Goal: Communication & Community: Participate in discussion

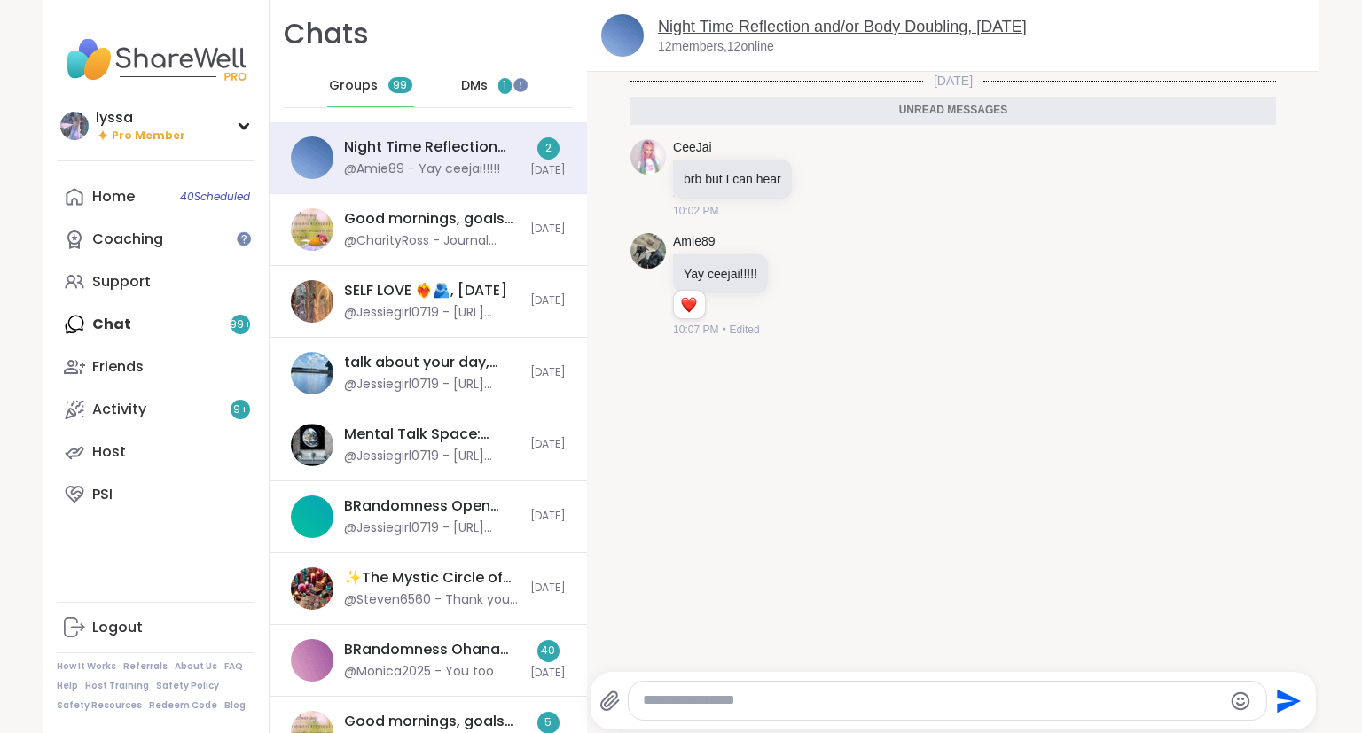
click at [808, 27] on link "Night Time Reflection and/or Body Doubling, [DATE]" at bounding box center [842, 27] width 369 height 18
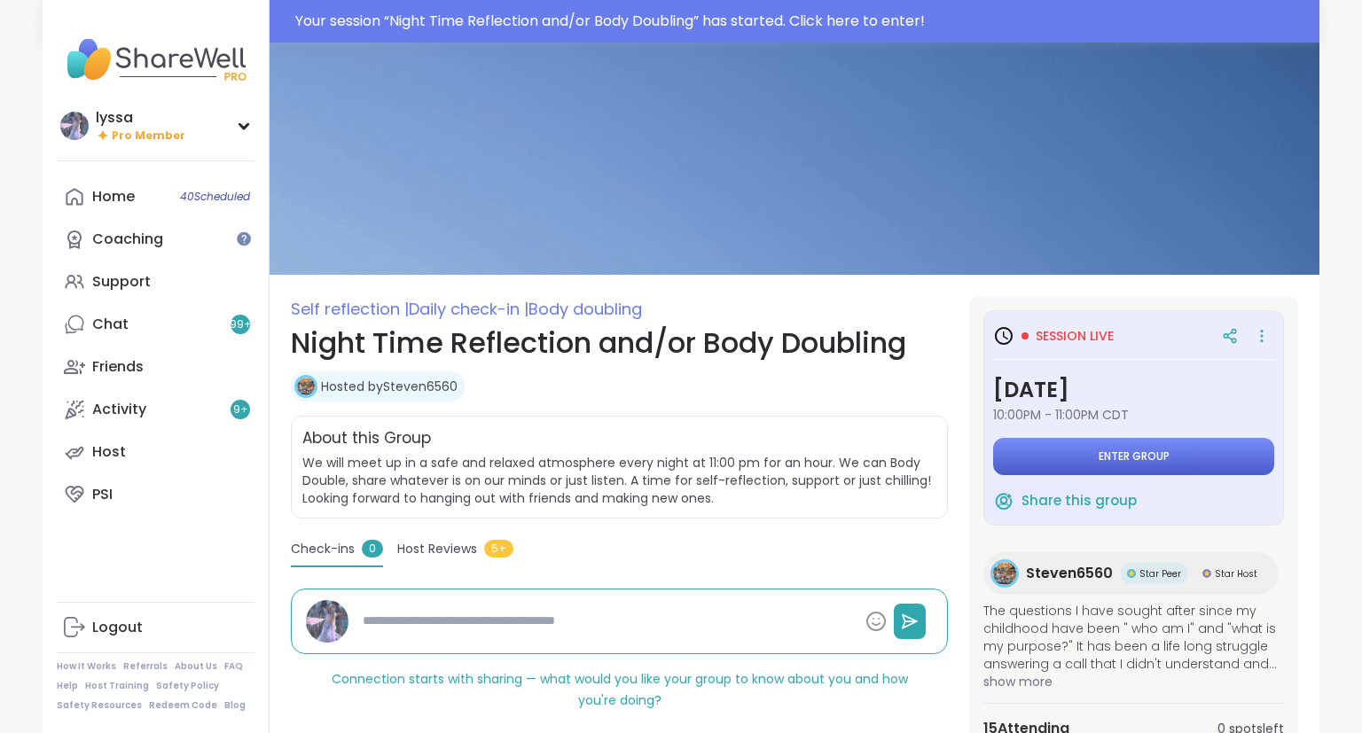
click at [1158, 451] on span "Enter group" at bounding box center [1133, 456] width 71 height 14
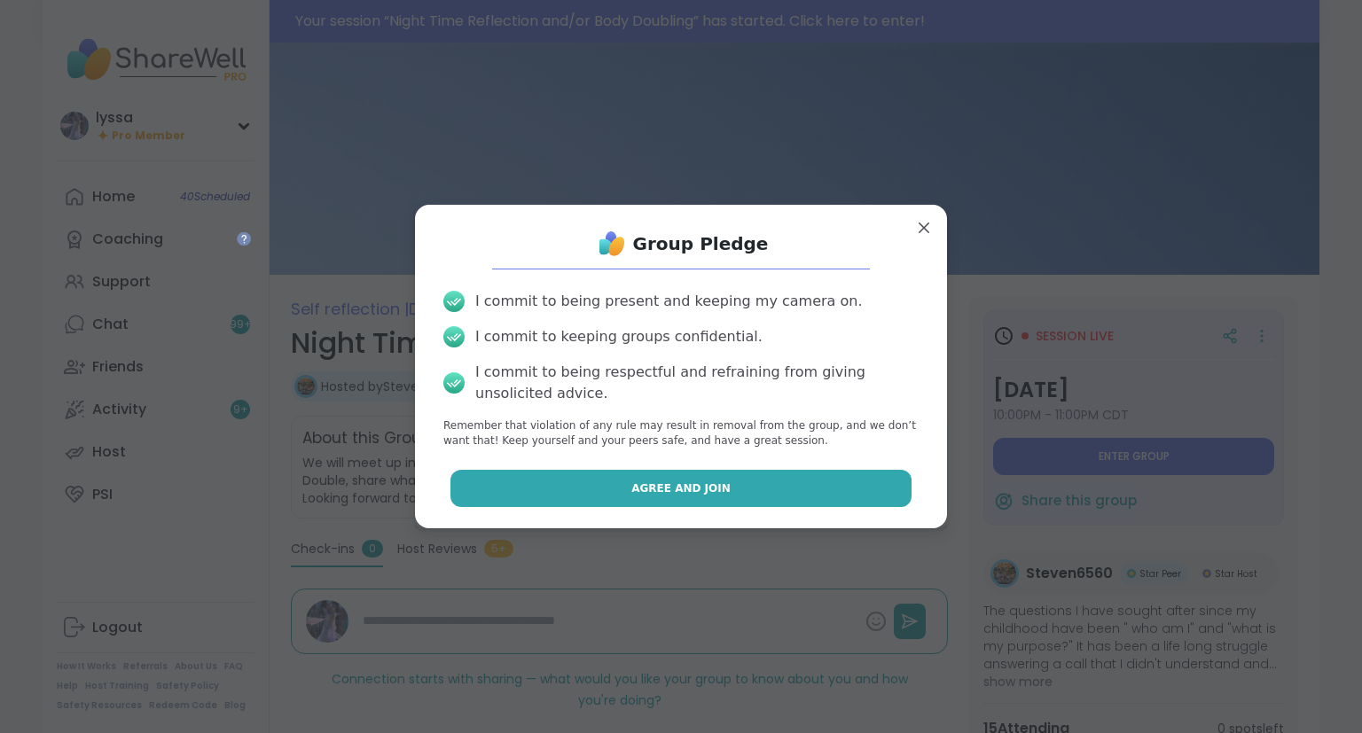
click at [821, 498] on button "Agree and Join" at bounding box center [681, 488] width 462 height 37
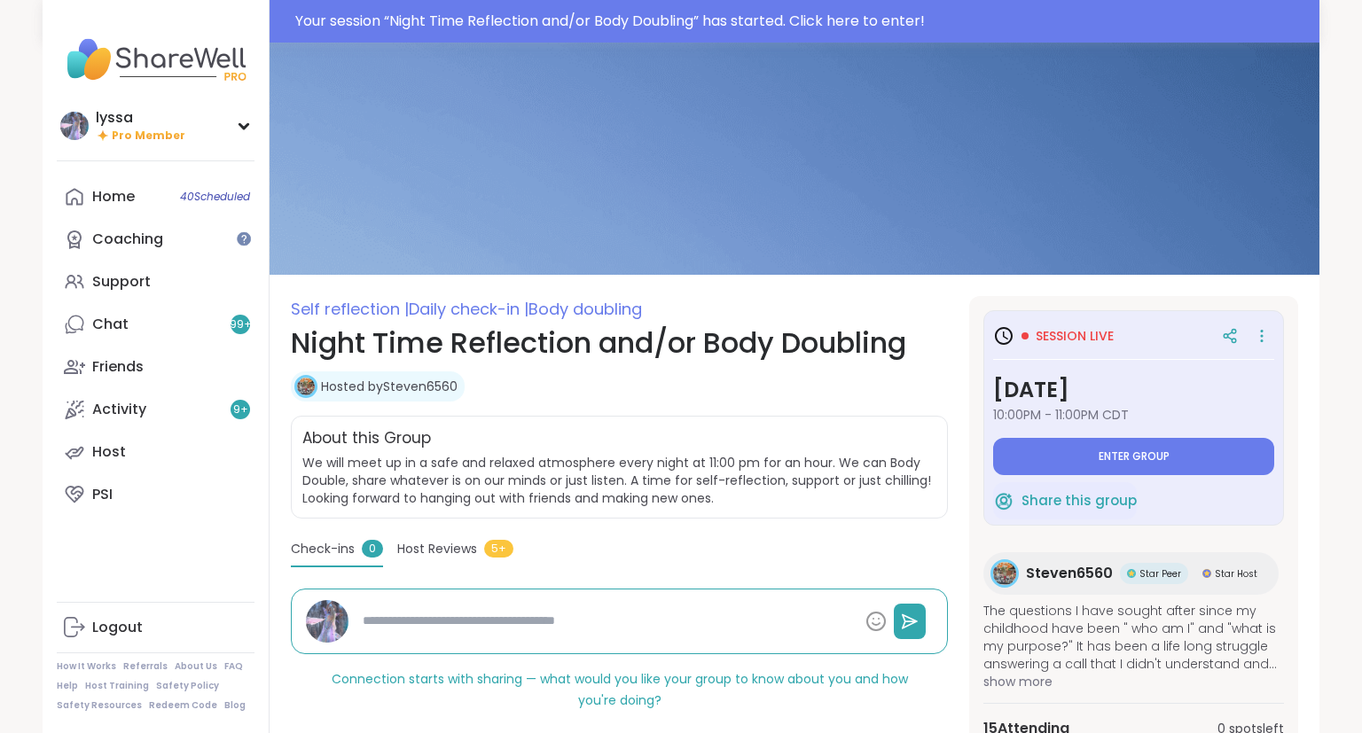
type textarea "*"
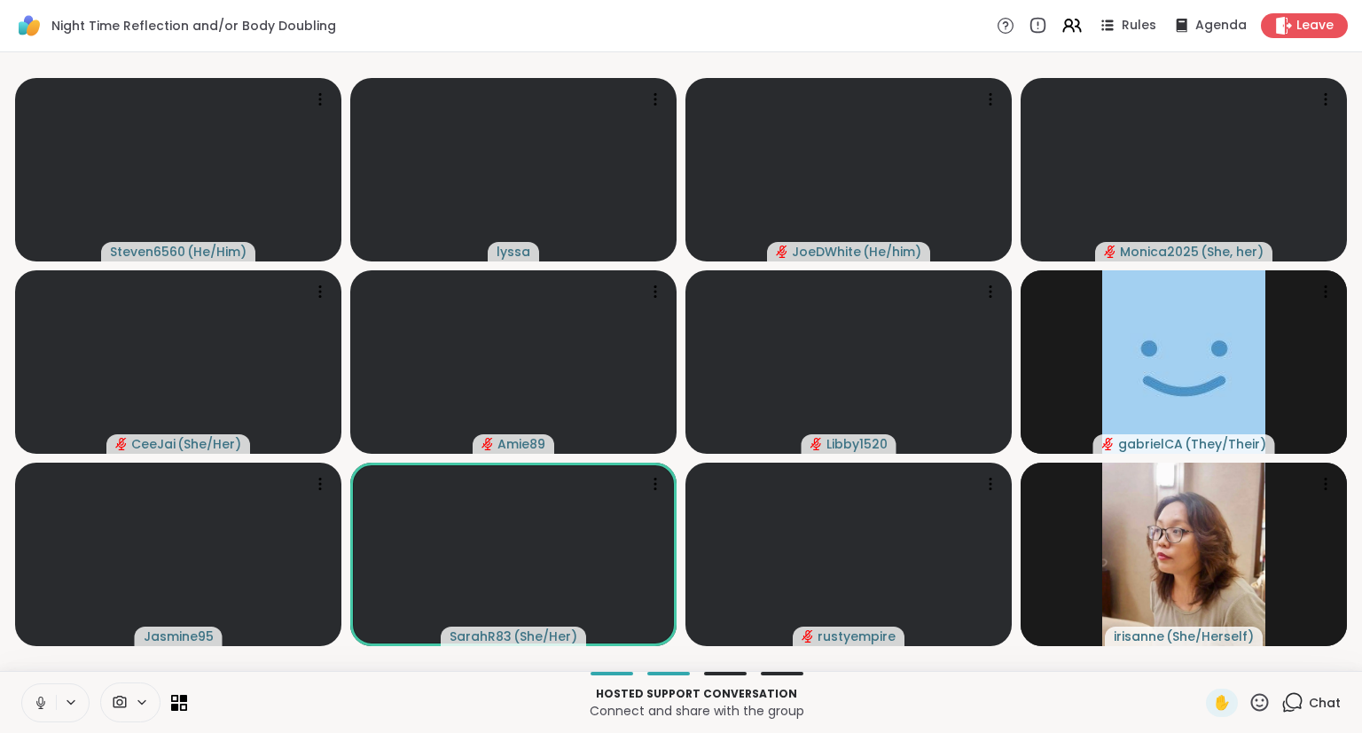
click at [46, 700] on icon at bounding box center [41, 703] width 16 height 16
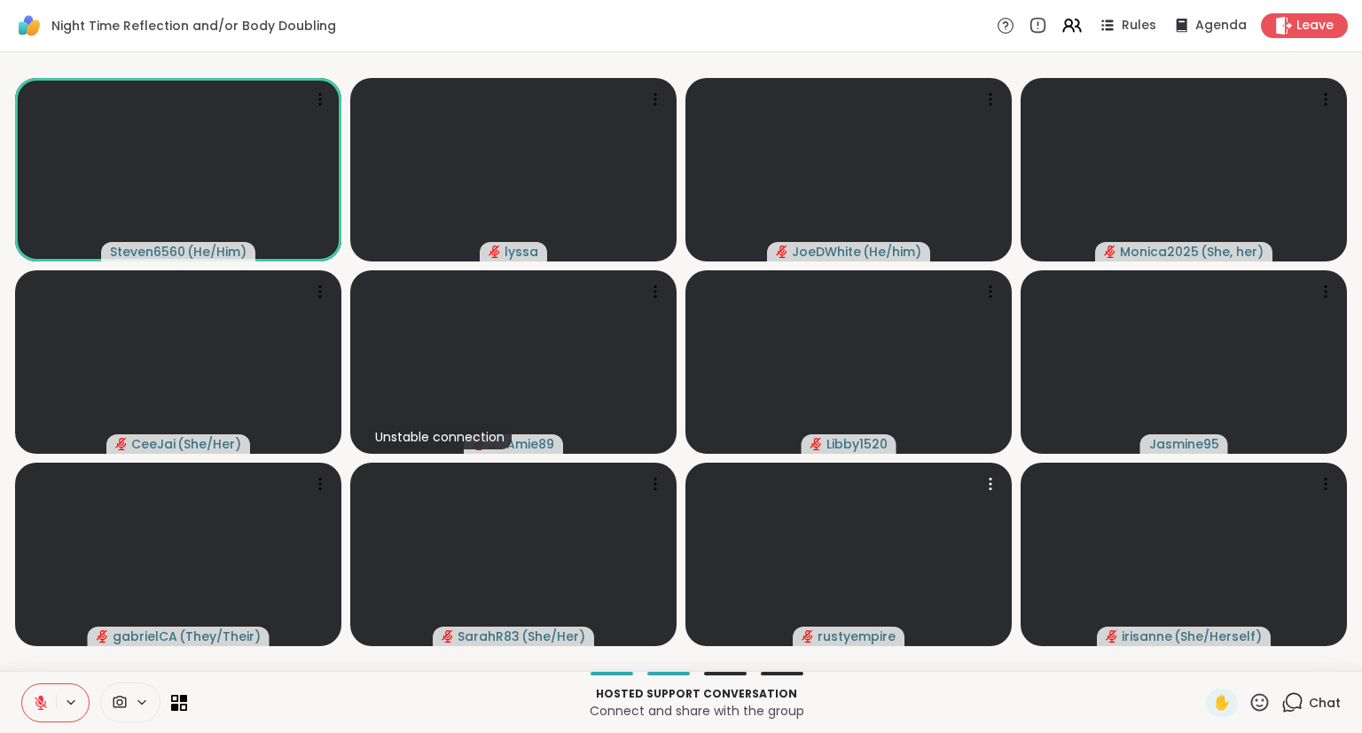
click at [1302, 700] on icon at bounding box center [1293, 701] width 17 height 16
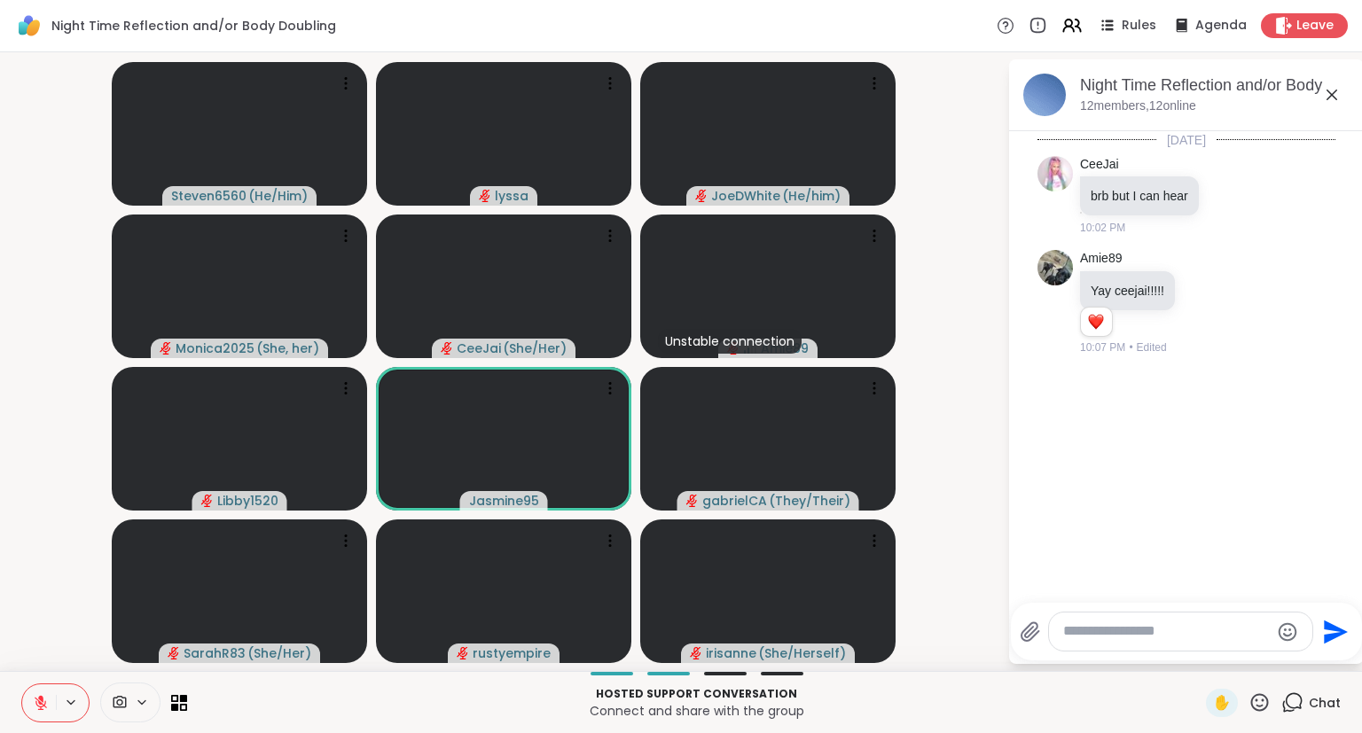
click at [1079, 642] on div at bounding box center [1180, 632] width 263 height 38
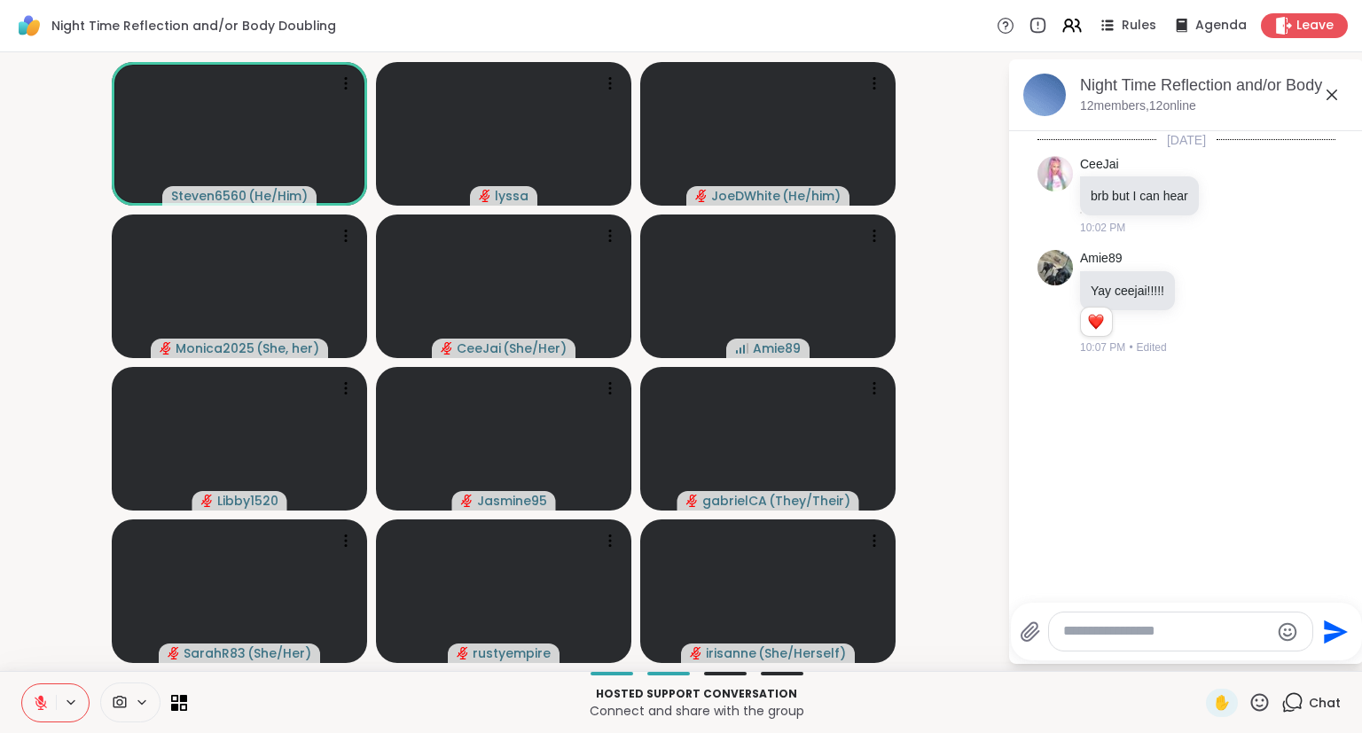
click at [1035, 627] on icon at bounding box center [1029, 631] width 21 height 21
click at [0, 0] on input "file" at bounding box center [0, 0] width 0 height 0
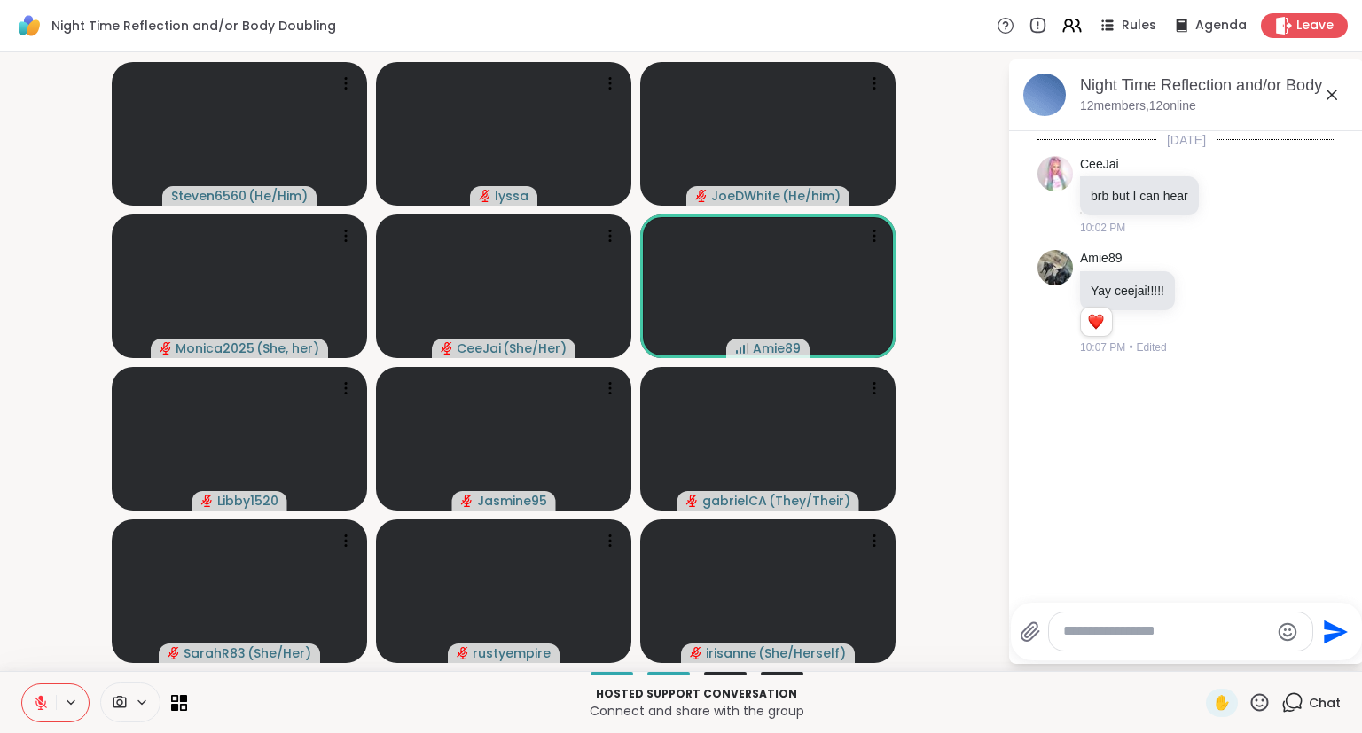
click at [1119, 633] on textarea "Type your message" at bounding box center [1166, 631] width 207 height 19
type textarea "***"
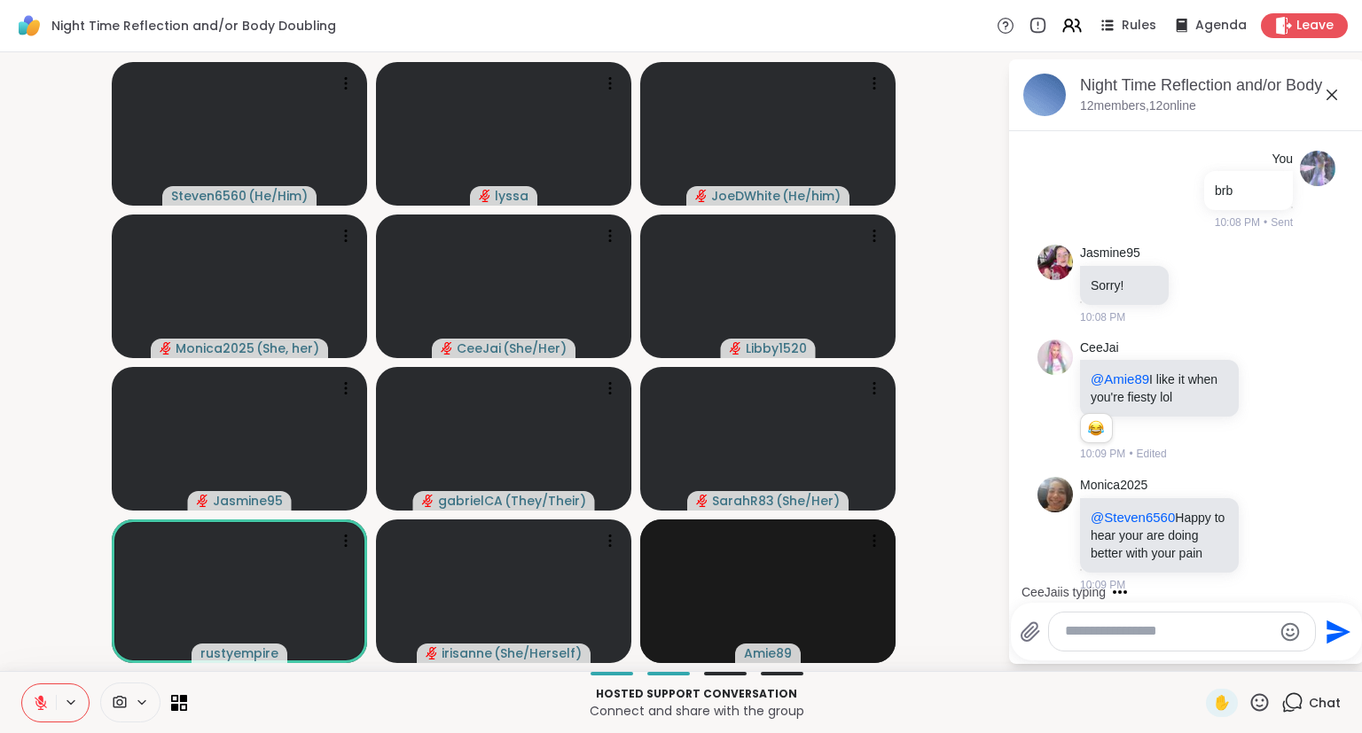
scroll to position [223, 0]
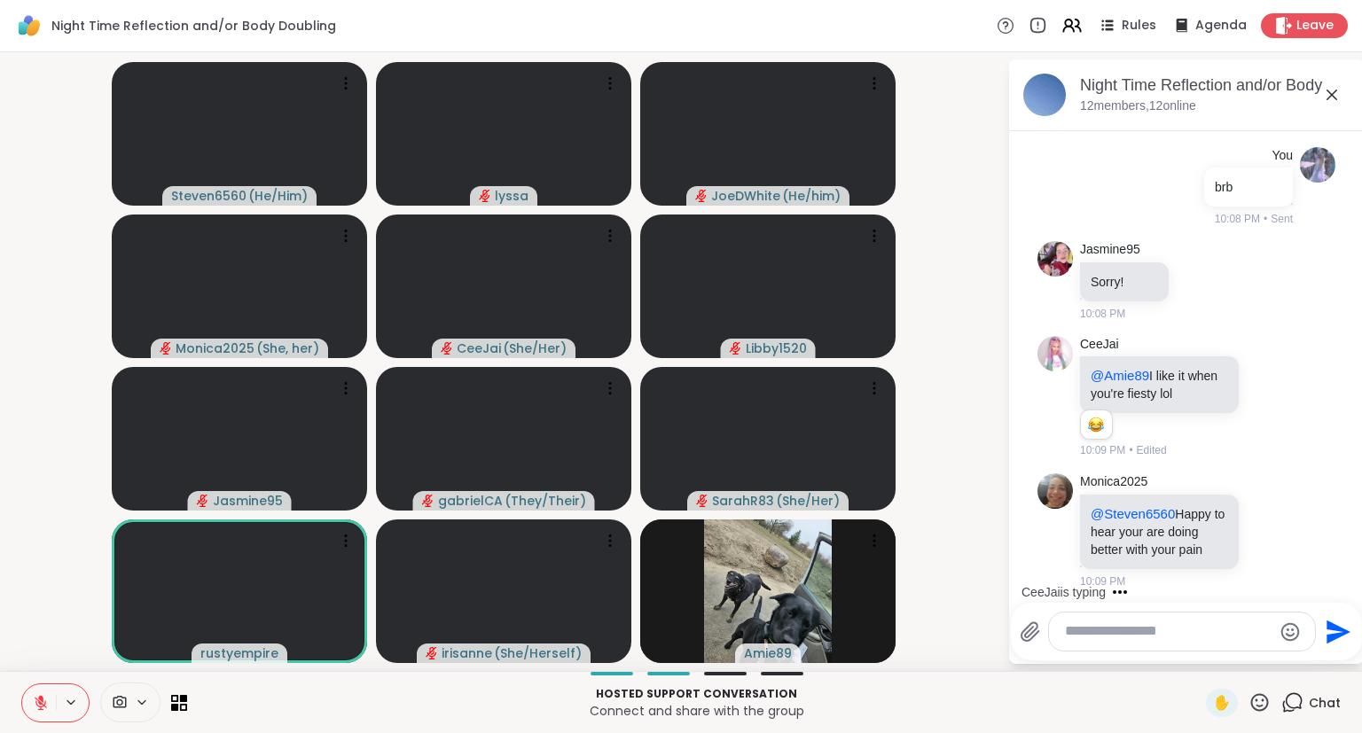
click at [1332, 94] on icon at bounding box center [1331, 95] width 11 height 11
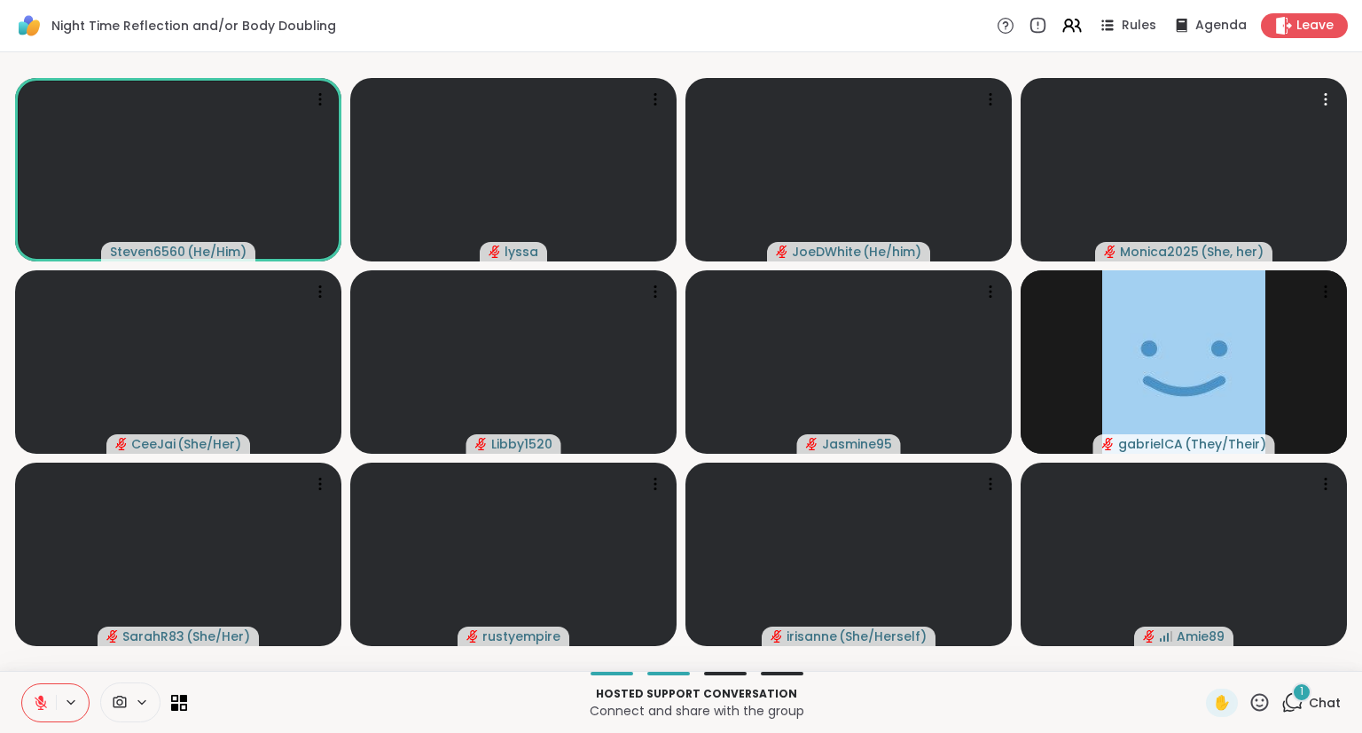
click at [45, 707] on icon at bounding box center [41, 703] width 12 height 12
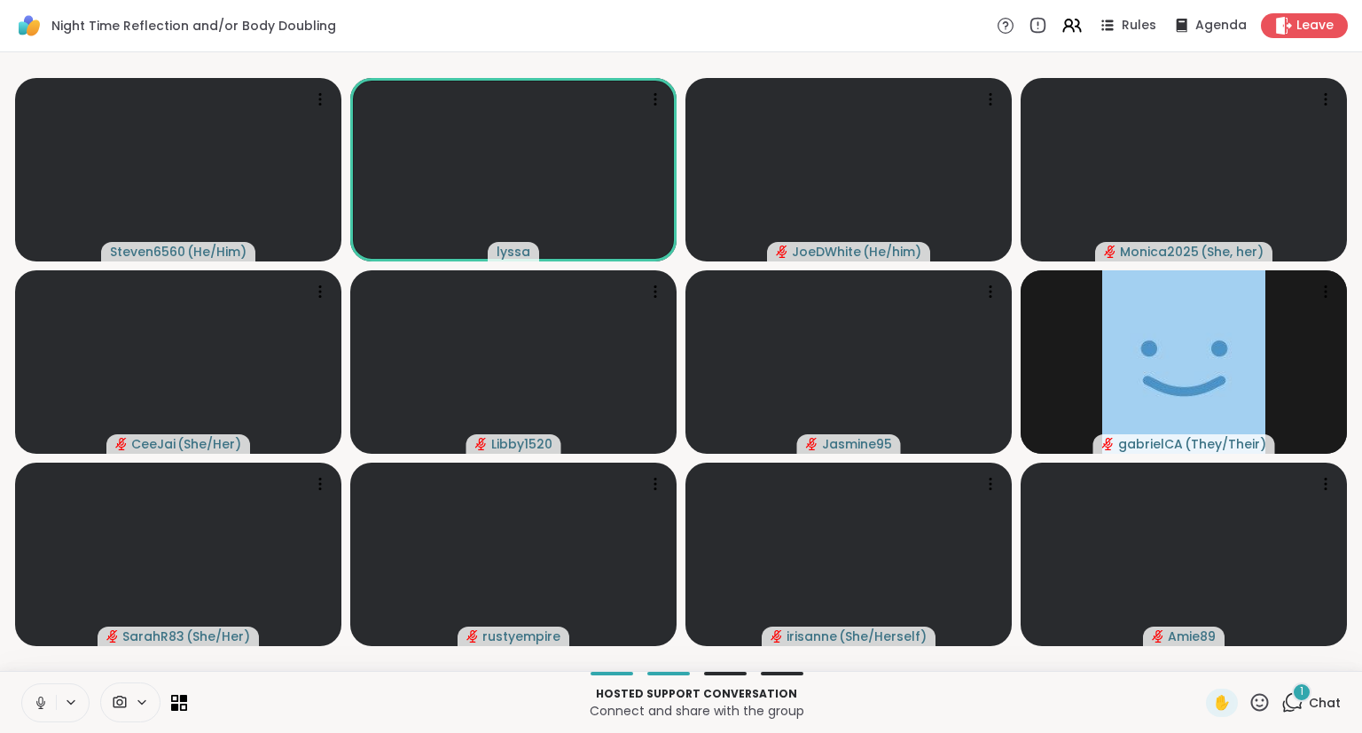
click at [0, 524] on div "Steven6560 ( He/Him ) [PERSON_NAME] ( He/him ) Monica2025 ( She, her ) CeeJai (…" at bounding box center [681, 361] width 1362 height 619
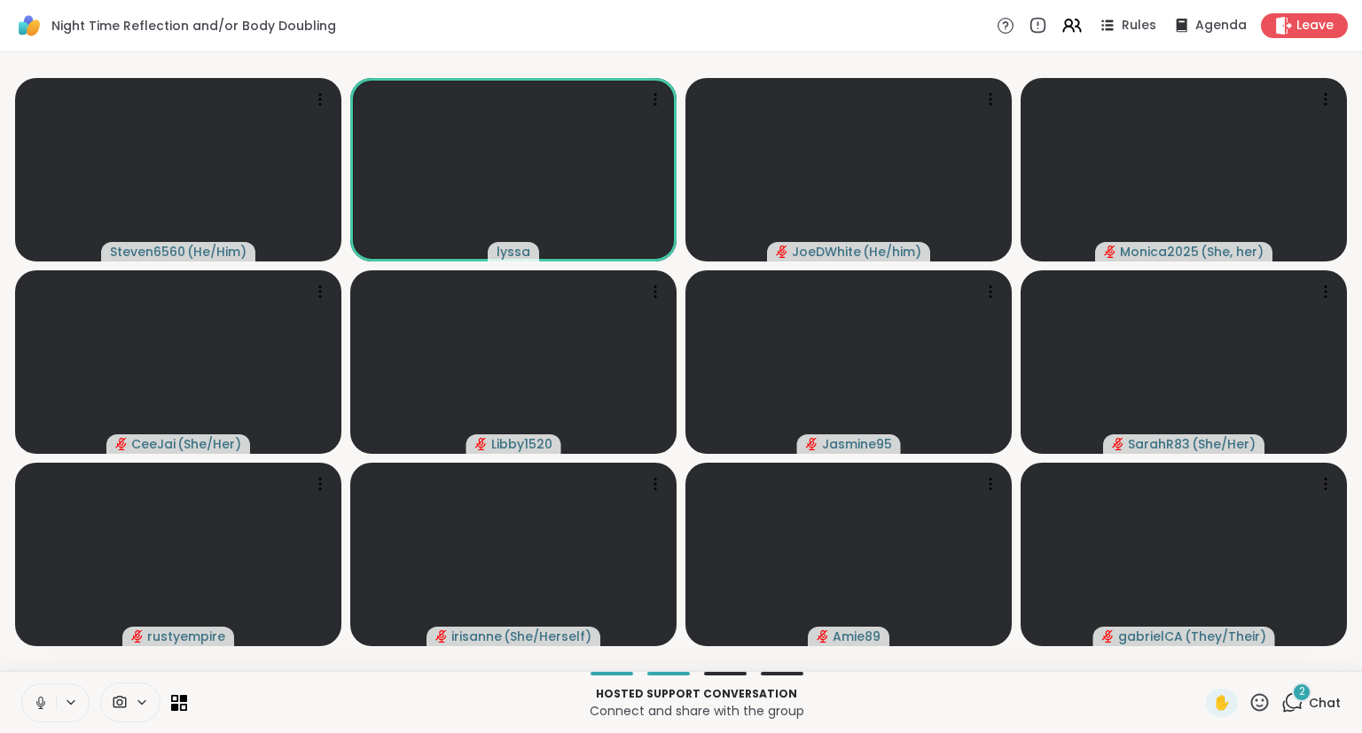
click at [31, 713] on button at bounding box center [39, 702] width 34 height 37
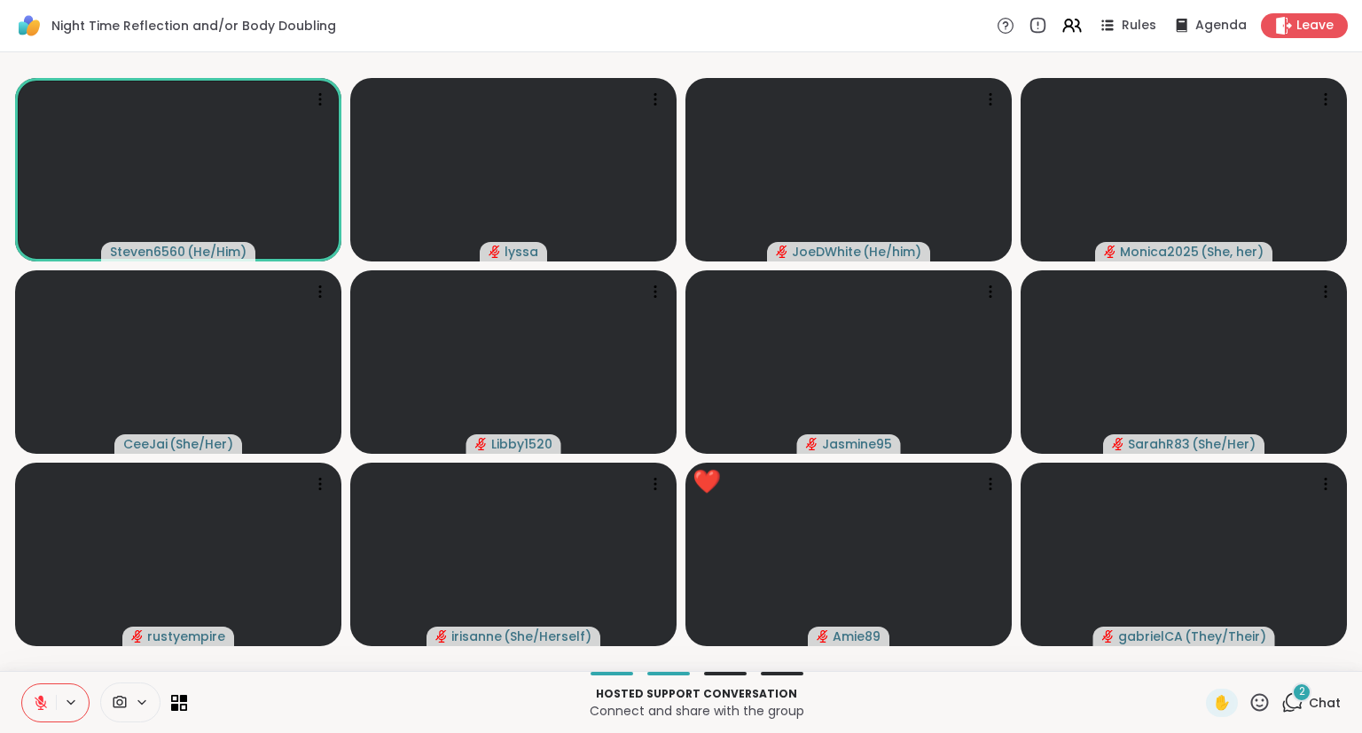
click at [34, 707] on icon at bounding box center [41, 703] width 16 height 16
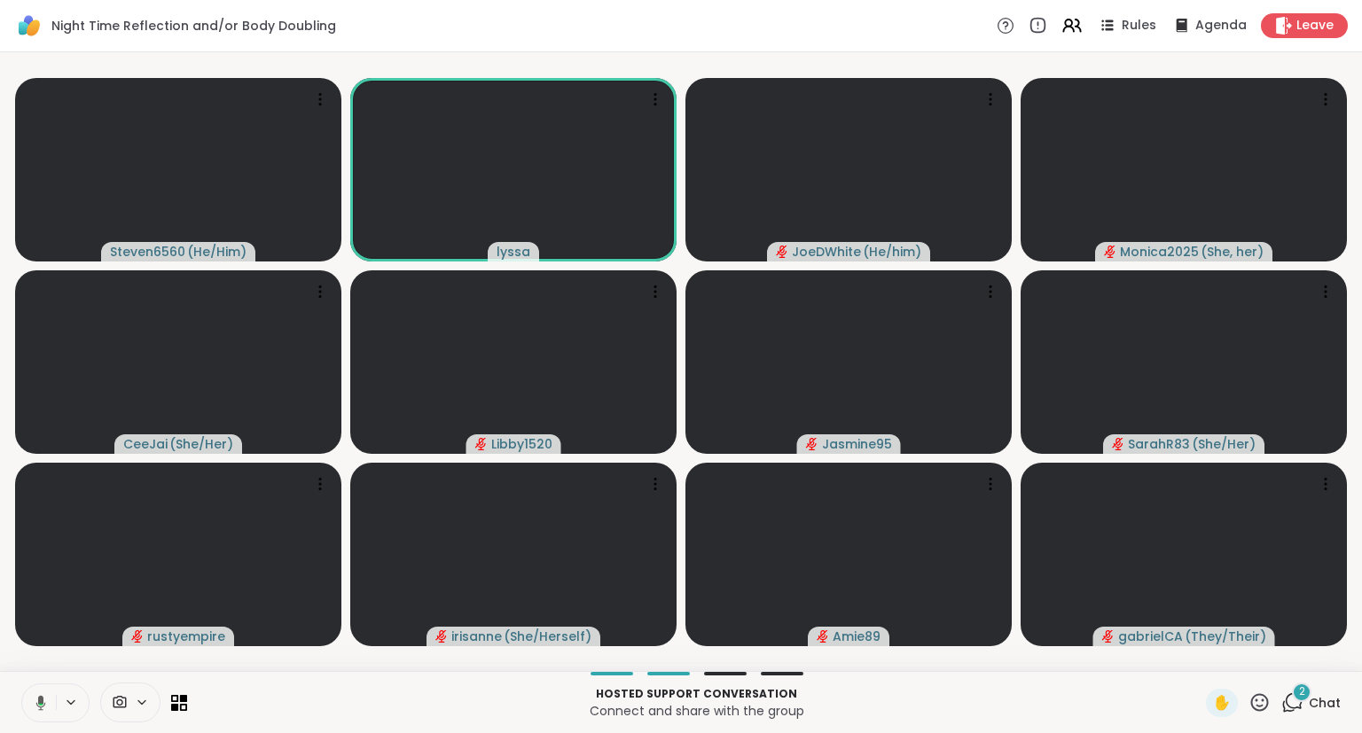
click at [1257, 712] on icon at bounding box center [1259, 702] width 22 height 22
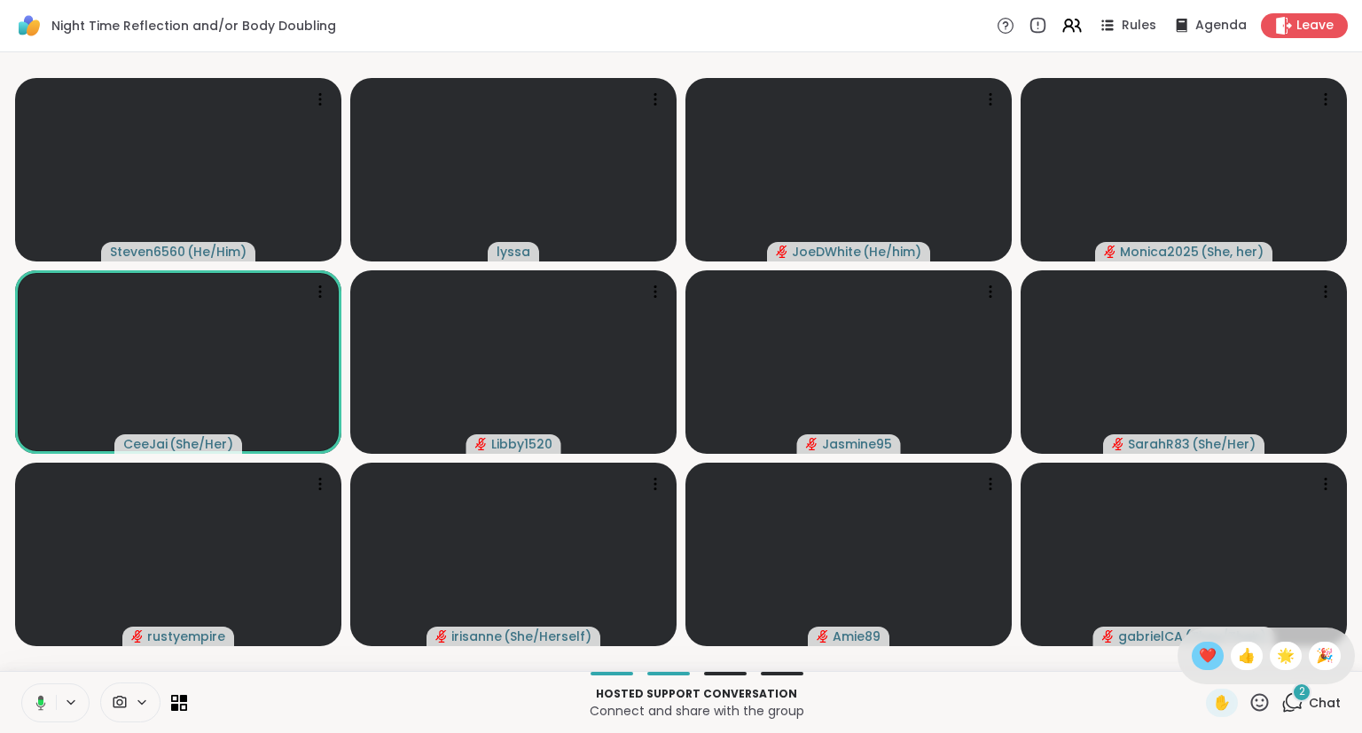
click at [1201, 666] on span "❤️" at bounding box center [1208, 655] width 18 height 21
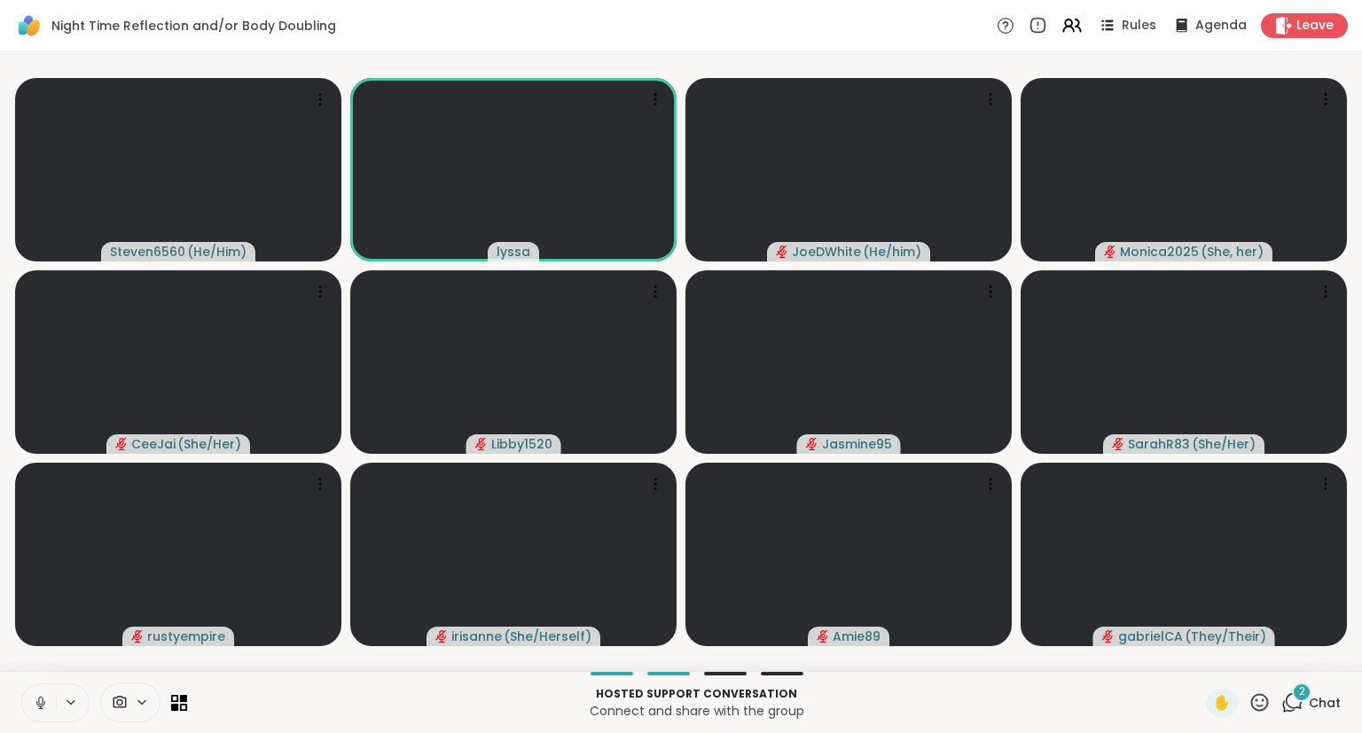
click at [30, 696] on button at bounding box center [39, 702] width 34 height 37
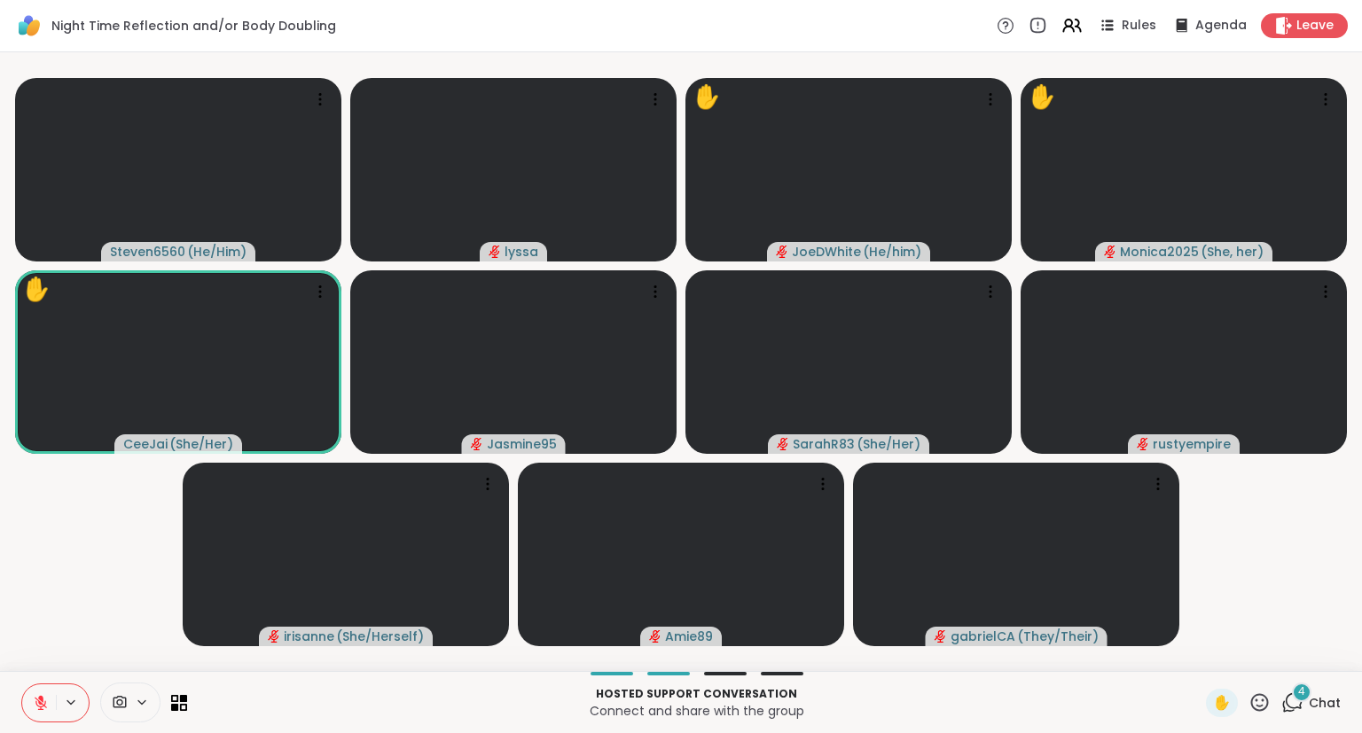
click at [1256, 713] on icon at bounding box center [1259, 702] width 22 height 22
click at [1199, 661] on span "❤️" at bounding box center [1208, 655] width 18 height 21
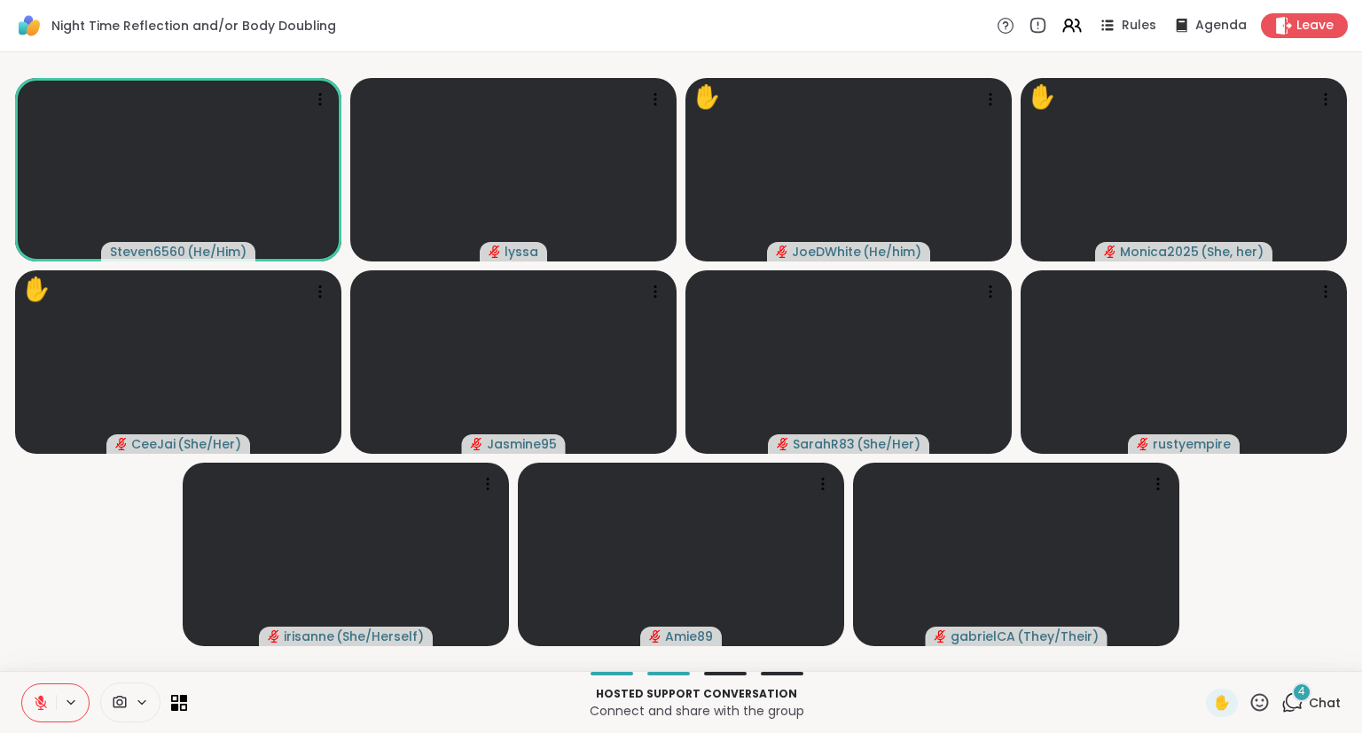
click at [1264, 711] on icon at bounding box center [1260, 702] width 18 height 18
click at [1200, 660] on span "❤️" at bounding box center [1208, 655] width 18 height 21
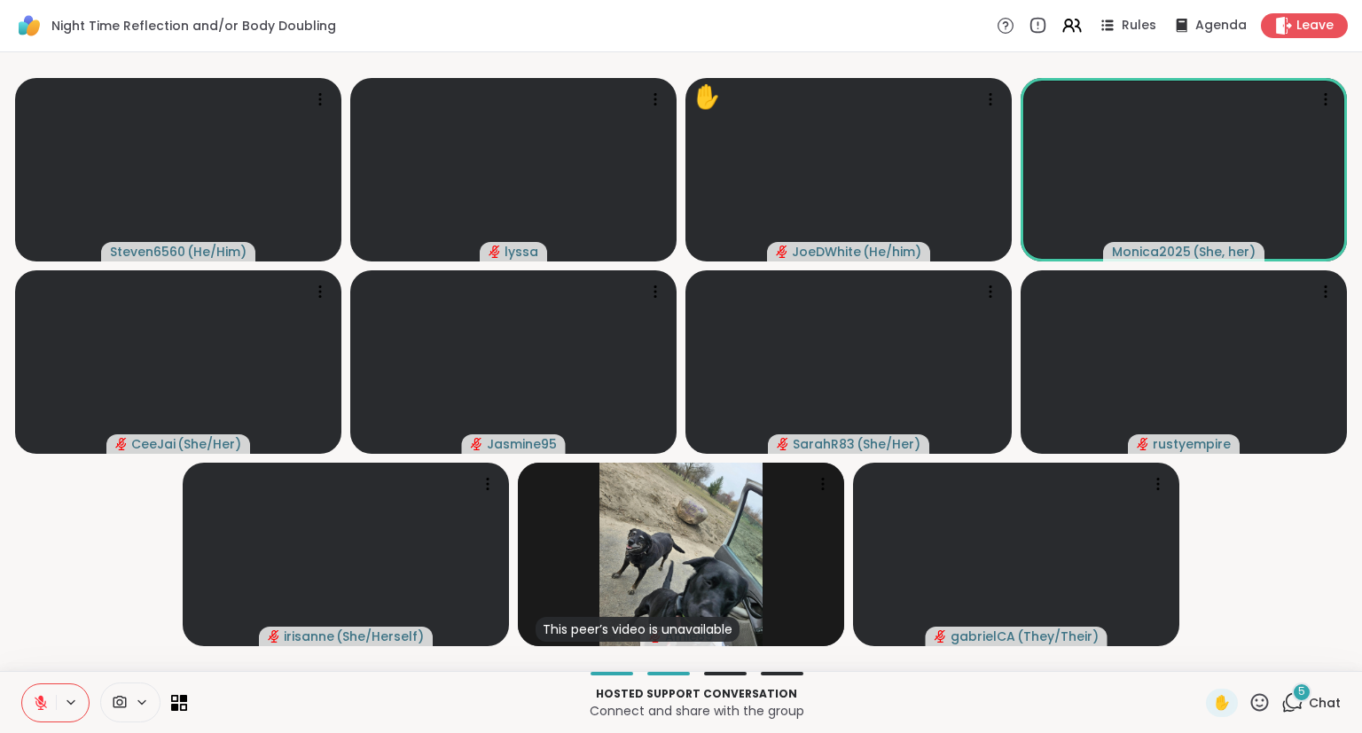
click at [1307, 707] on div "5 Chat" at bounding box center [1310, 703] width 59 height 28
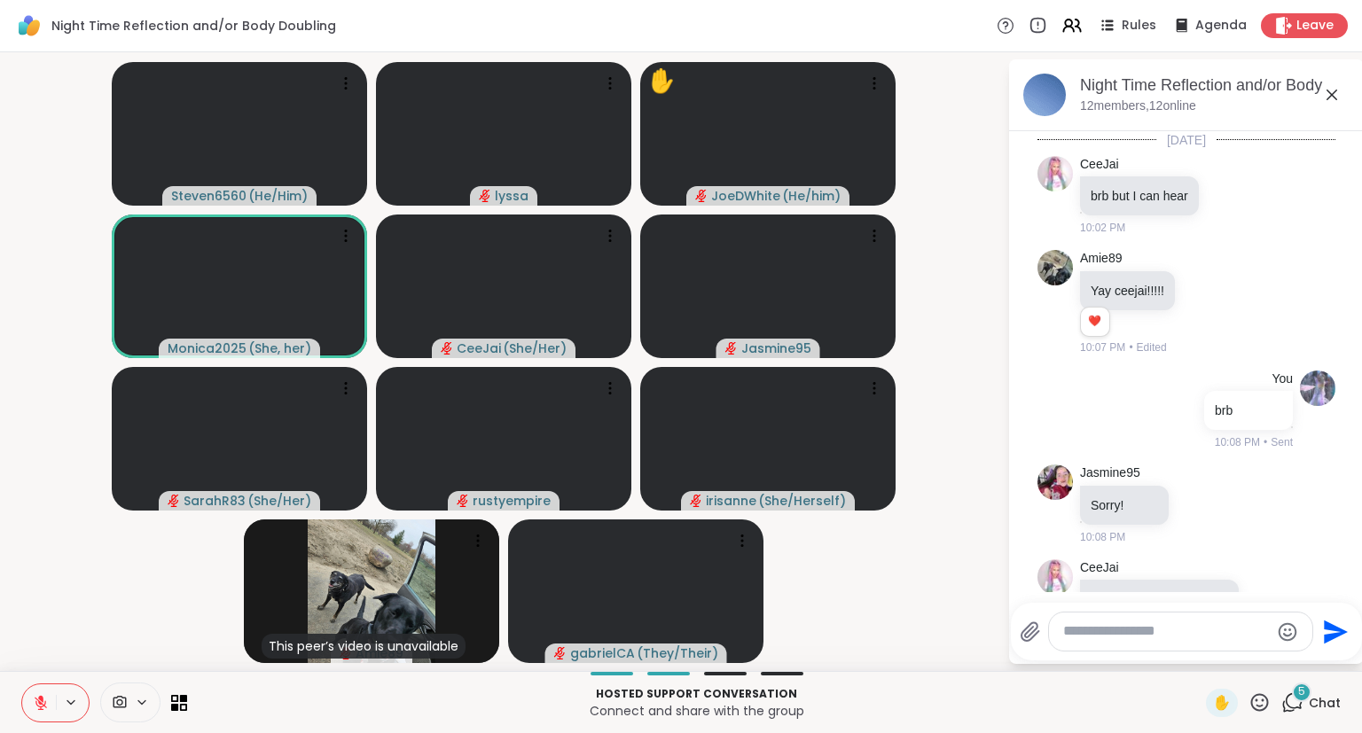
click at [1261, 705] on icon at bounding box center [1259, 702] width 22 height 22
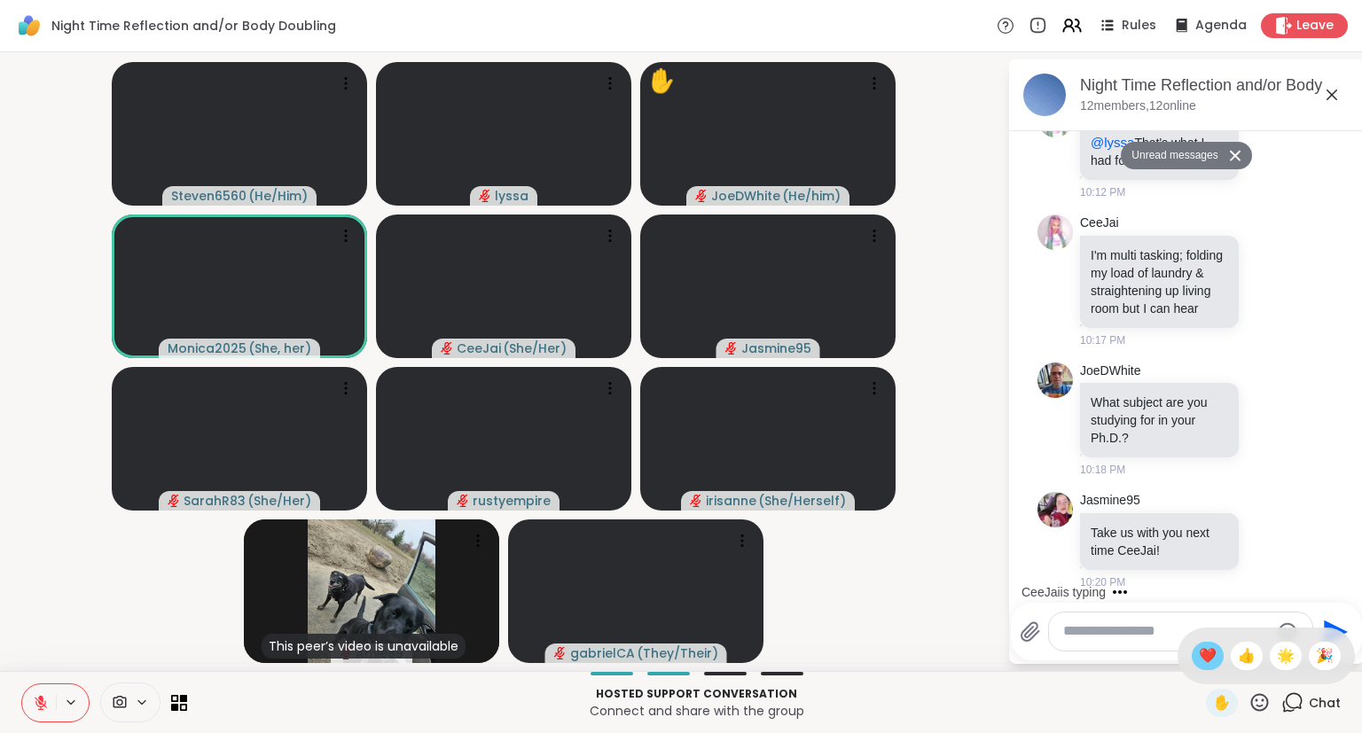
click at [1191, 658] on div "❤️" at bounding box center [1207, 656] width 32 height 28
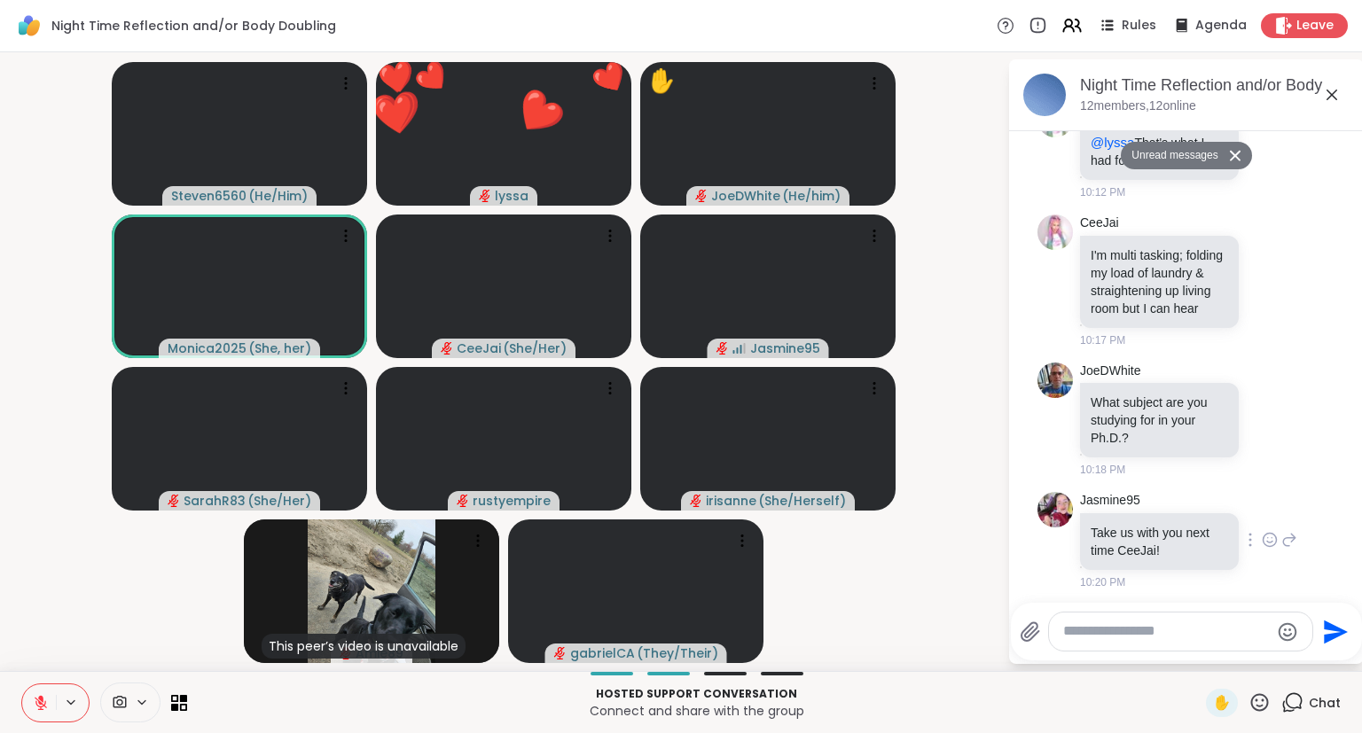
click at [1251, 551] on div "Jasmine95 Take us with you next time CeeJai! 10:20 PM" at bounding box center [1188, 541] width 217 height 98
click at [1275, 534] on icon at bounding box center [1270, 540] width 16 height 18
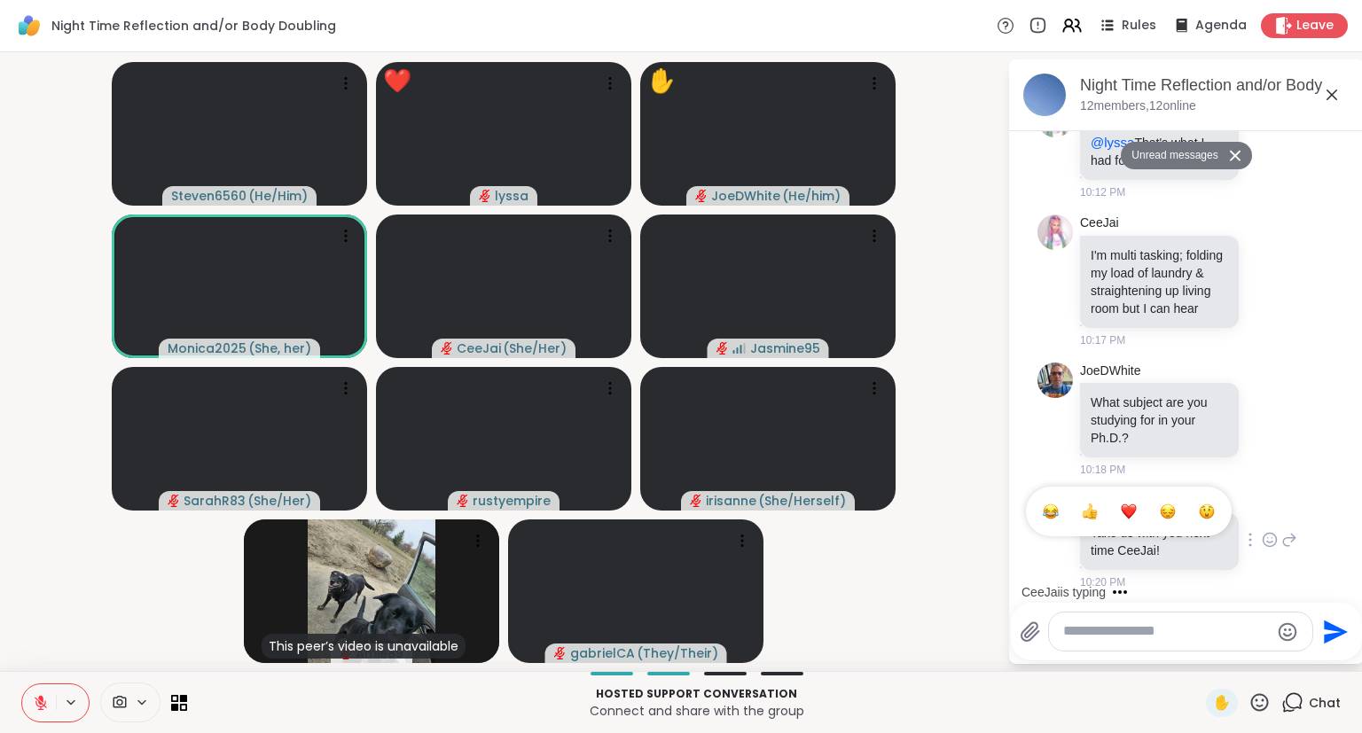
click at [1130, 512] on div "Select Reaction: Heart" at bounding box center [1129, 512] width 16 height 16
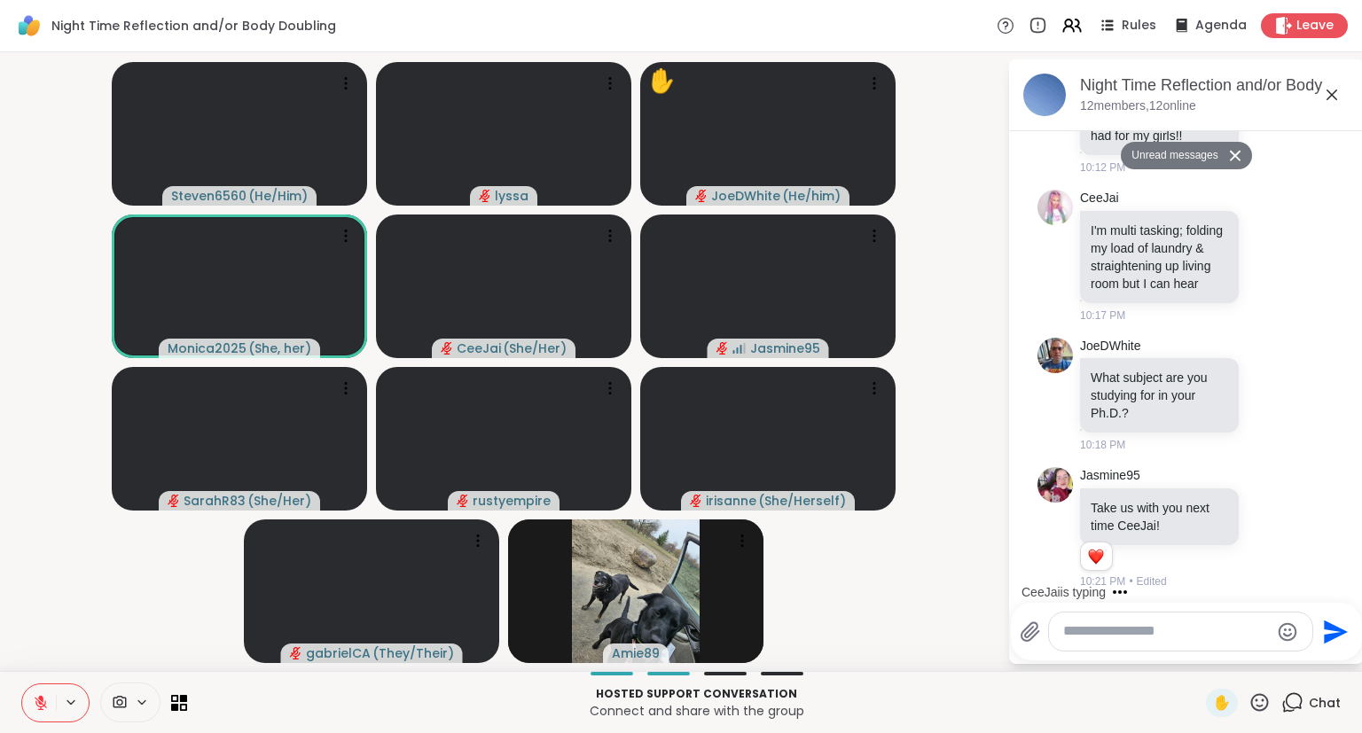
click at [1287, 527] on icon at bounding box center [1289, 528] width 16 height 21
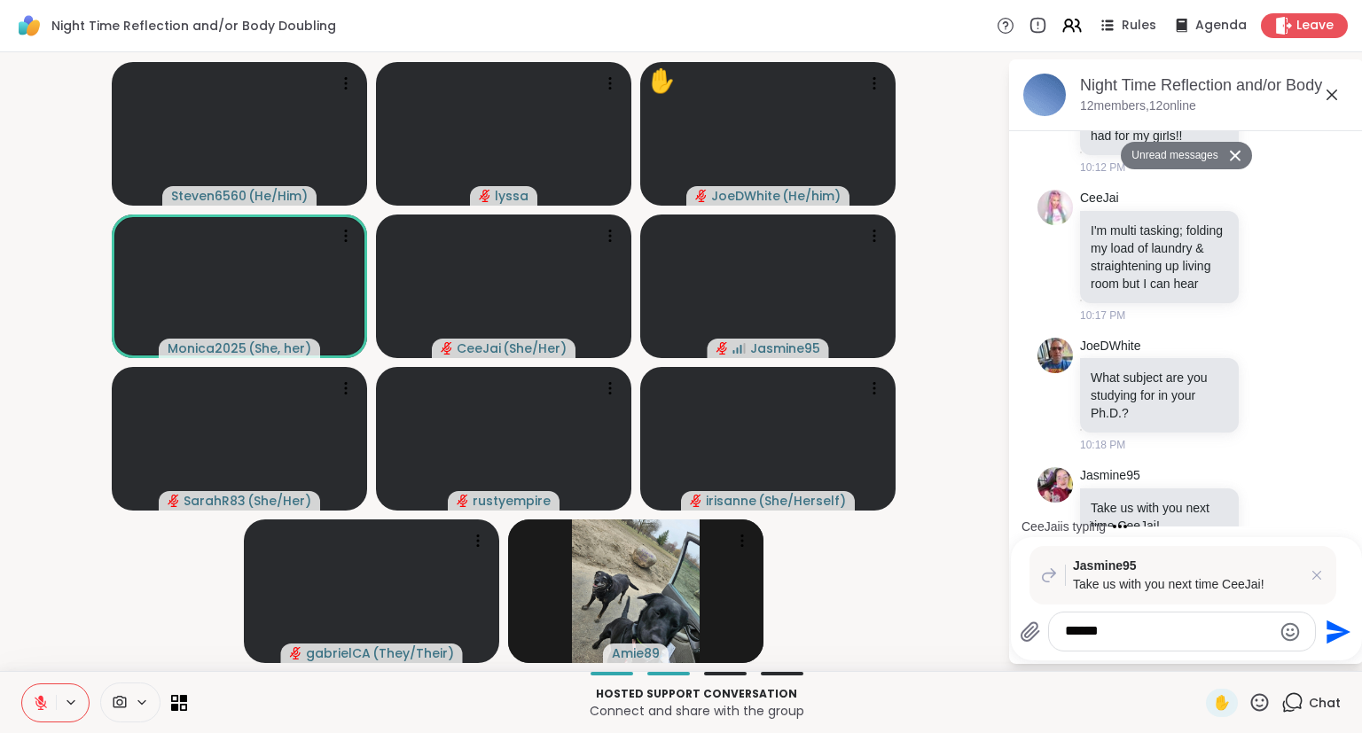
type textarea "*******"
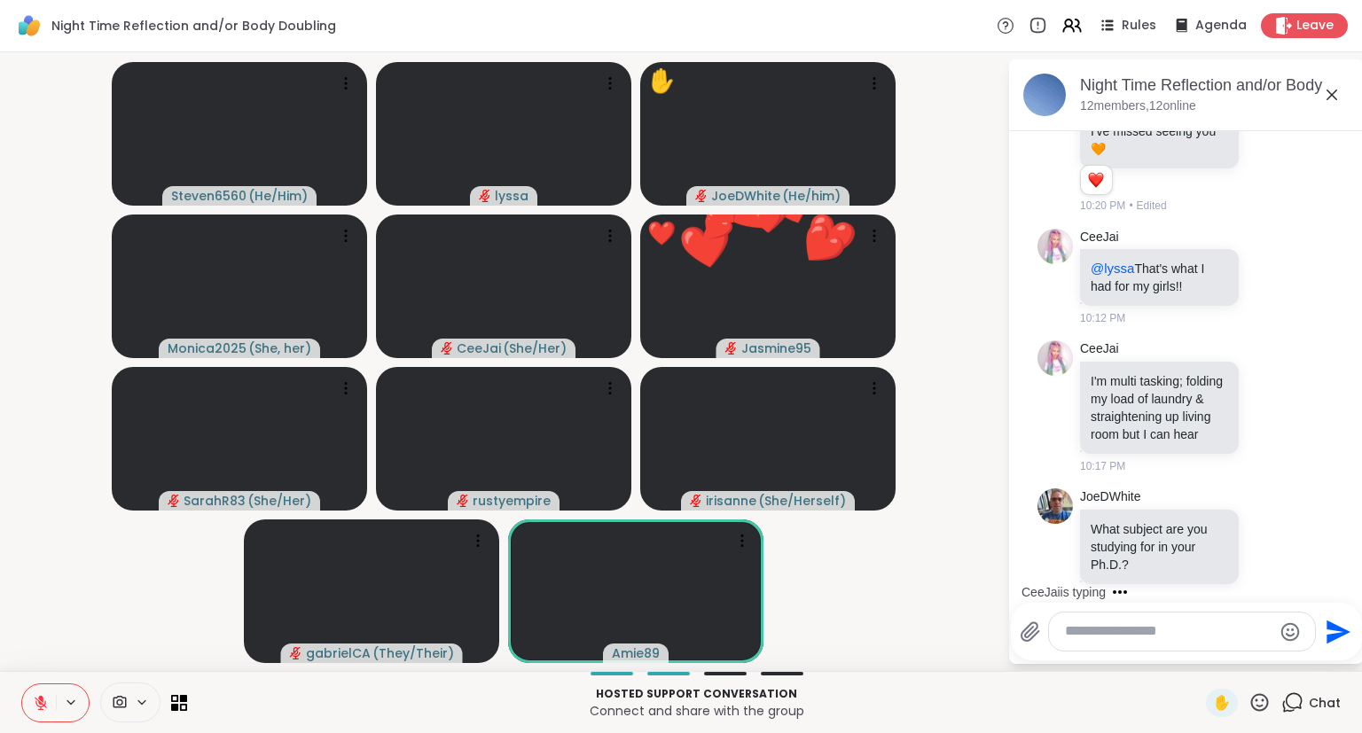
scroll to position [773, 0]
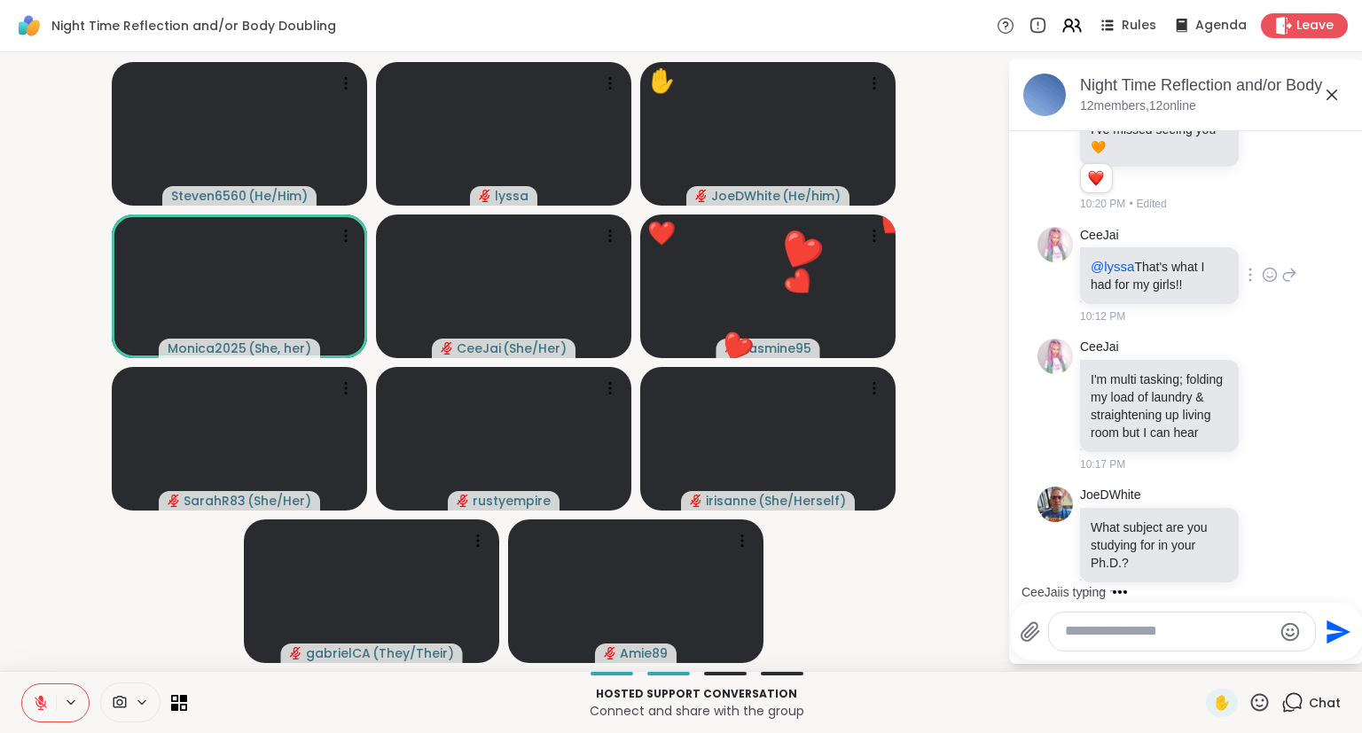
click at [1265, 272] on icon at bounding box center [1270, 275] width 16 height 18
click at [1132, 249] on div "Select Reaction: Heart" at bounding box center [1129, 246] width 16 height 16
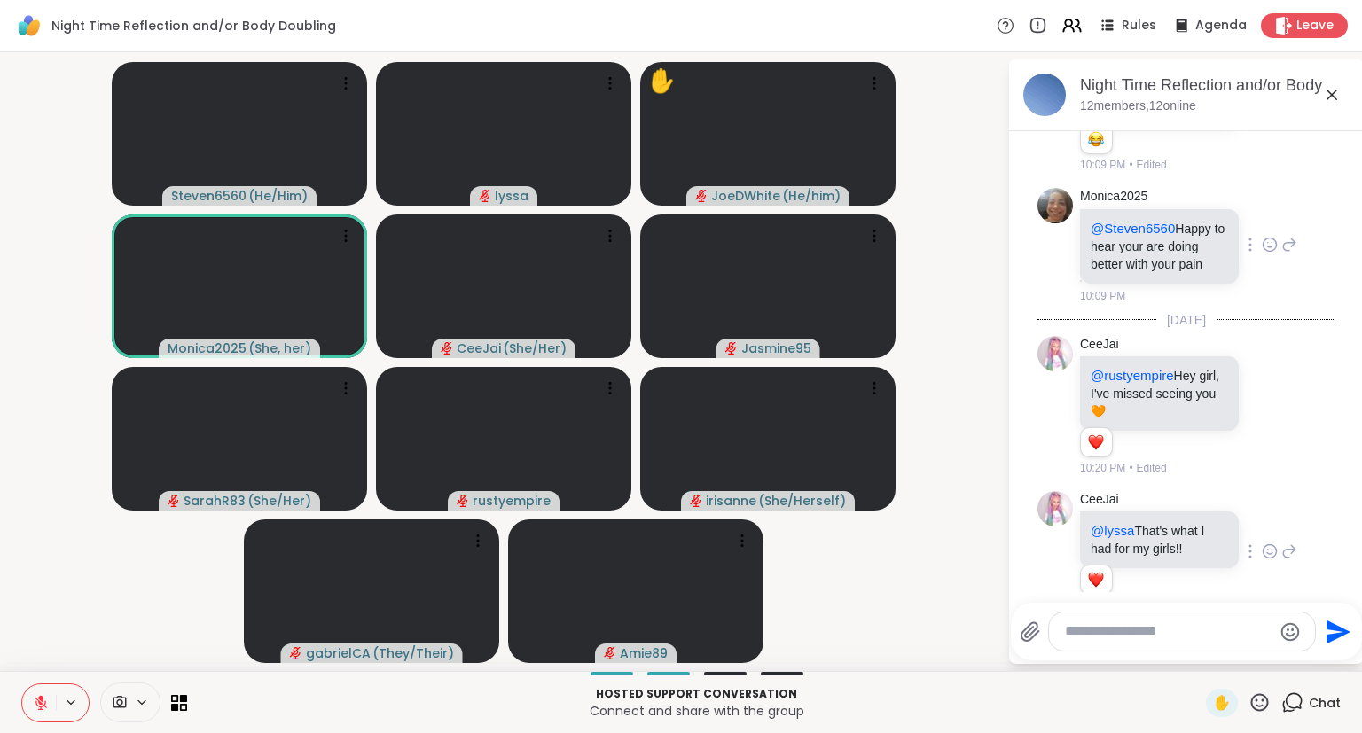
scroll to position [400, 0]
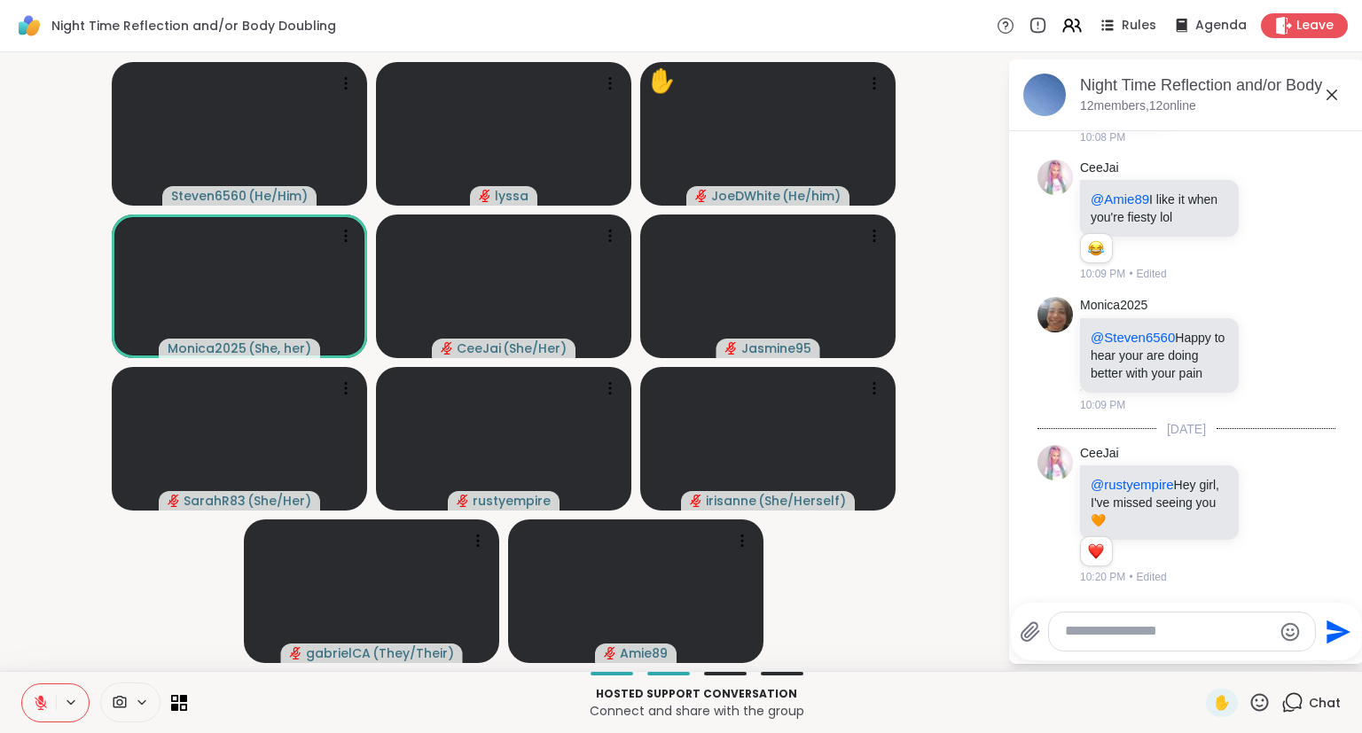
click at [1324, 98] on icon at bounding box center [1331, 94] width 21 height 21
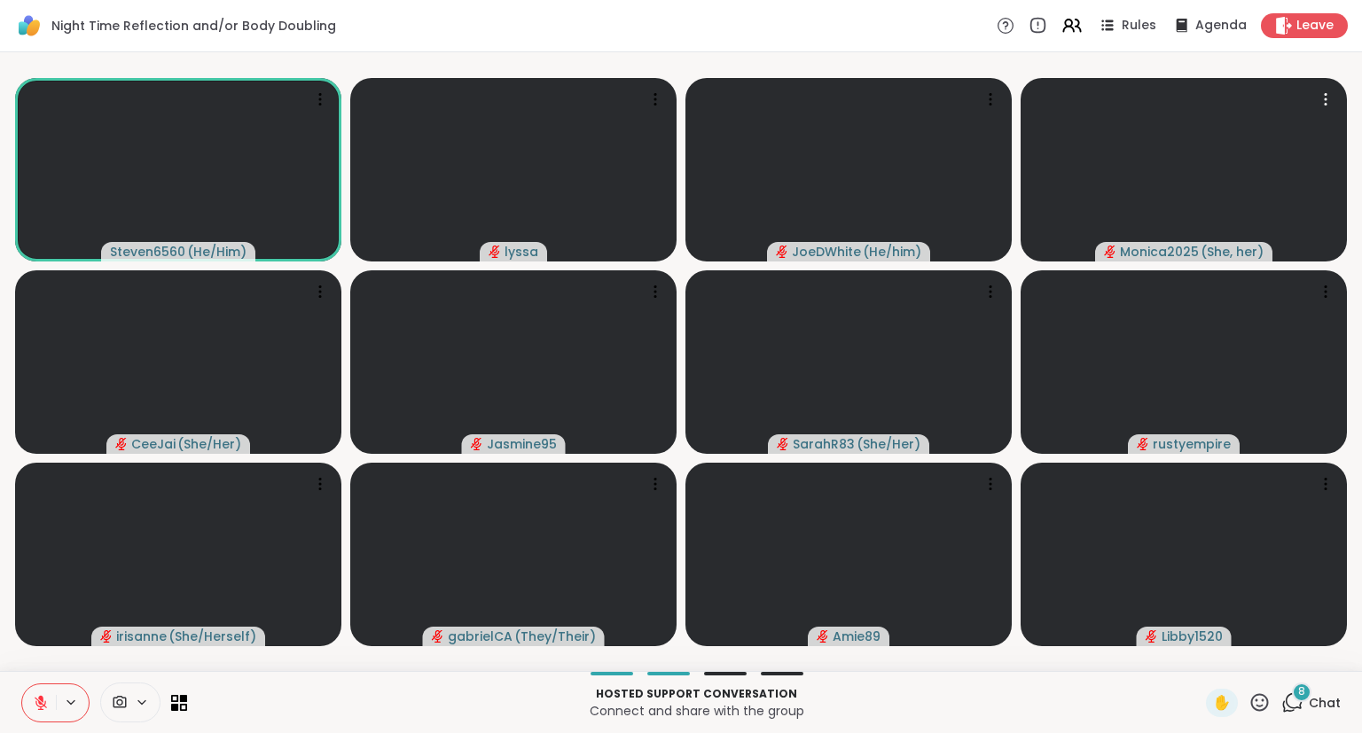
click at [1255, 699] on icon at bounding box center [1260, 702] width 18 height 18
click at [1199, 654] on span "❤️" at bounding box center [1208, 655] width 18 height 21
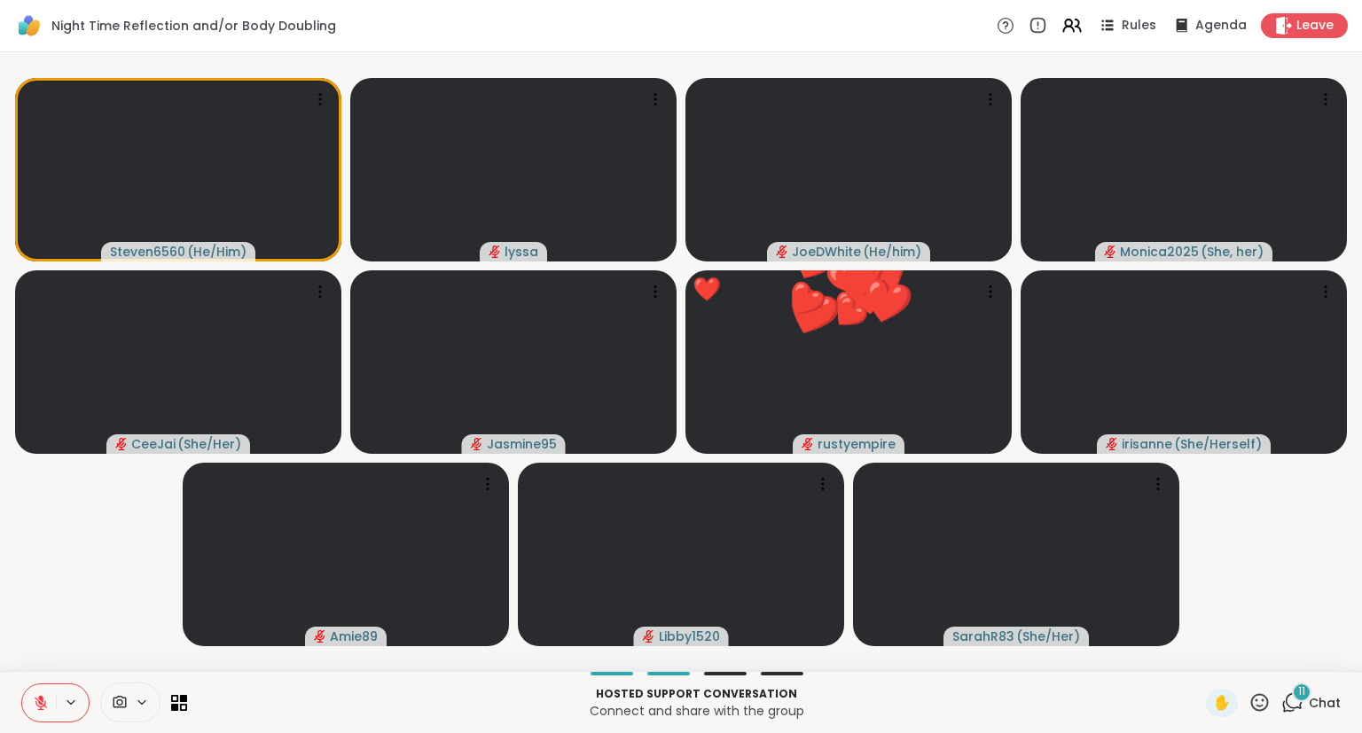
click at [1263, 704] on icon at bounding box center [1259, 702] width 22 height 22
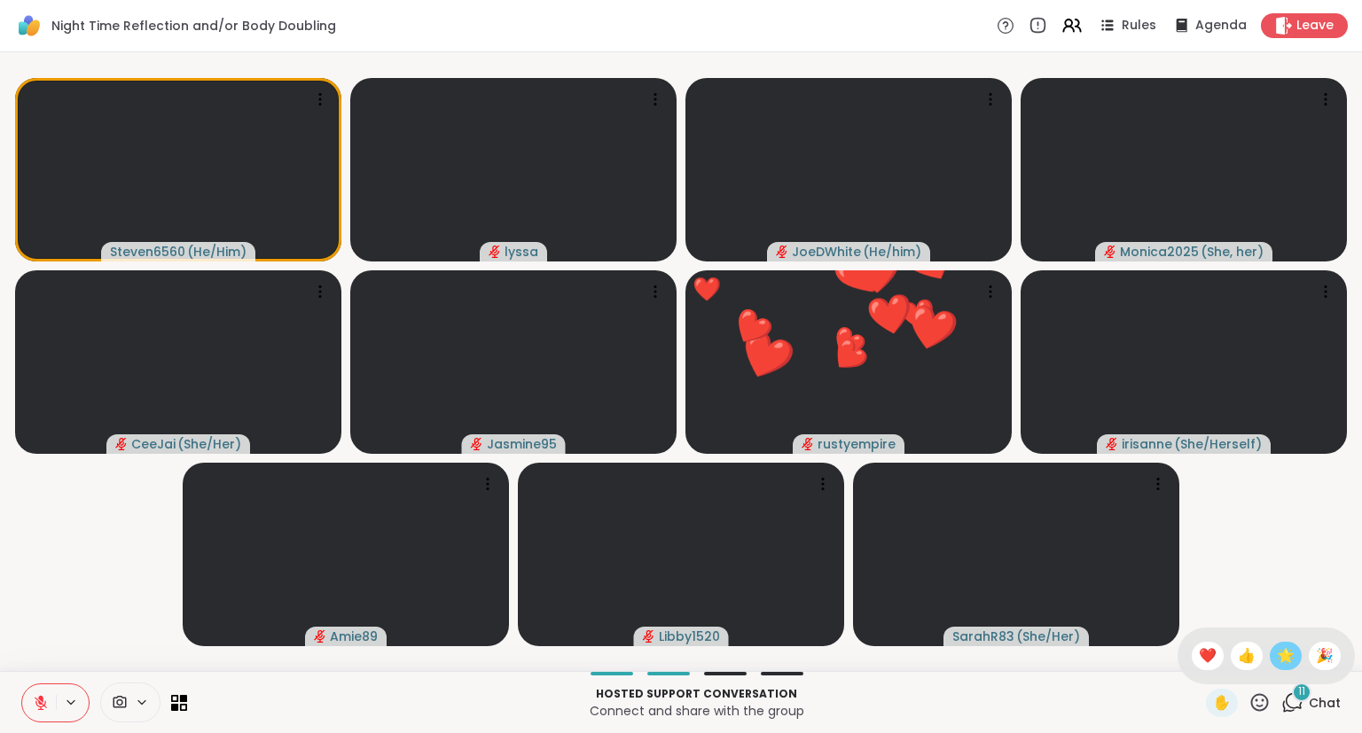
click at [1286, 658] on span "🌟" at bounding box center [1286, 655] width 18 height 21
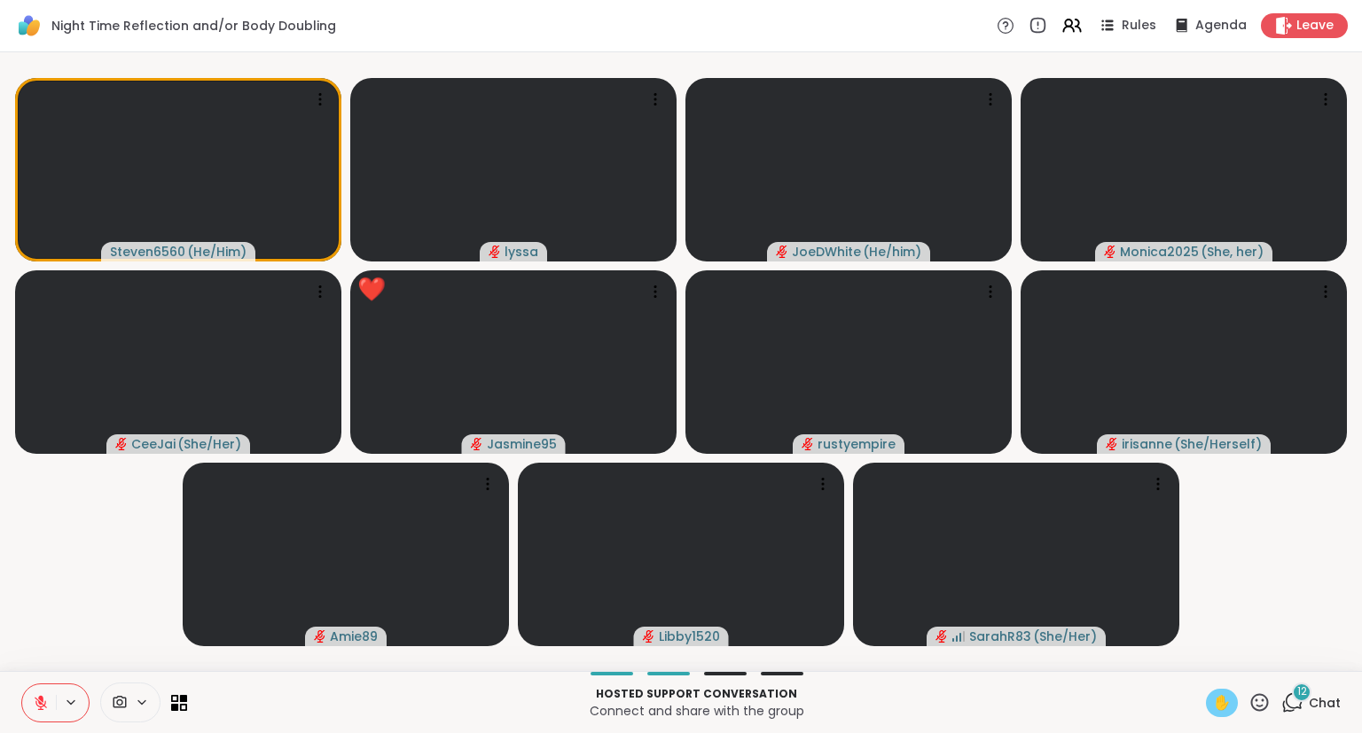
click at [1216, 692] on div "✋" at bounding box center [1222, 703] width 32 height 28
click at [33, 713] on button at bounding box center [39, 702] width 34 height 37
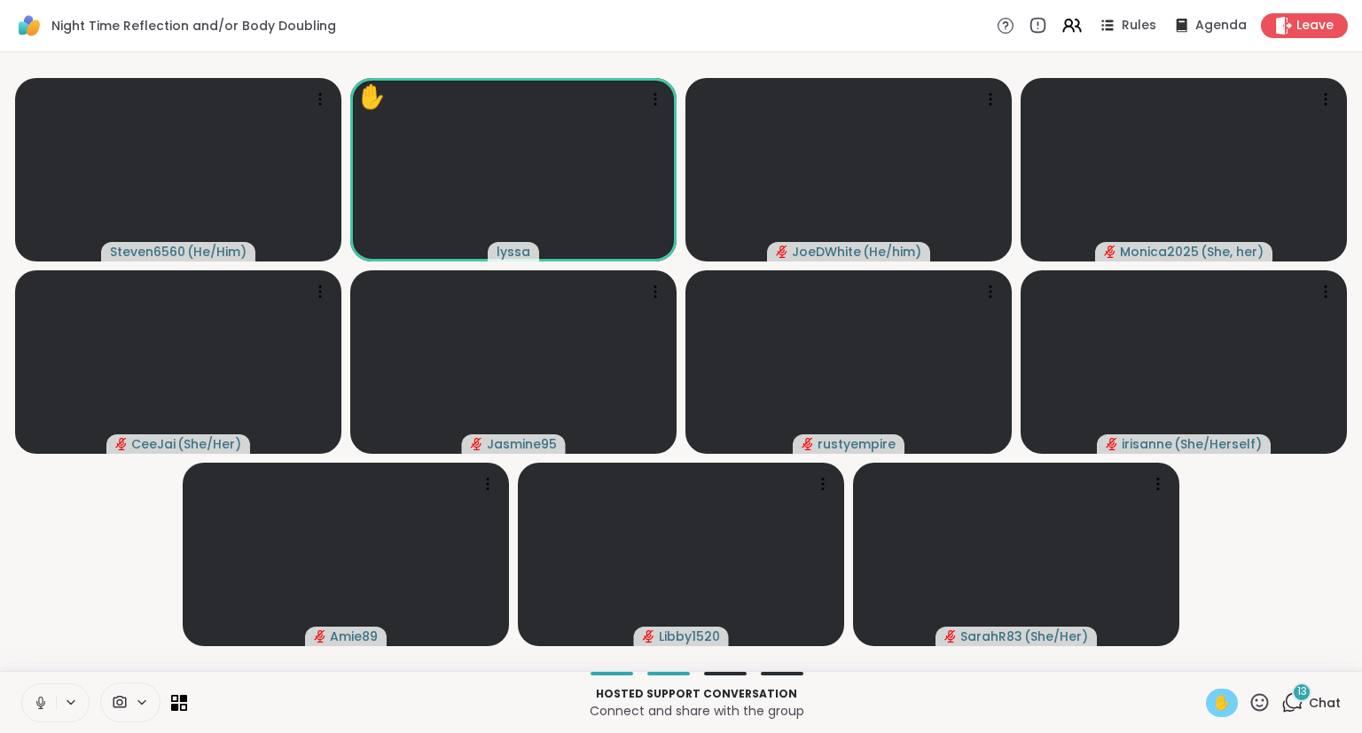
click at [36, 707] on icon at bounding box center [41, 703] width 16 height 16
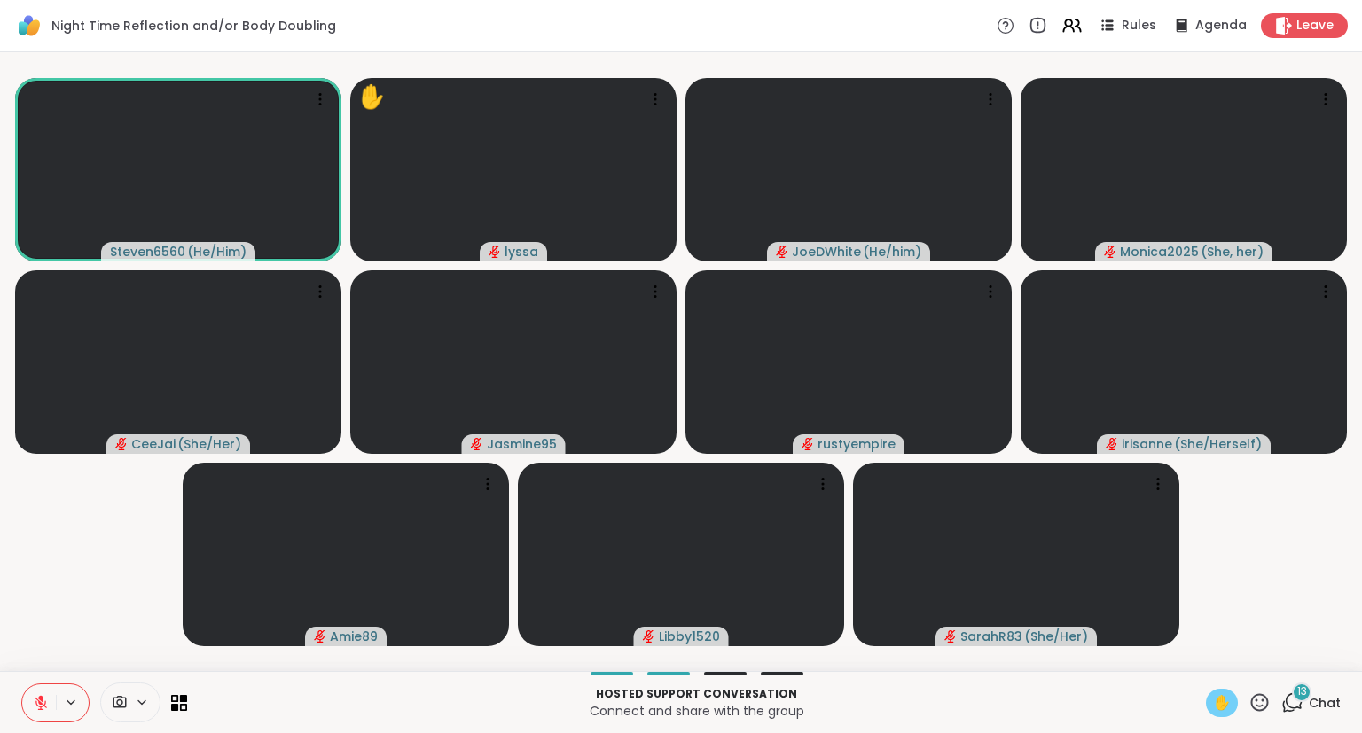
click at [1216, 702] on span "✋" at bounding box center [1222, 702] width 18 height 21
click at [1259, 693] on icon at bounding box center [1259, 702] width 22 height 22
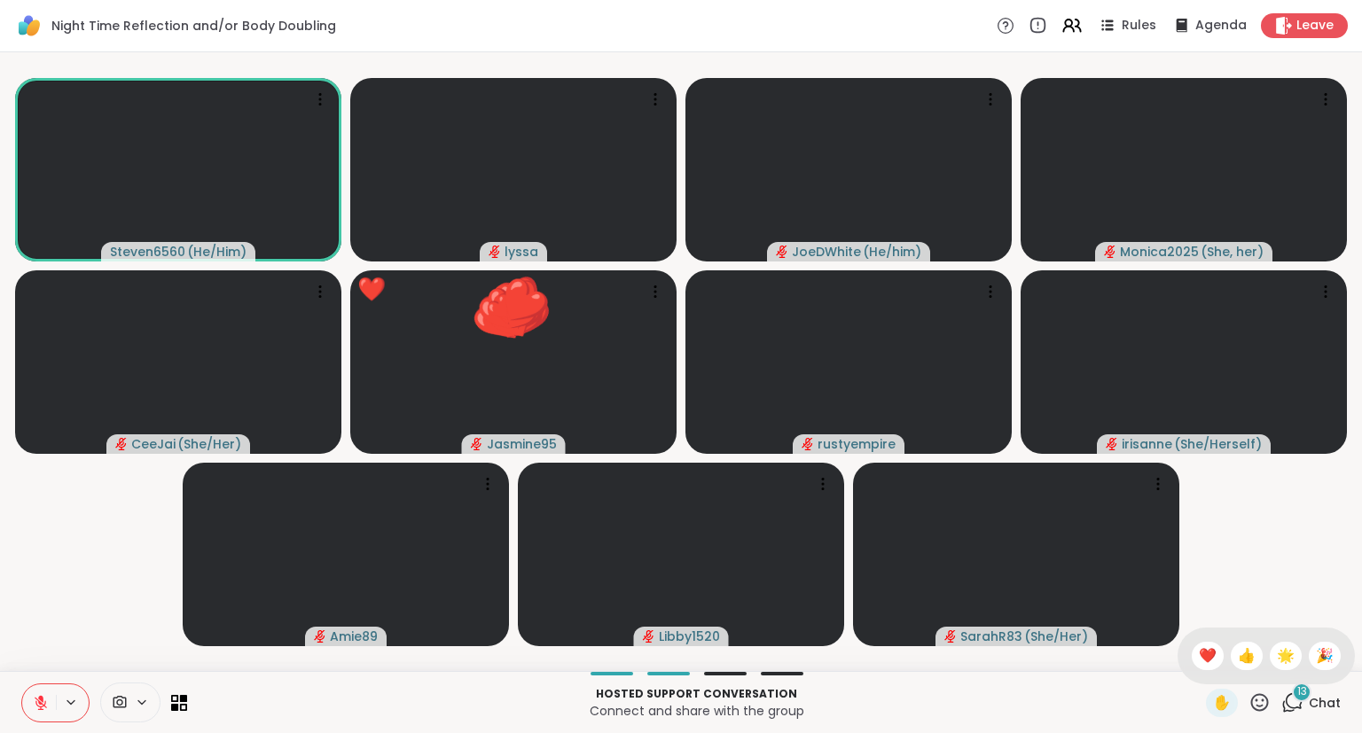
click at [1203, 654] on span "❤️" at bounding box center [1208, 655] width 18 height 21
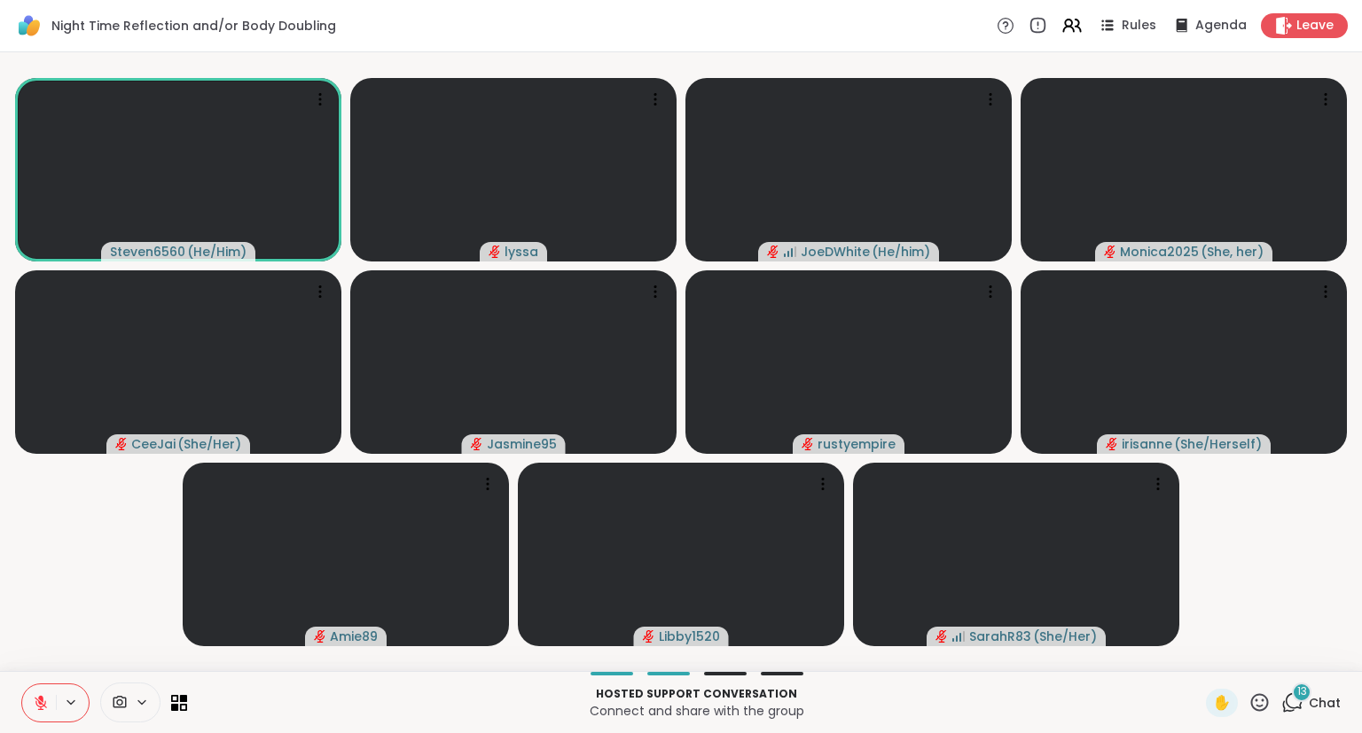
click at [1257, 704] on icon at bounding box center [1259, 702] width 22 height 22
click at [1199, 660] on span "❤️" at bounding box center [1208, 655] width 18 height 21
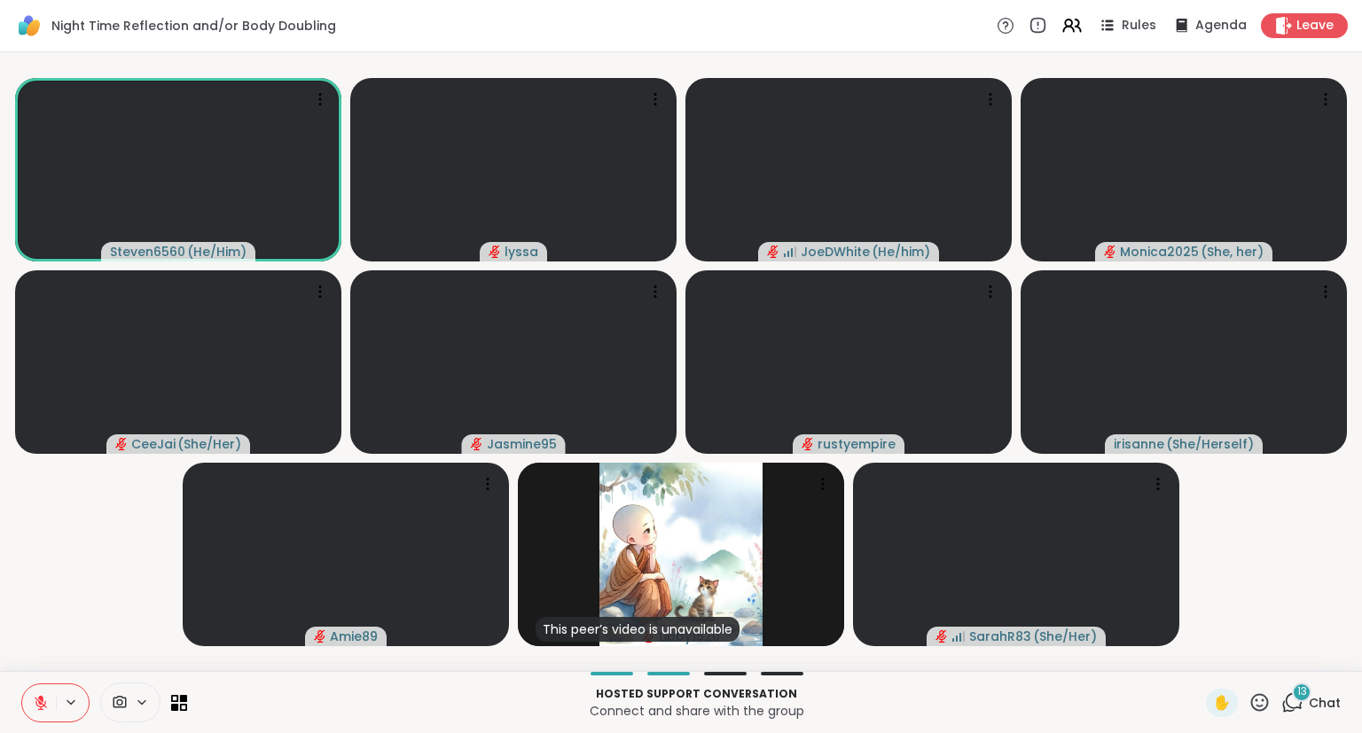
click at [1259, 701] on icon at bounding box center [1260, 702] width 18 height 18
click at [1200, 661] on span "❤️" at bounding box center [1208, 655] width 18 height 21
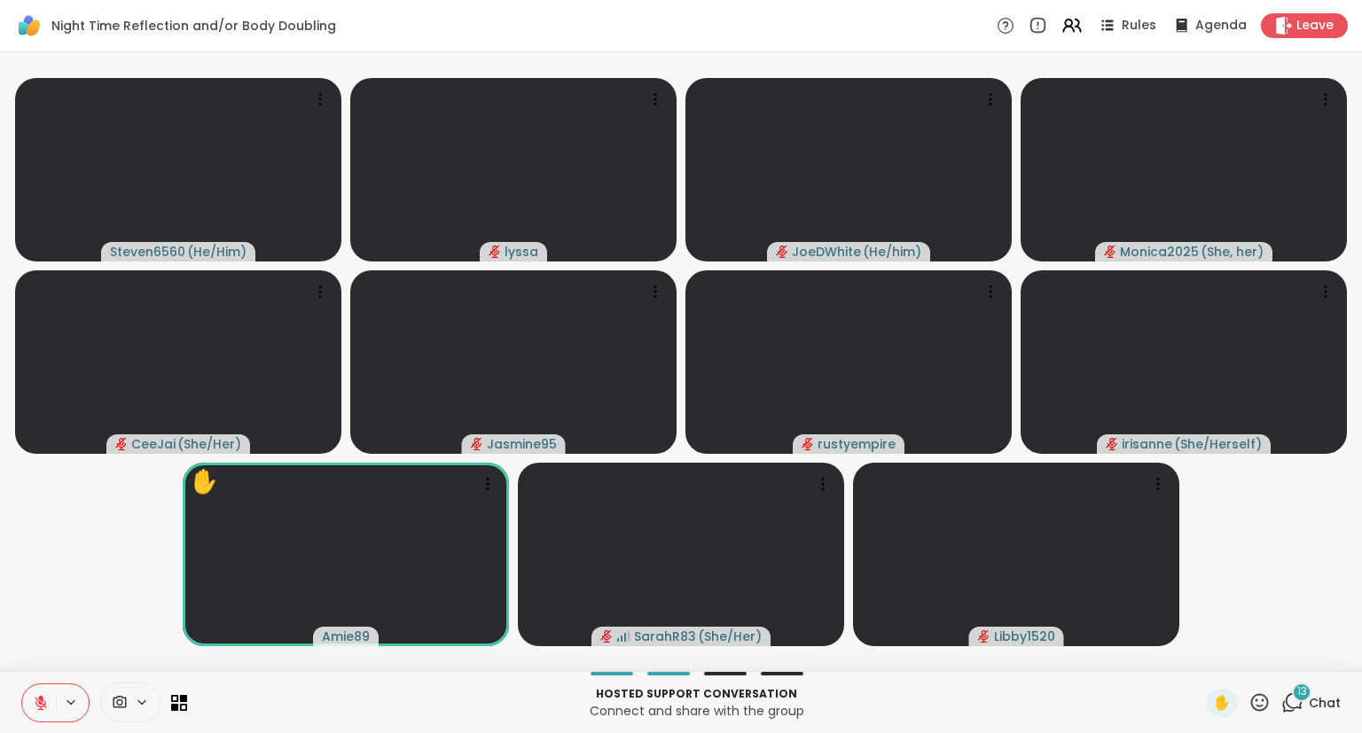
click at [1309, 686] on div "13" at bounding box center [1302, 693] width 20 height 20
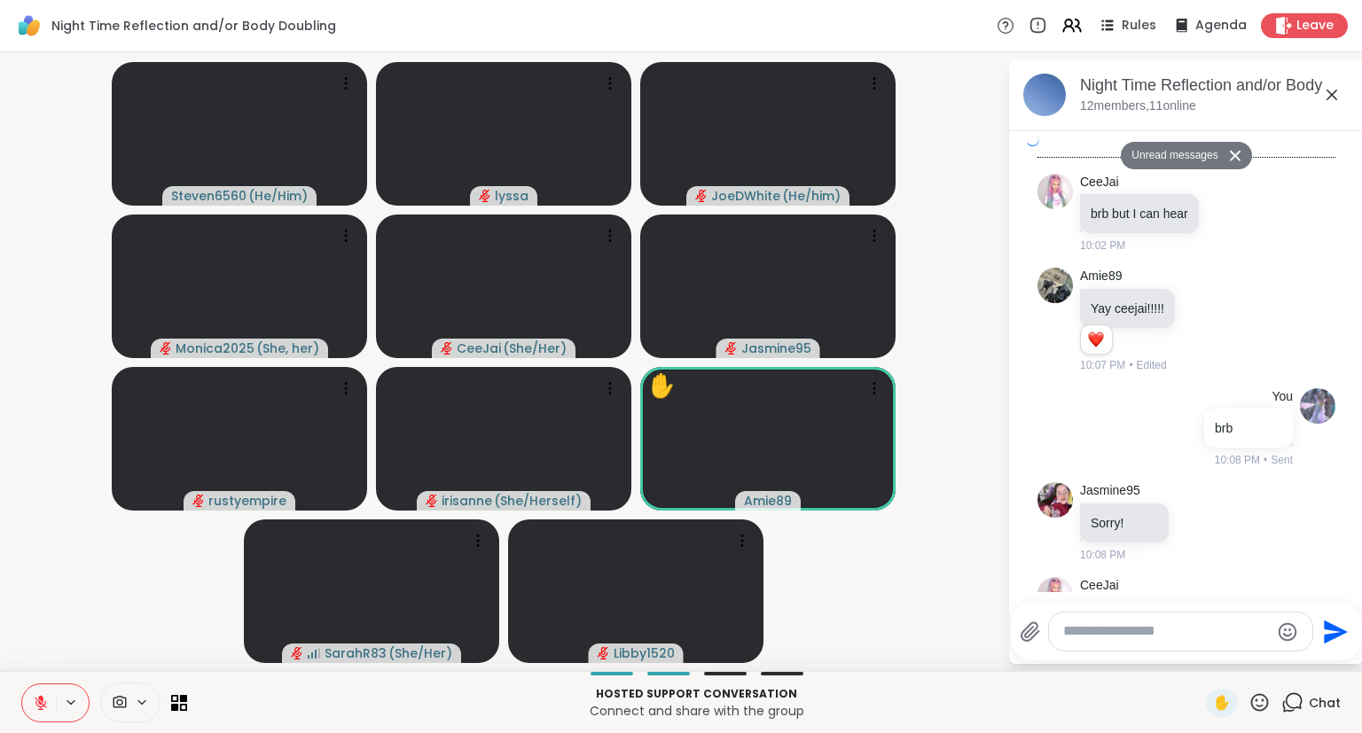
scroll to position [3267, 0]
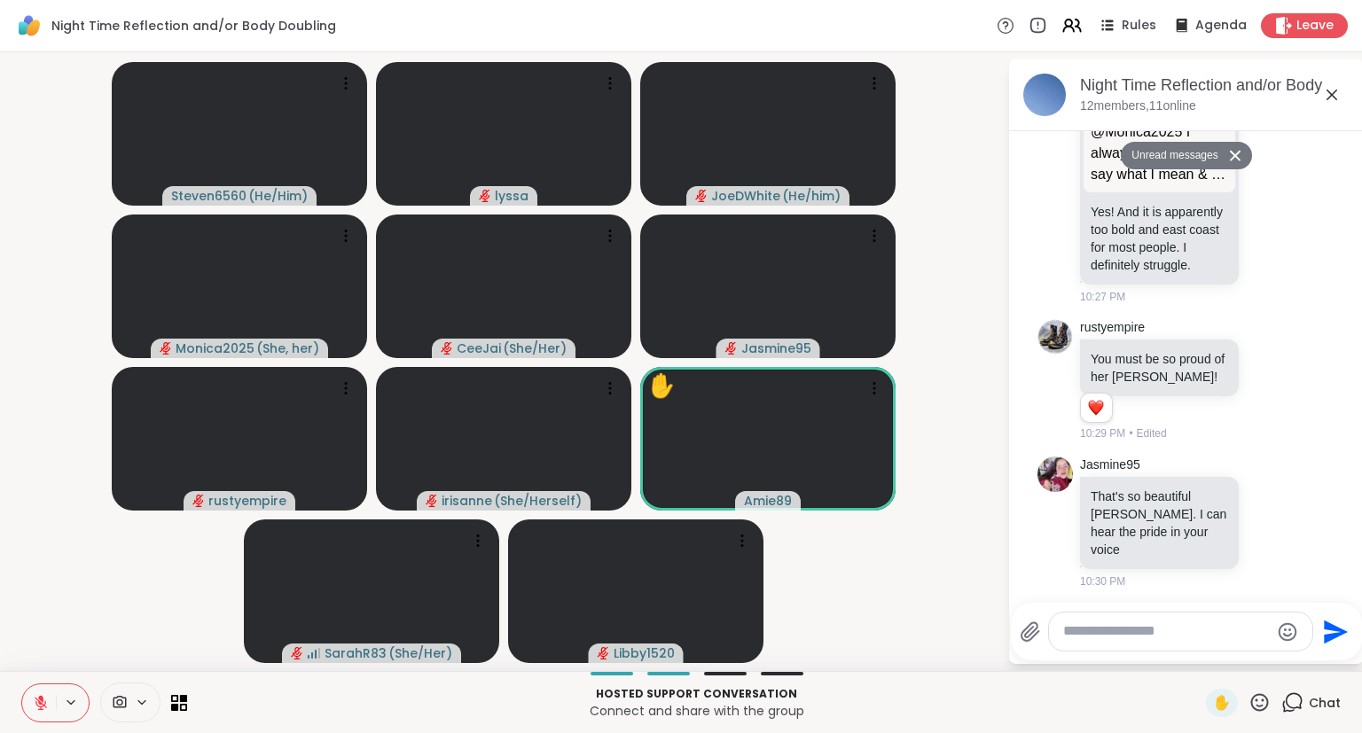
click at [1332, 90] on icon at bounding box center [1331, 94] width 21 height 21
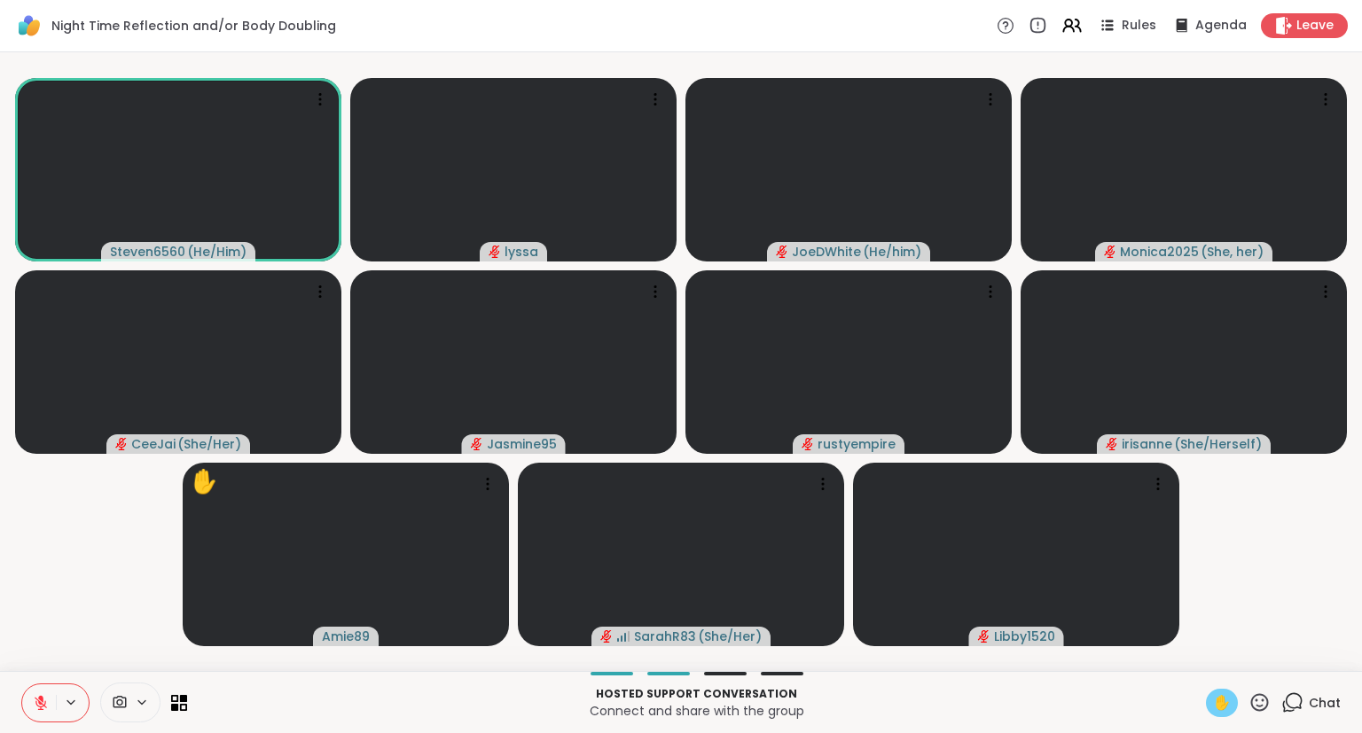
click at [1215, 699] on span "✋" at bounding box center [1222, 702] width 18 height 21
click at [38, 698] on icon at bounding box center [40, 698] width 5 height 7
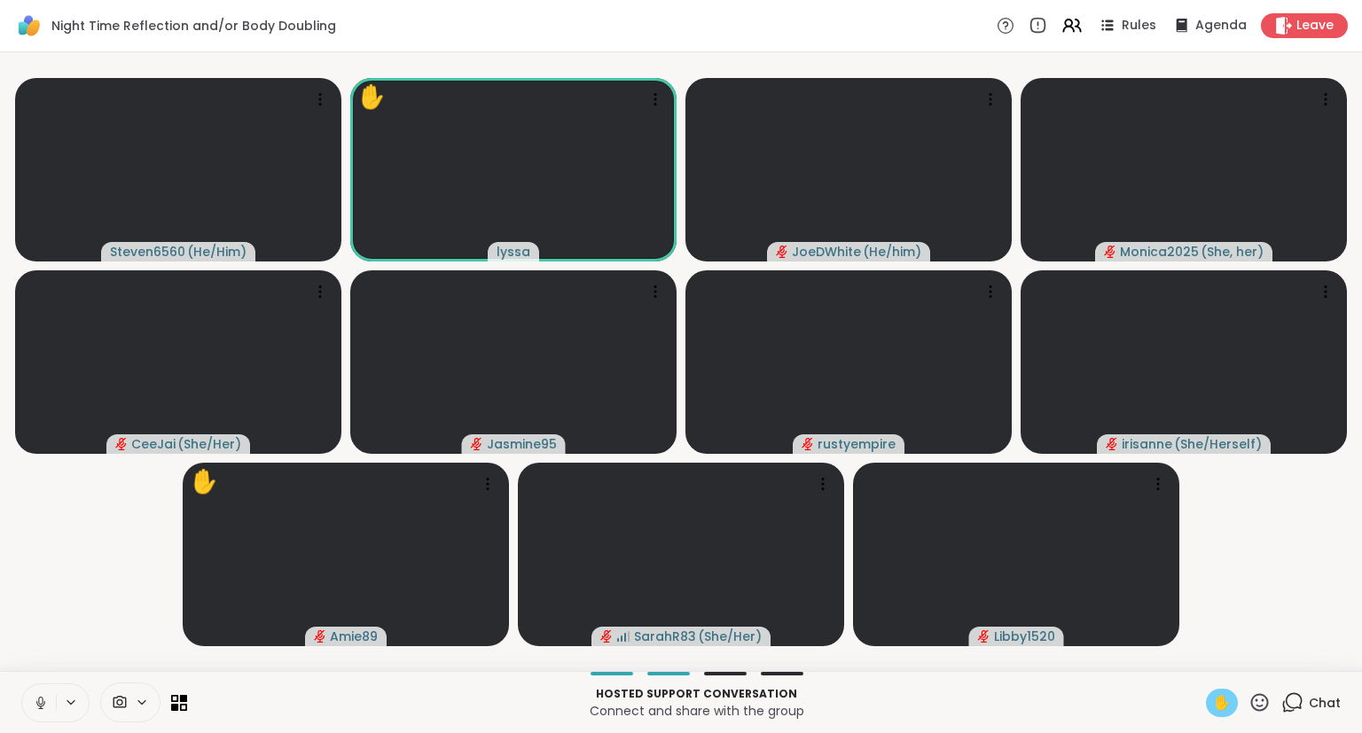
click at [44, 697] on icon at bounding box center [41, 703] width 16 height 16
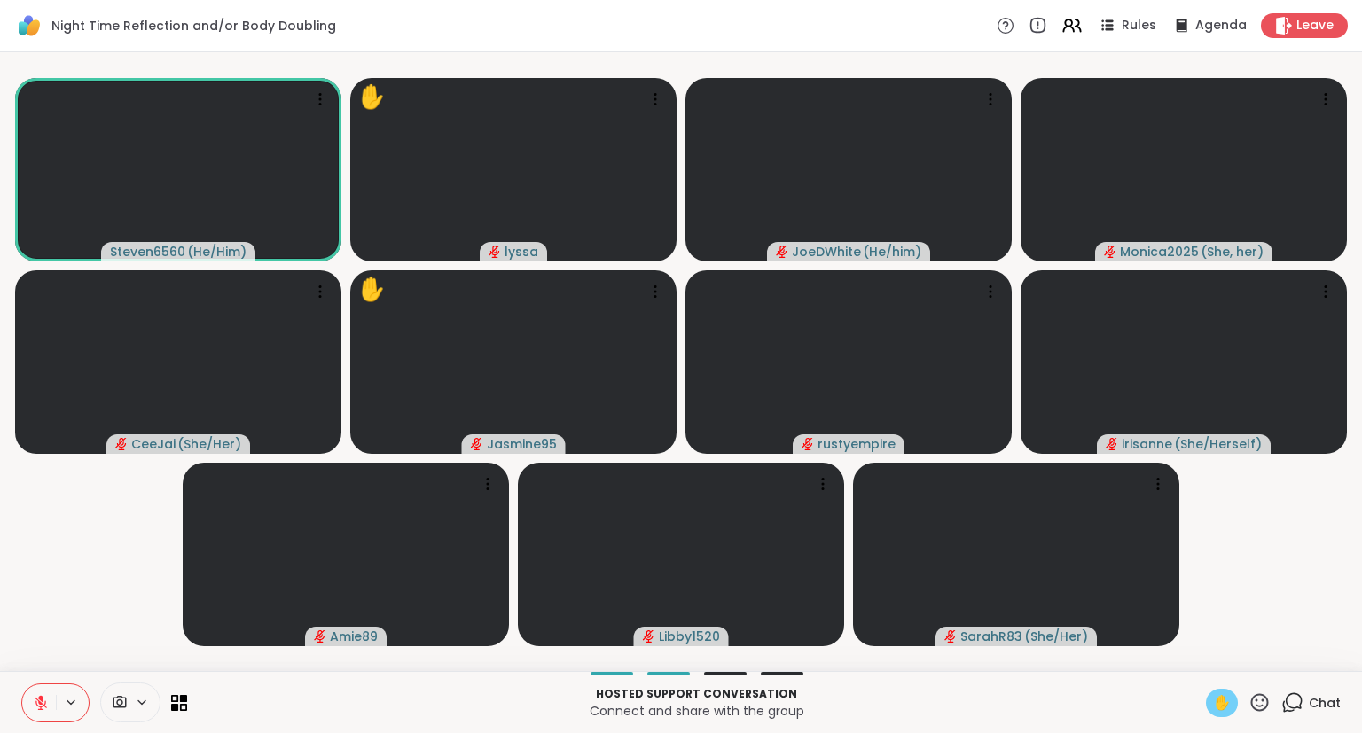
click at [1262, 696] on icon at bounding box center [1260, 702] width 18 height 18
click at [1199, 662] on span "❤️" at bounding box center [1208, 655] width 18 height 21
click at [1223, 705] on span "✋" at bounding box center [1222, 702] width 18 height 21
click at [1268, 714] on icon at bounding box center [1259, 702] width 22 height 22
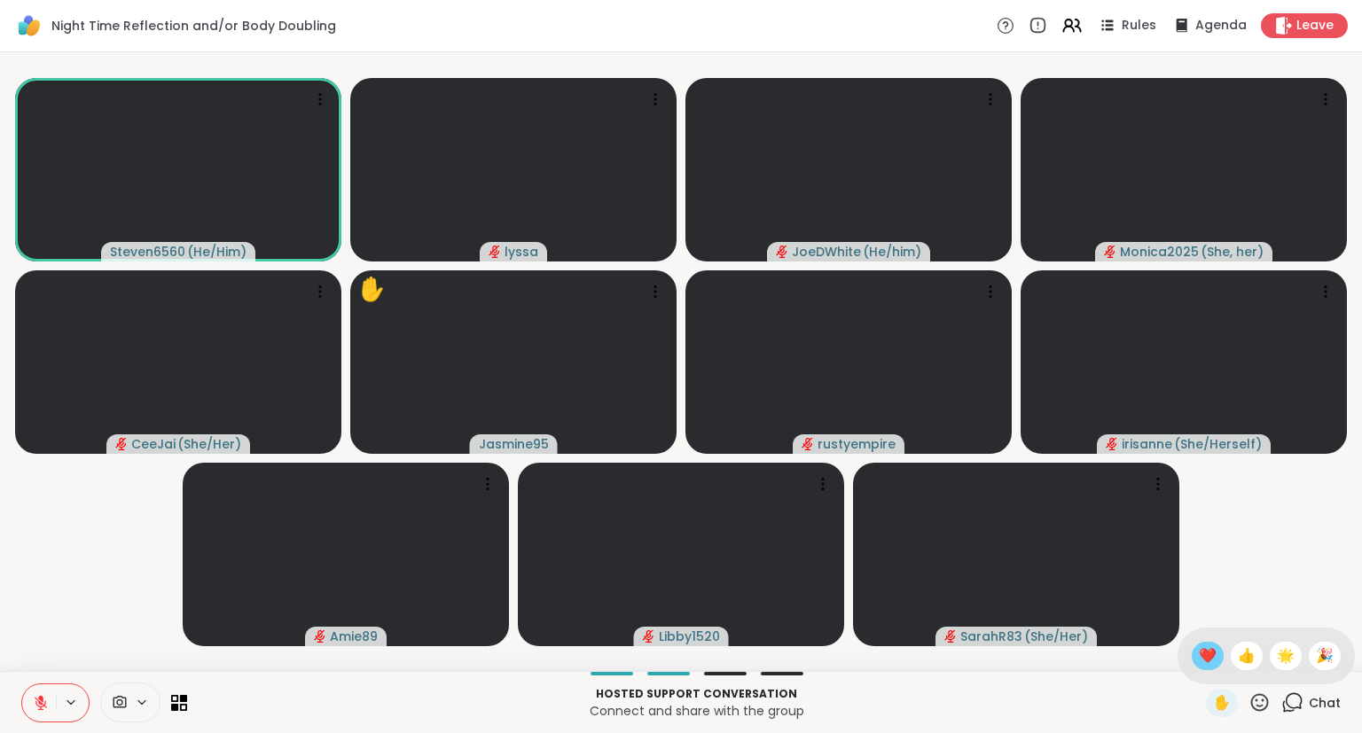
click at [1206, 658] on span "❤️" at bounding box center [1208, 655] width 18 height 21
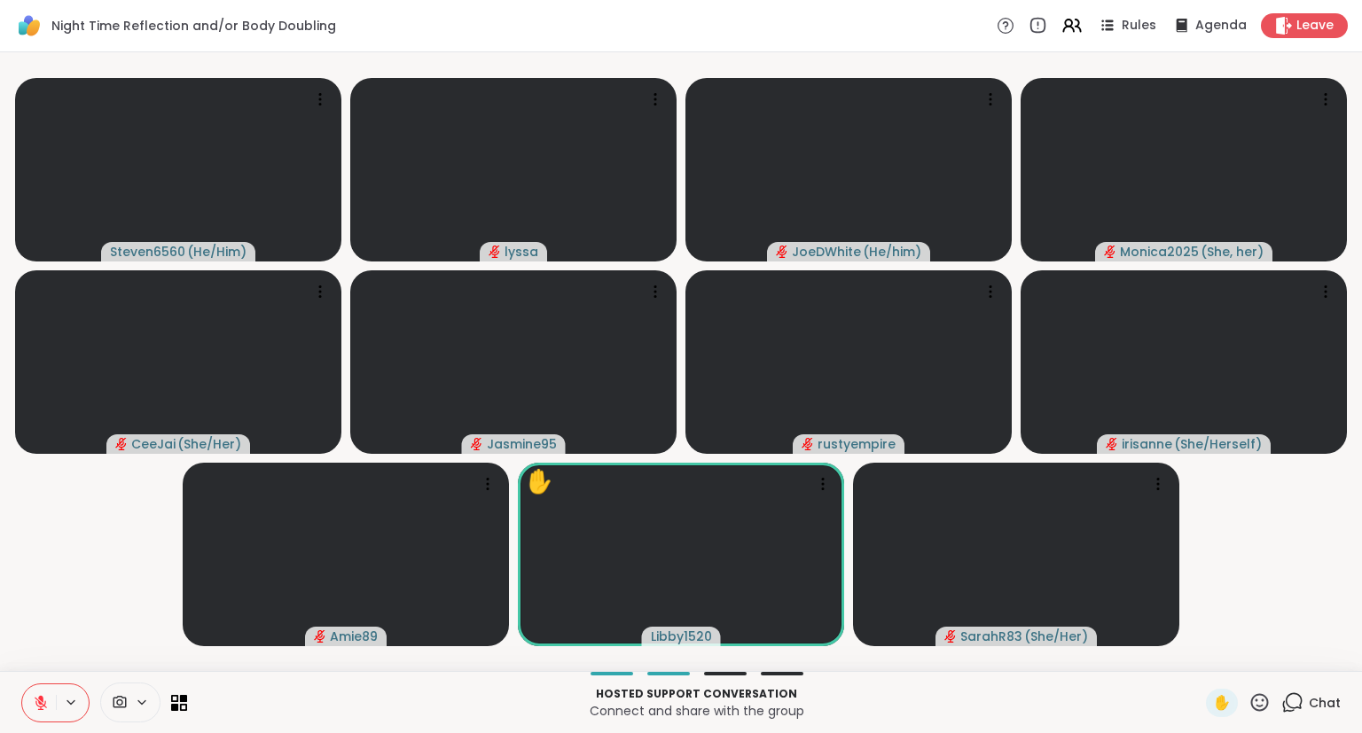
click at [1264, 704] on icon at bounding box center [1259, 702] width 22 height 22
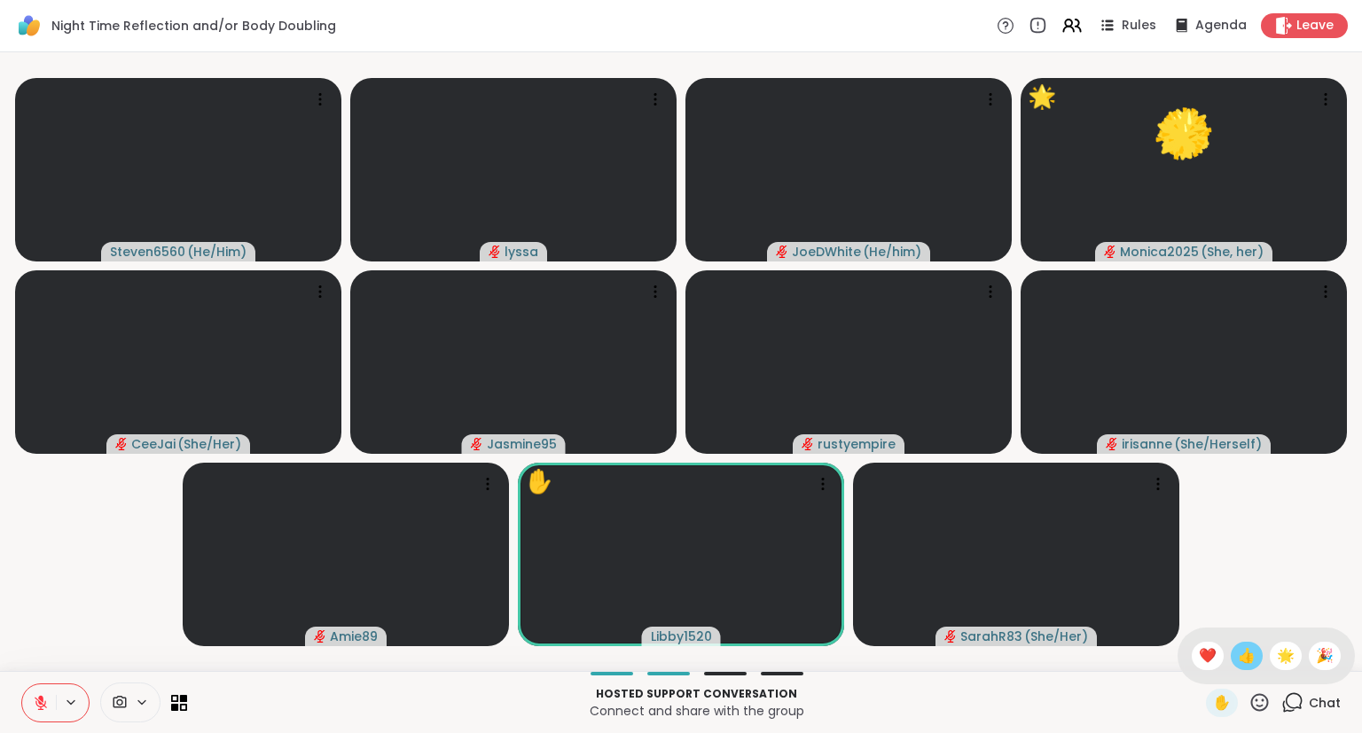
click at [1246, 660] on span "👍" at bounding box center [1247, 655] width 18 height 21
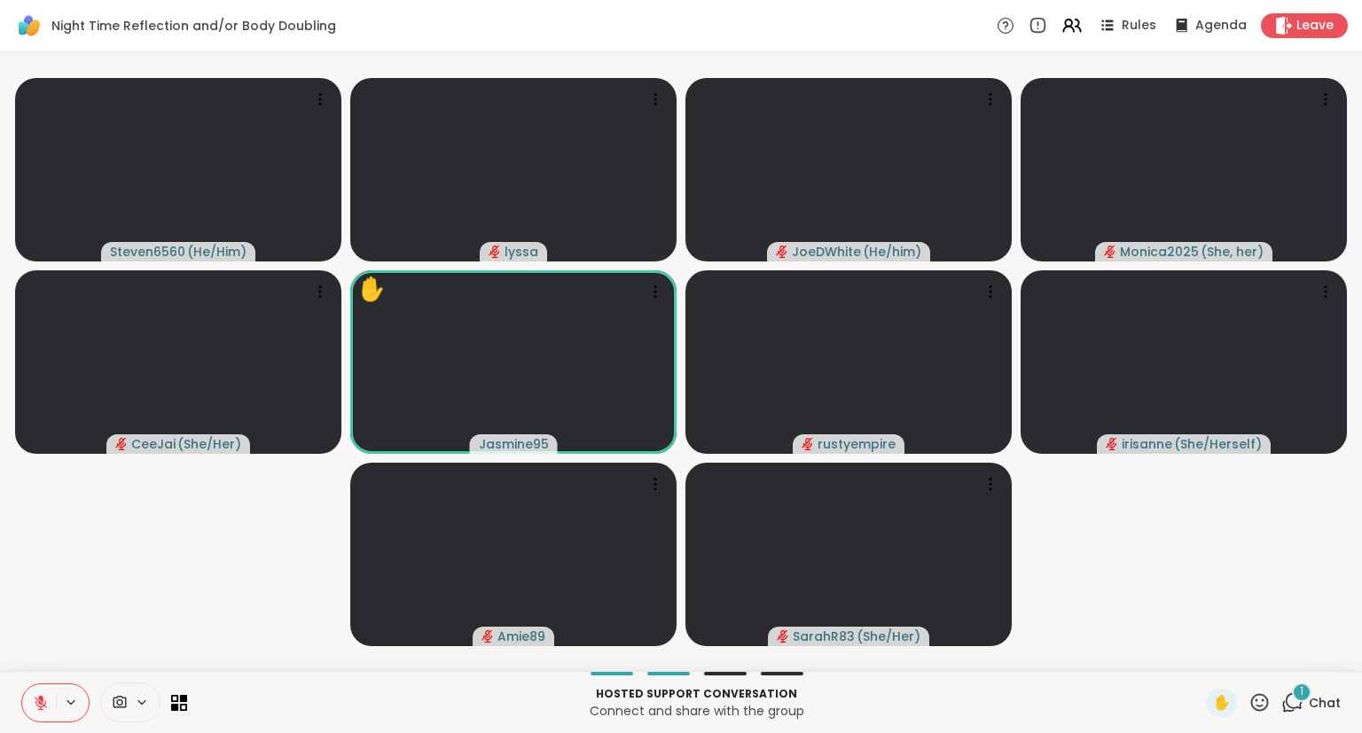
click at [1261, 702] on icon at bounding box center [1259, 702] width 22 height 22
click at [1277, 661] on span "🌟" at bounding box center [1286, 655] width 18 height 21
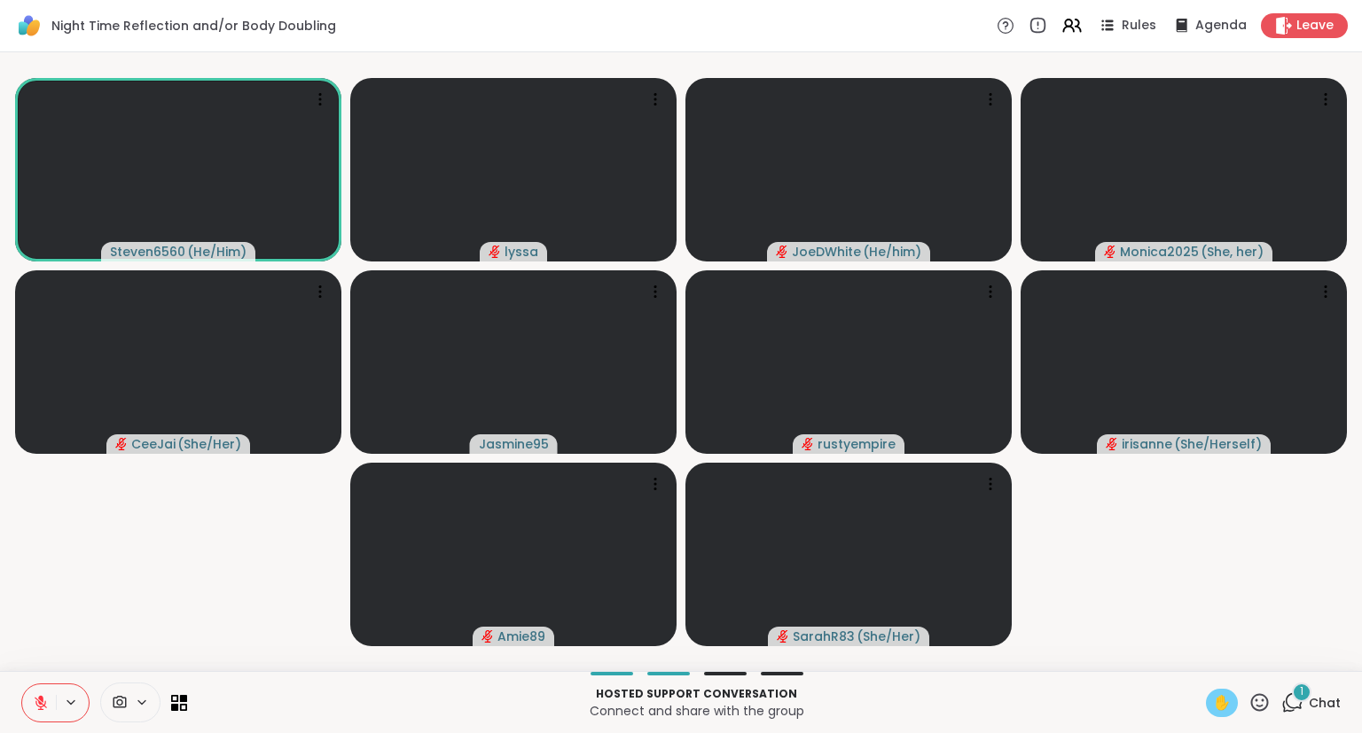
click at [1215, 700] on span "✋" at bounding box center [1222, 702] width 18 height 21
click at [51, 690] on button at bounding box center [39, 702] width 34 height 37
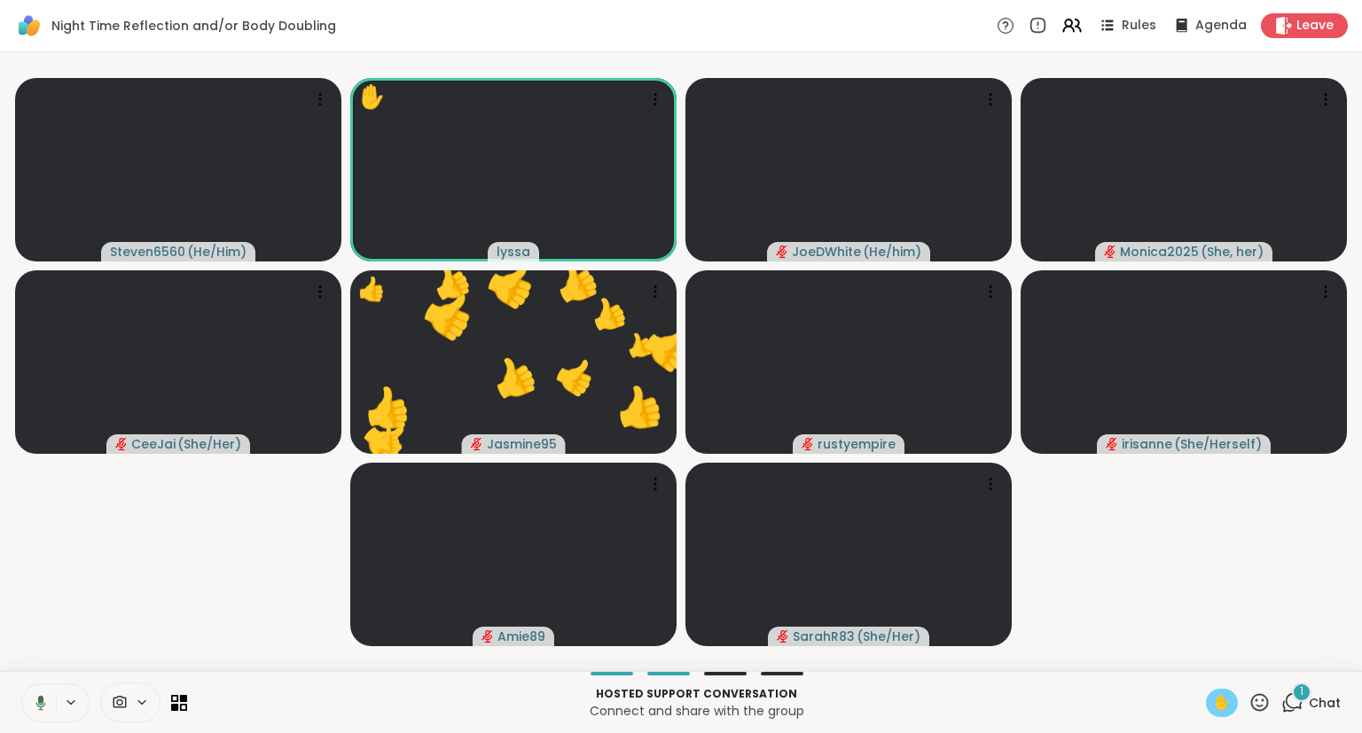
click at [44, 699] on icon at bounding box center [38, 703] width 16 height 16
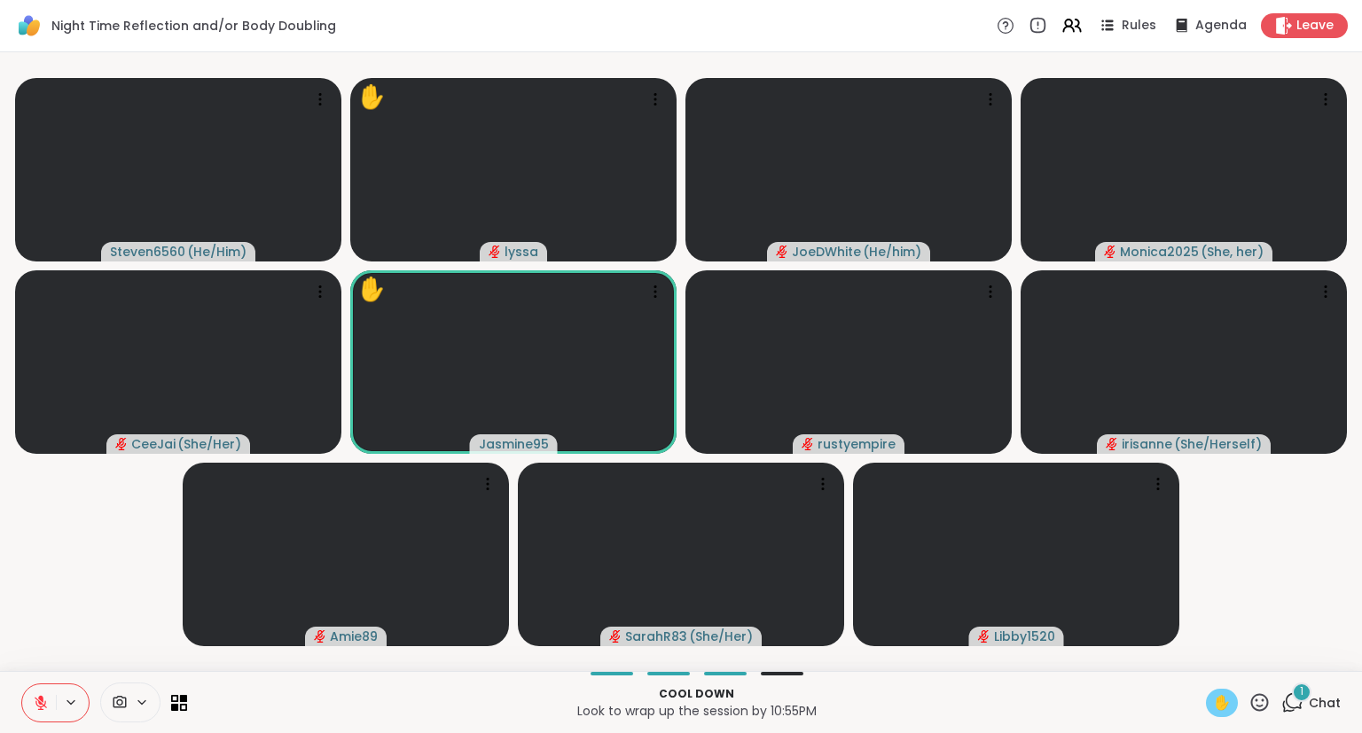
click at [1259, 704] on icon at bounding box center [1259, 702] width 22 height 22
click at [1199, 654] on span "❤️" at bounding box center [1208, 655] width 18 height 21
click at [1221, 718] on div "Cool down Look to wrap up the session by 10:55PM ✋ 1 Chat" at bounding box center [681, 702] width 1362 height 62
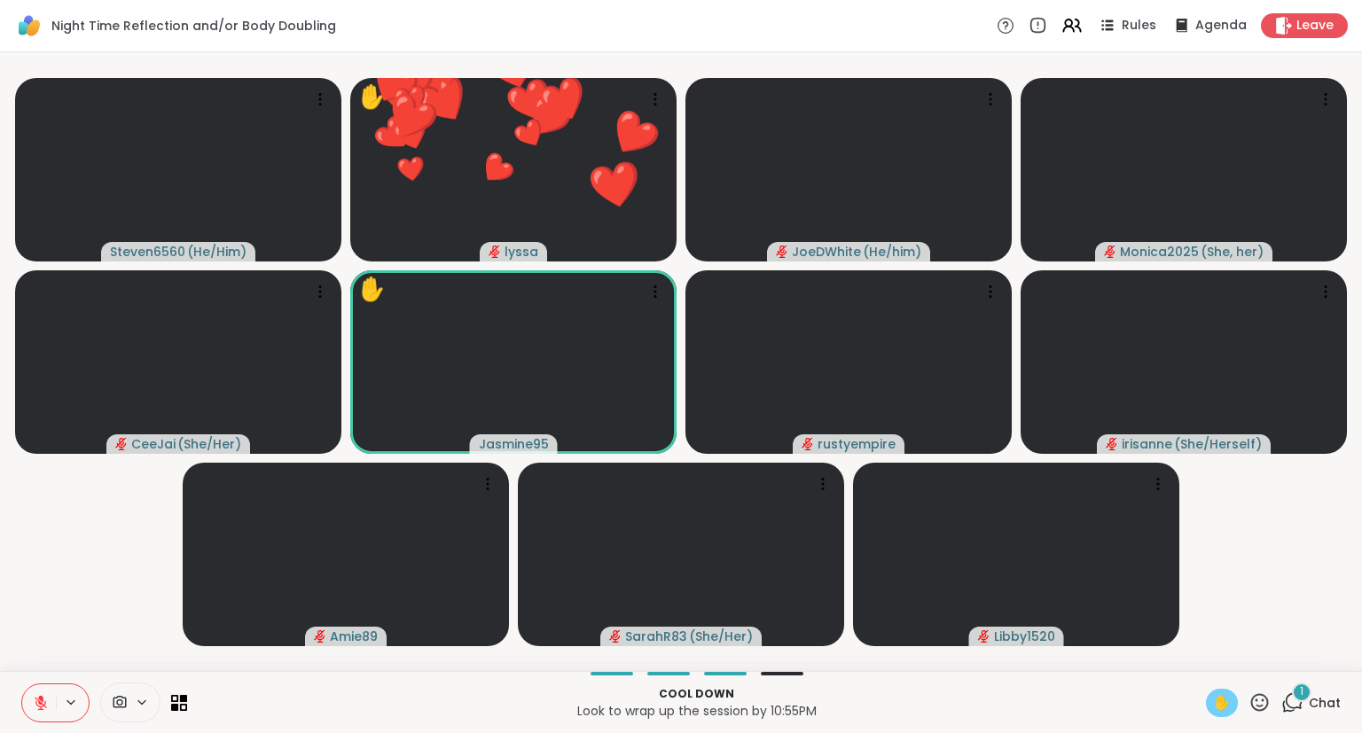
click at [1218, 698] on span "✋" at bounding box center [1222, 702] width 18 height 21
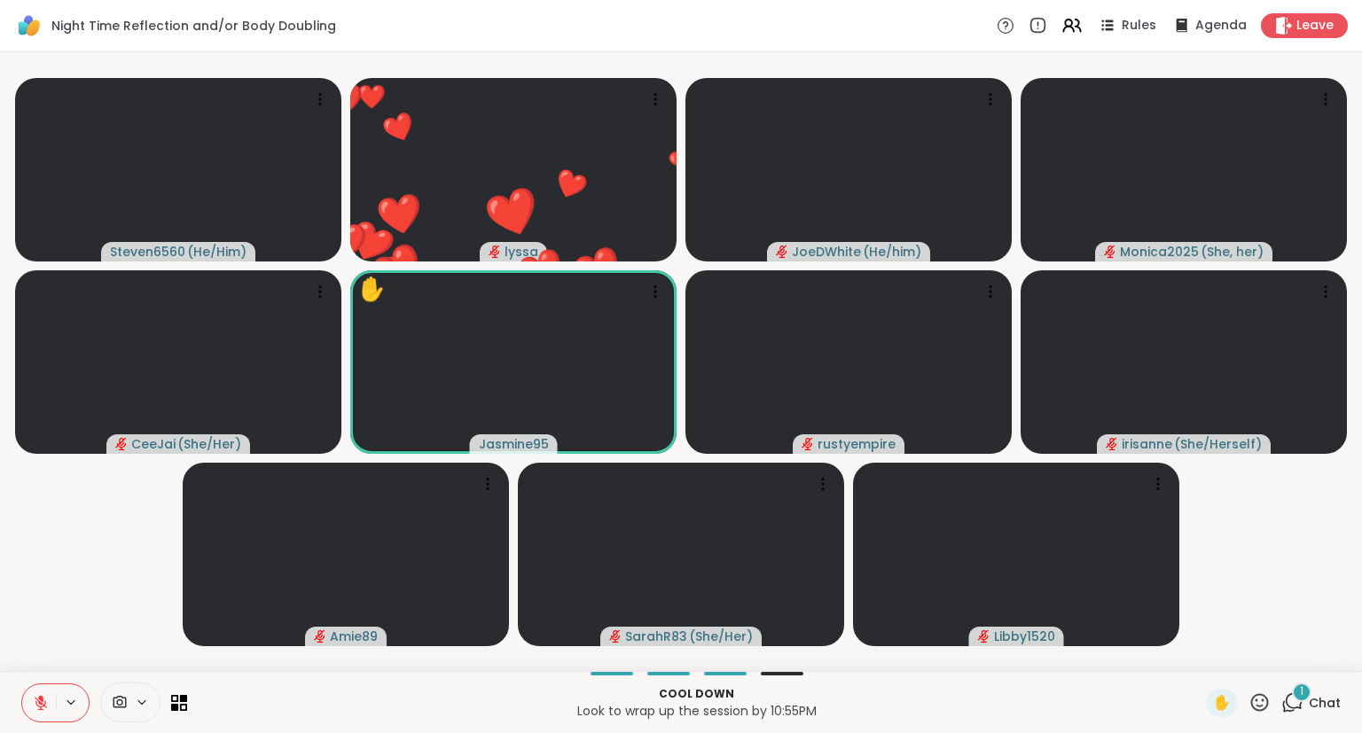
click at [1317, 707] on span "Chat" at bounding box center [1324, 703] width 32 height 18
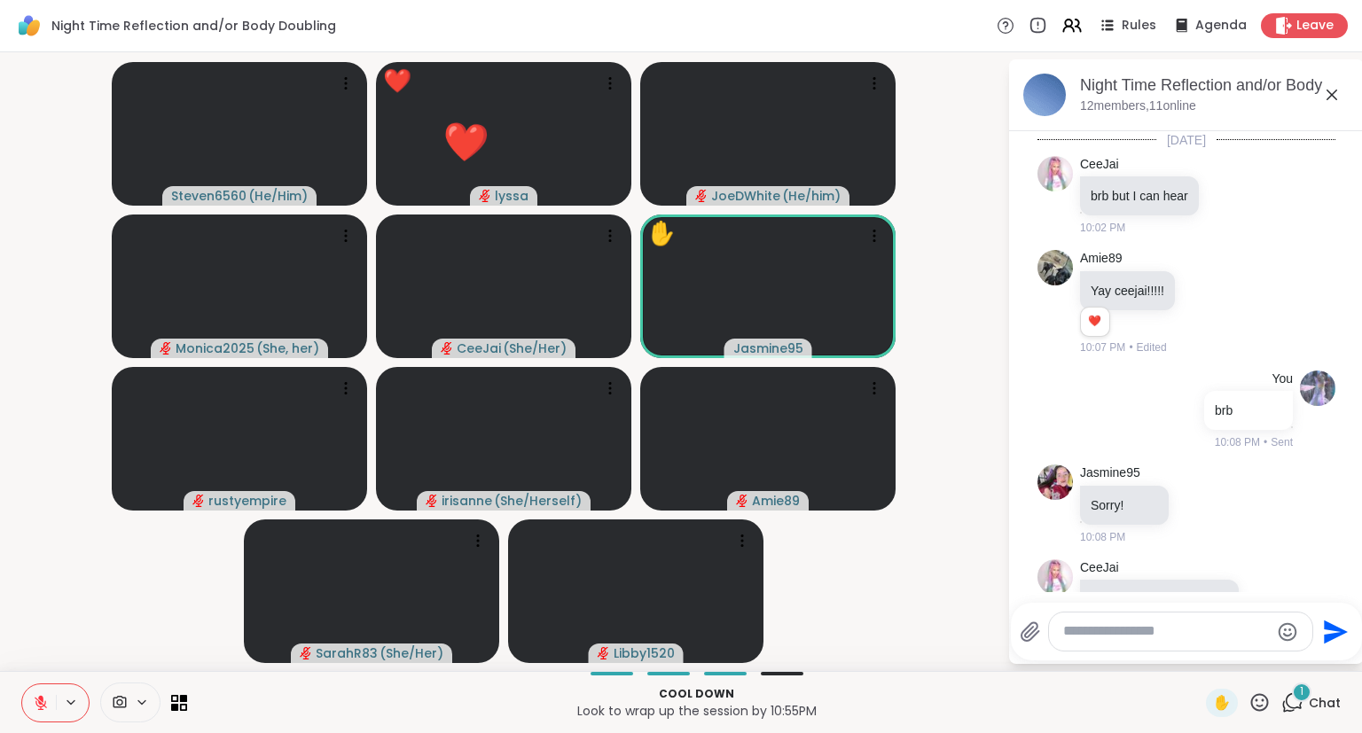
scroll to position [3362, 0]
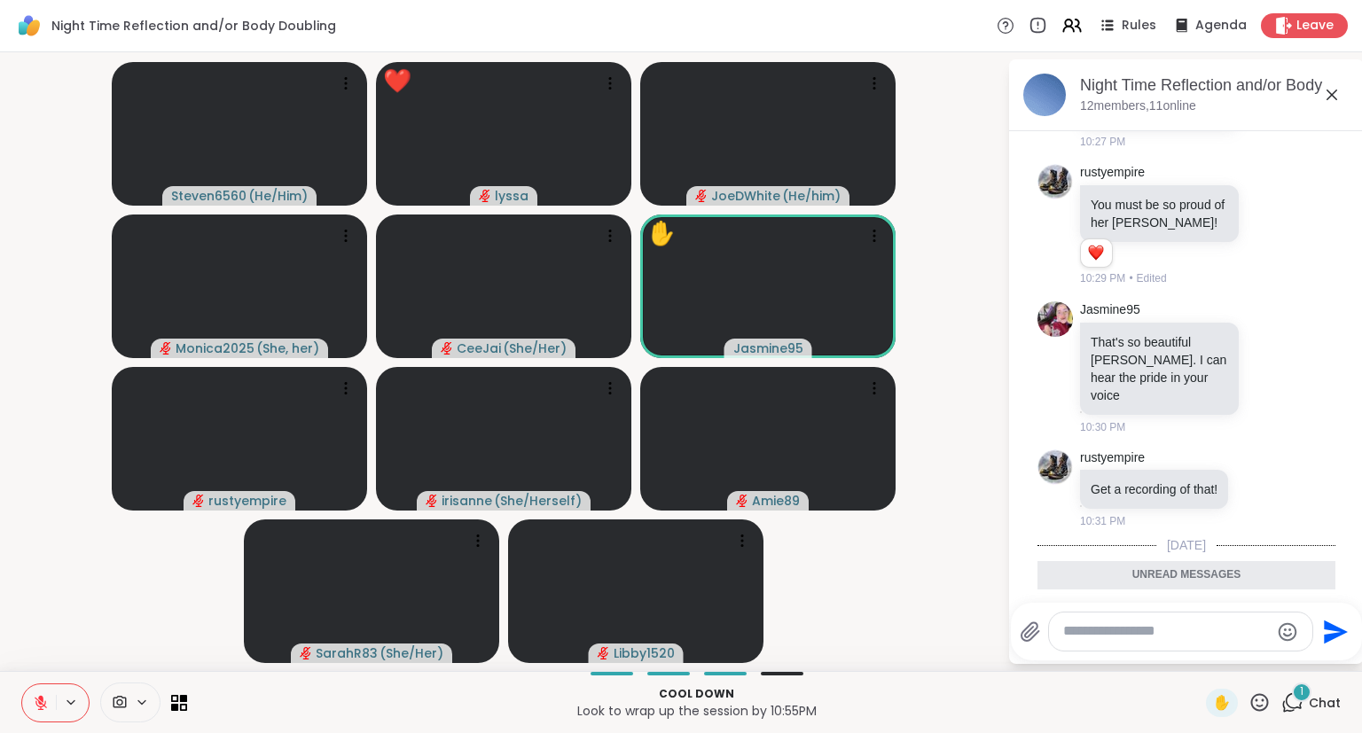
click at [1215, 637] on textarea "Type your message" at bounding box center [1166, 631] width 207 height 19
type textarea "**********"
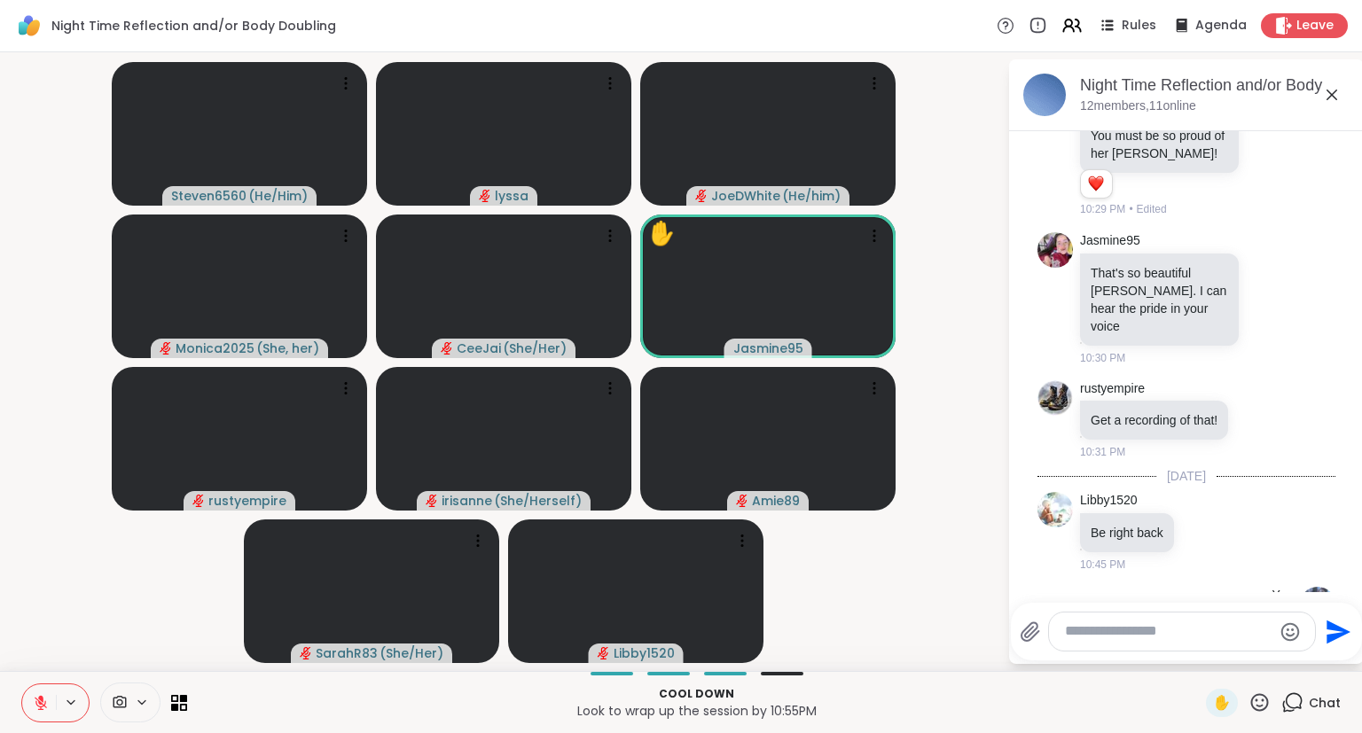
click at [1328, 90] on icon at bounding box center [1331, 95] width 11 height 11
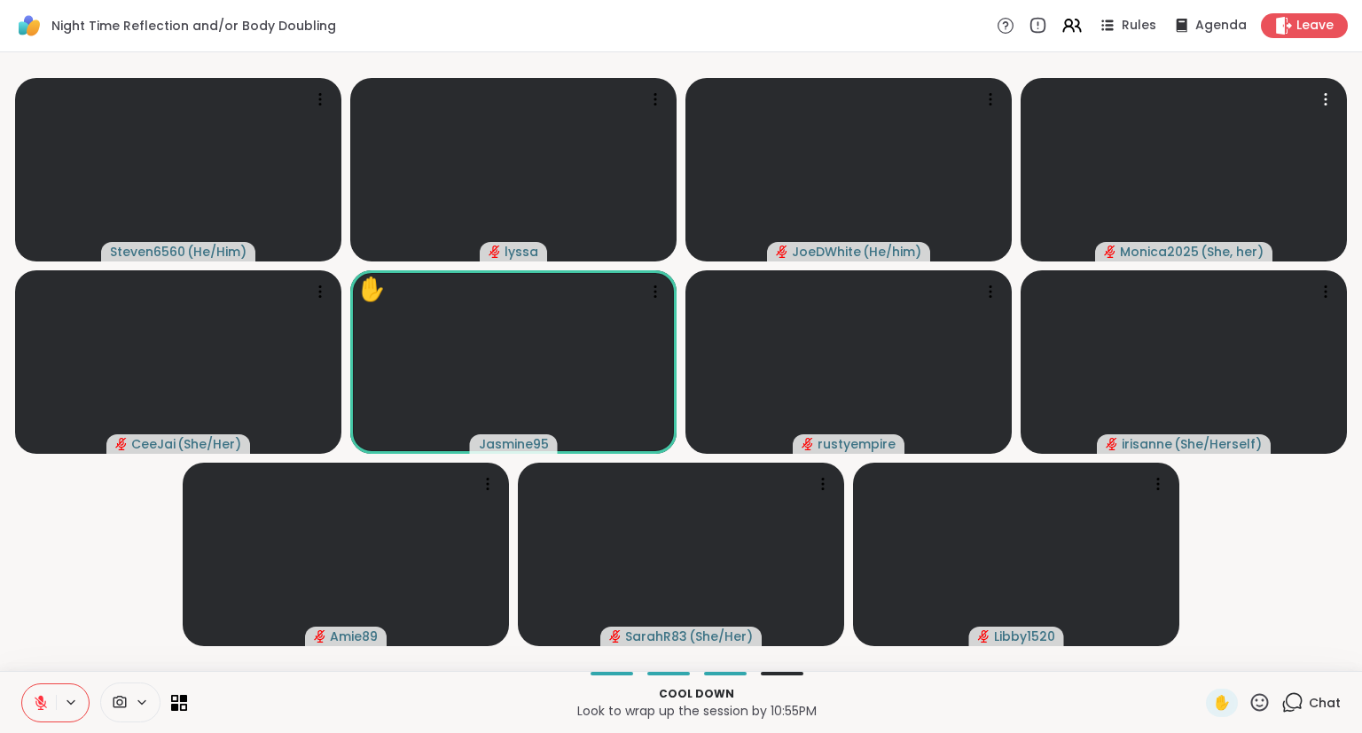
click at [1317, 699] on span "Chat" at bounding box center [1324, 703] width 32 height 18
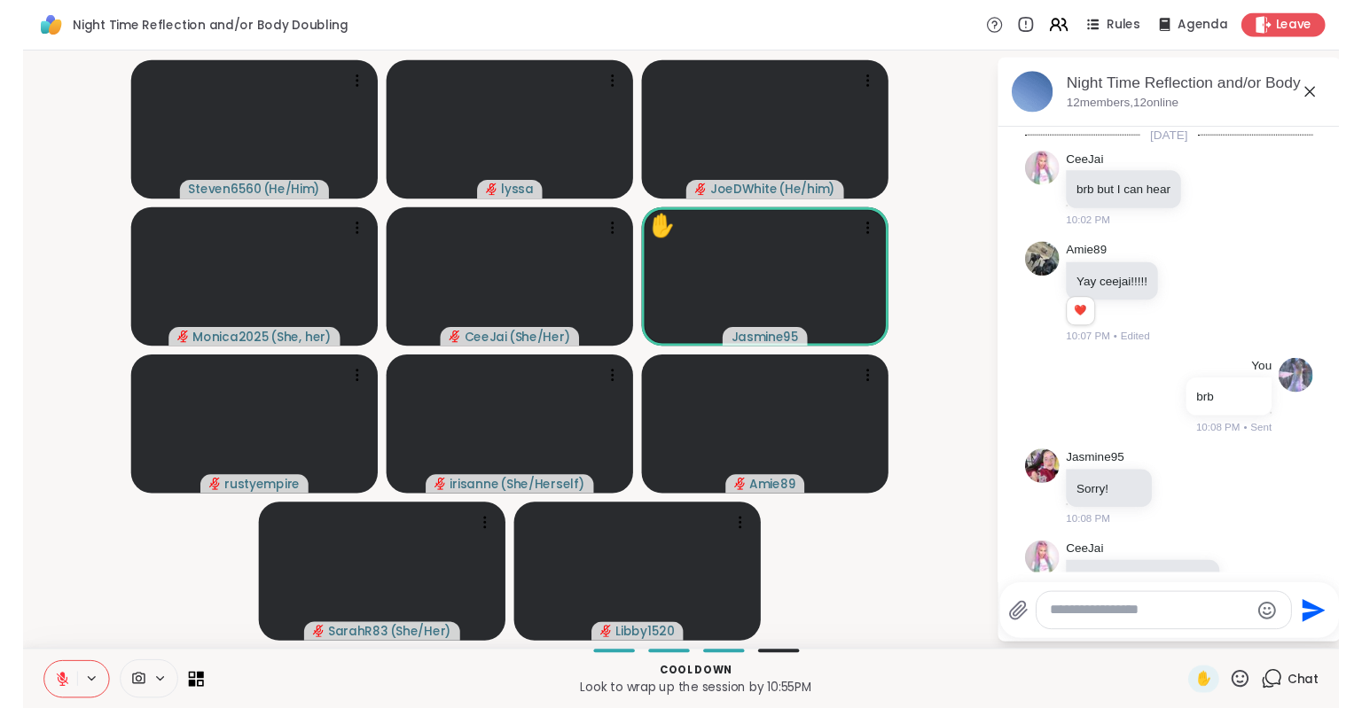
scroll to position [3413, 0]
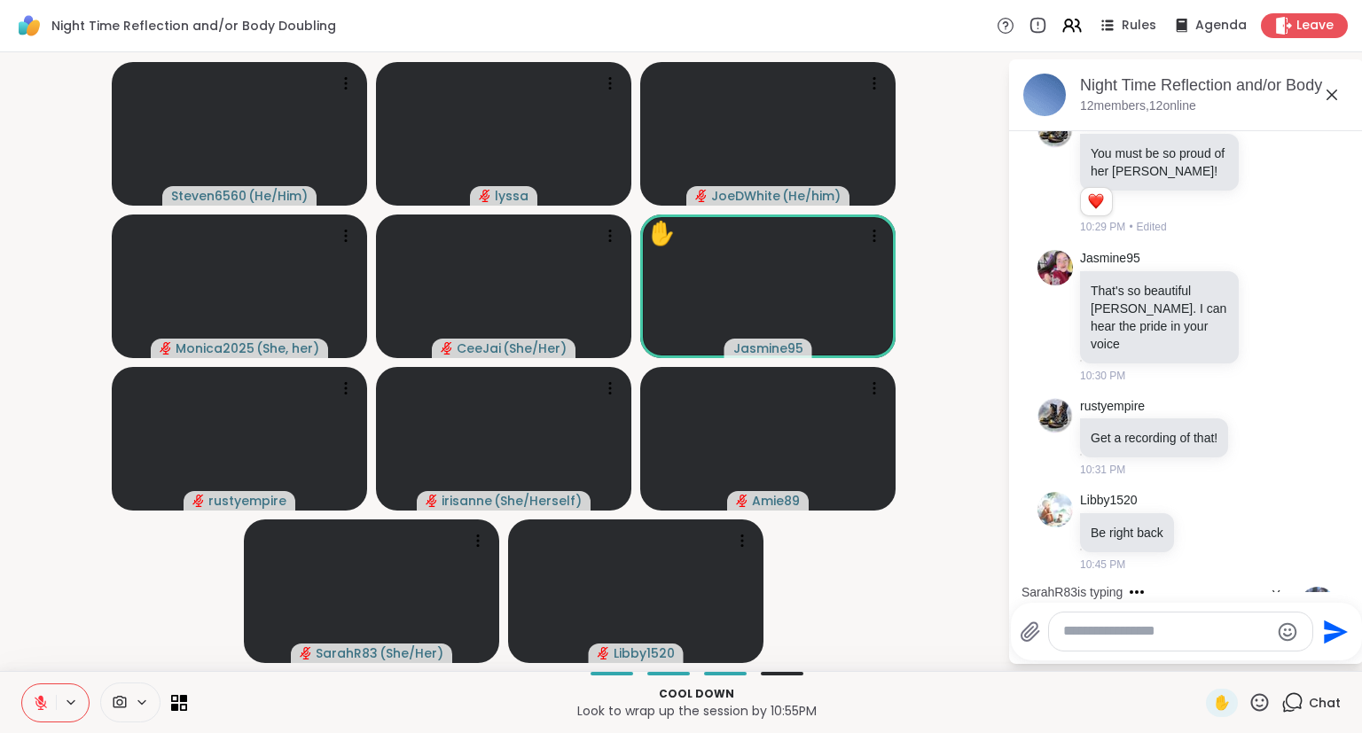
click at [1328, 92] on icon at bounding box center [1331, 94] width 21 height 21
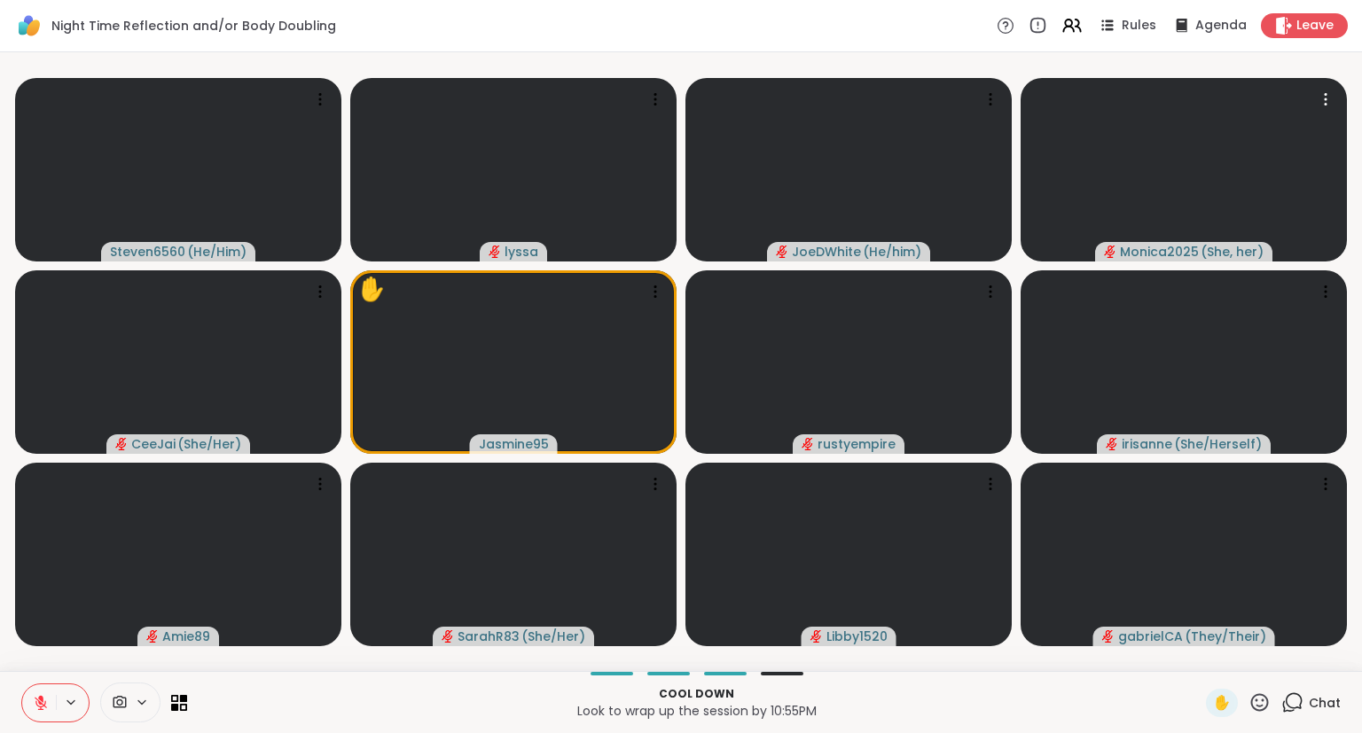
click at [1256, 704] on icon at bounding box center [1259, 702] width 22 height 22
click at [1201, 660] on span "❤️" at bounding box center [1208, 655] width 18 height 21
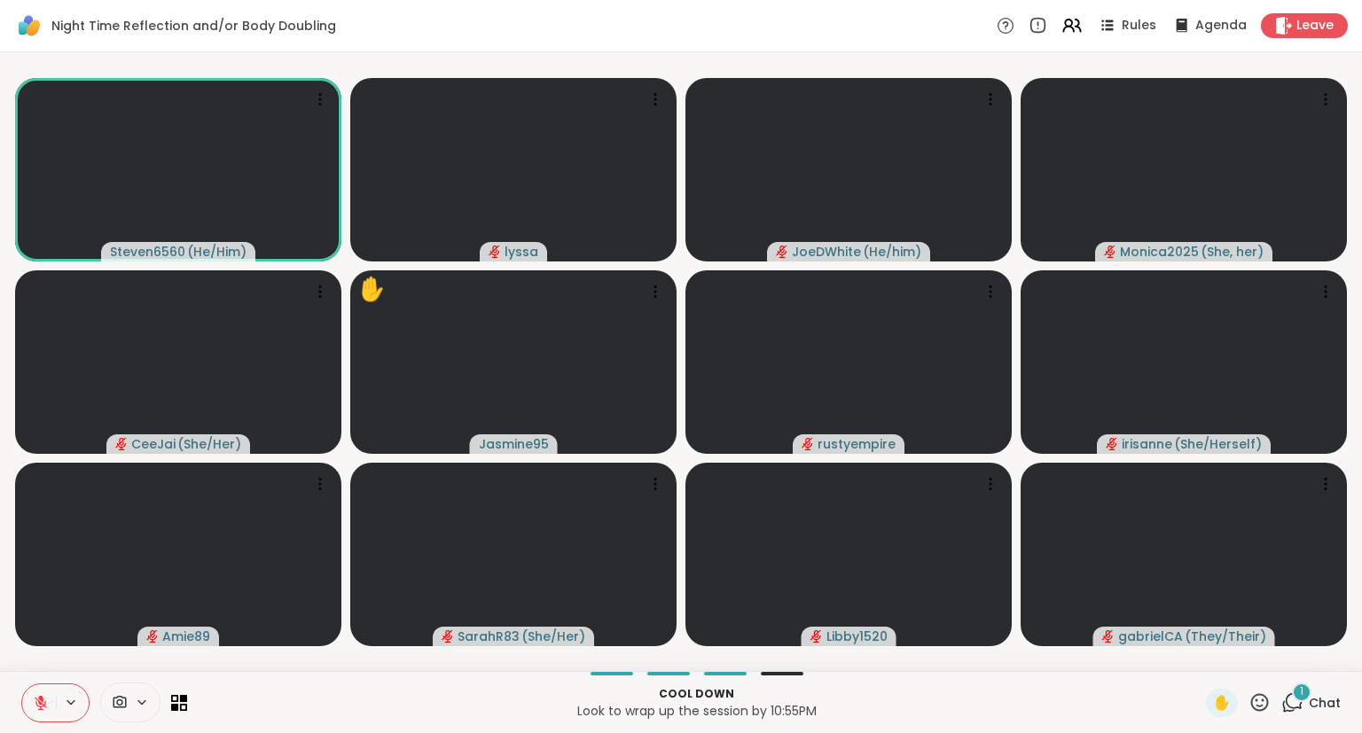
click at [44, 699] on icon at bounding box center [41, 703] width 16 height 16
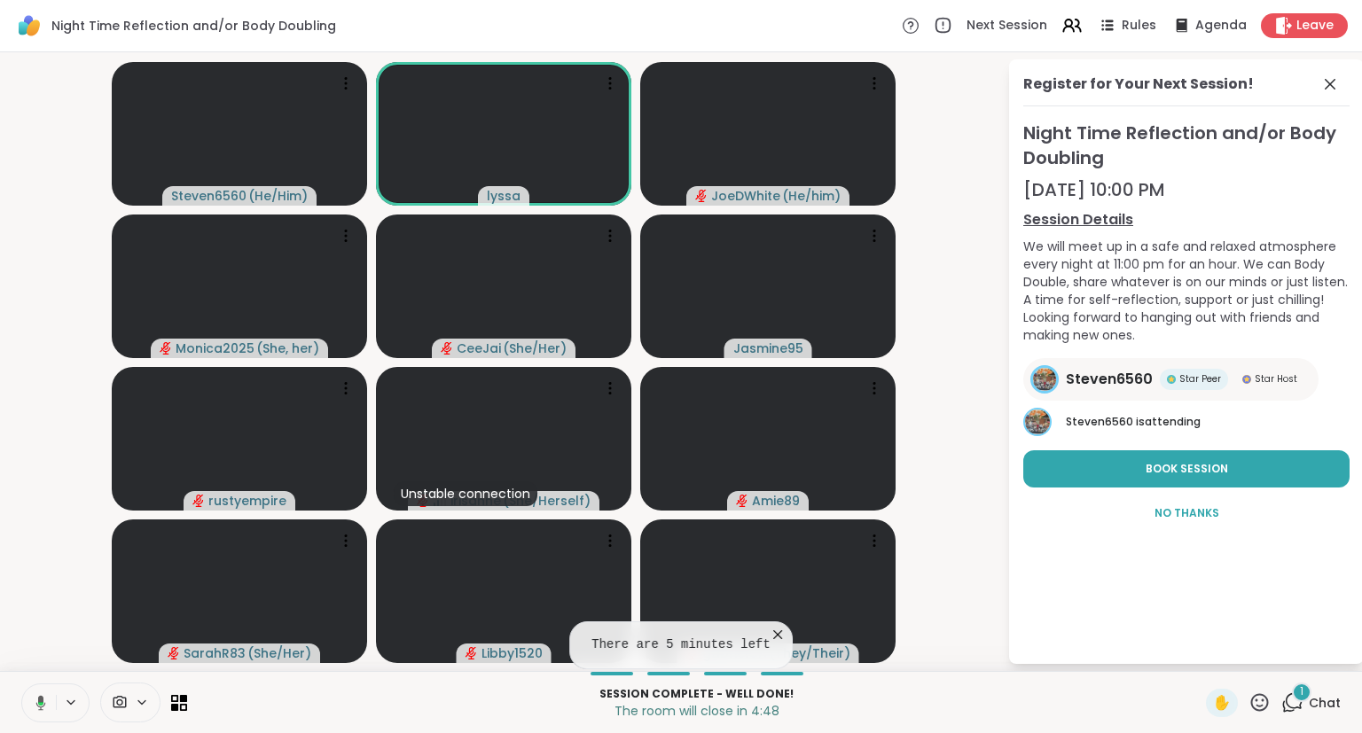
click at [41, 701] on icon at bounding box center [41, 702] width 10 height 15
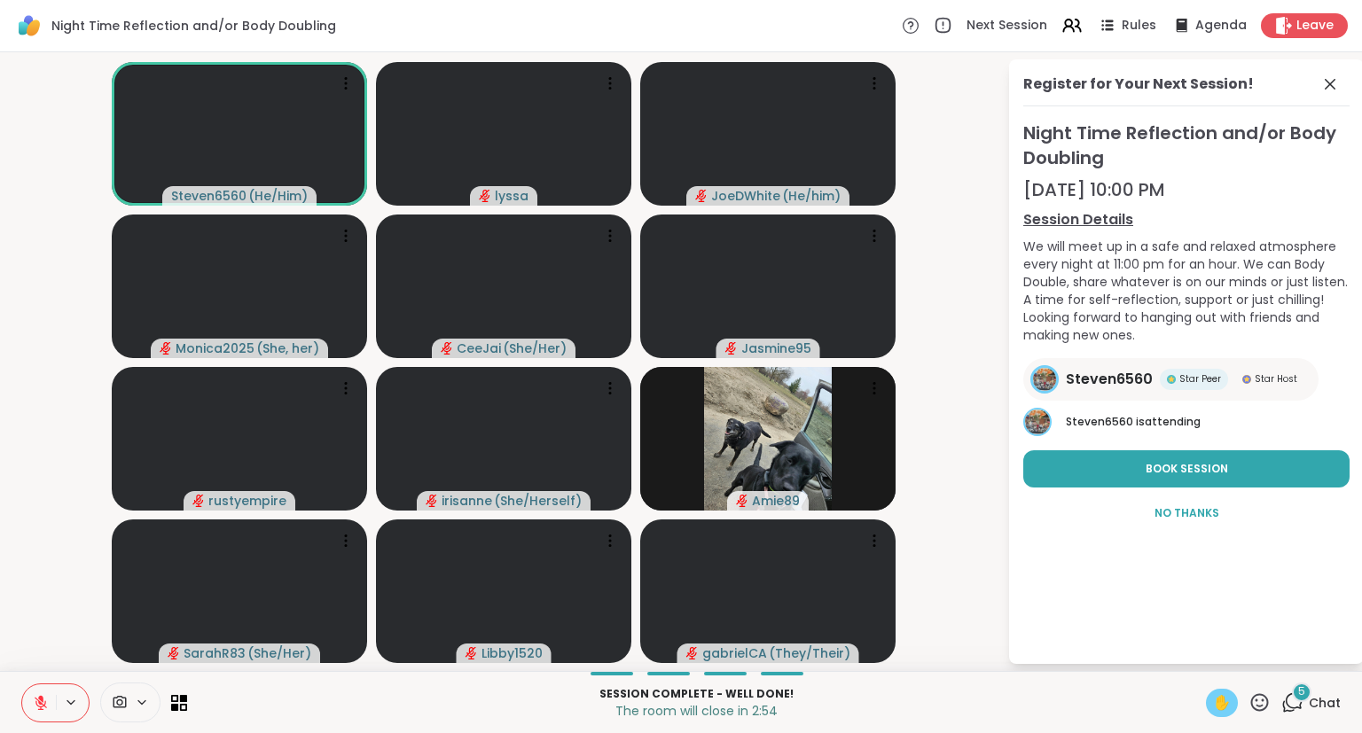
click at [1224, 697] on span "✋" at bounding box center [1222, 702] width 18 height 21
click at [32, 704] on button at bounding box center [39, 702] width 34 height 37
click at [1339, 78] on icon at bounding box center [1329, 84] width 21 height 21
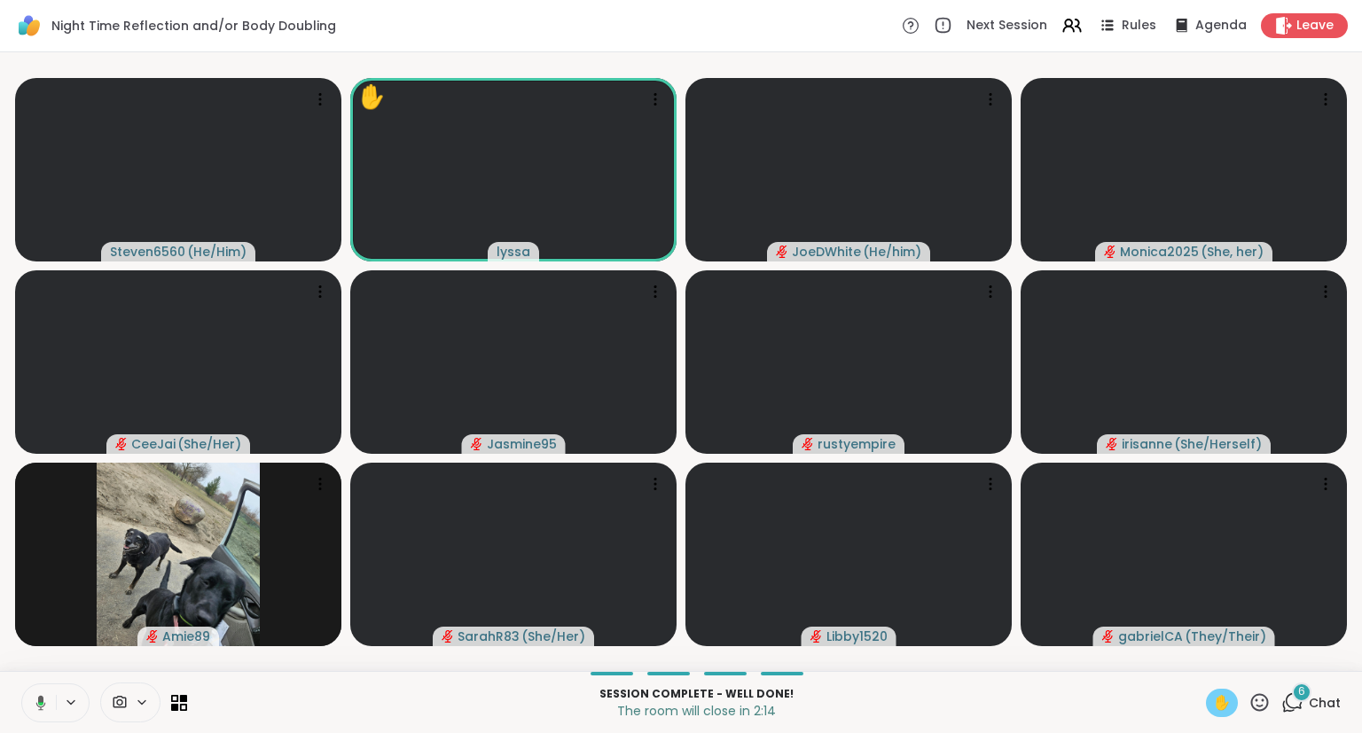
click at [41, 702] on icon at bounding box center [41, 702] width 10 height 15
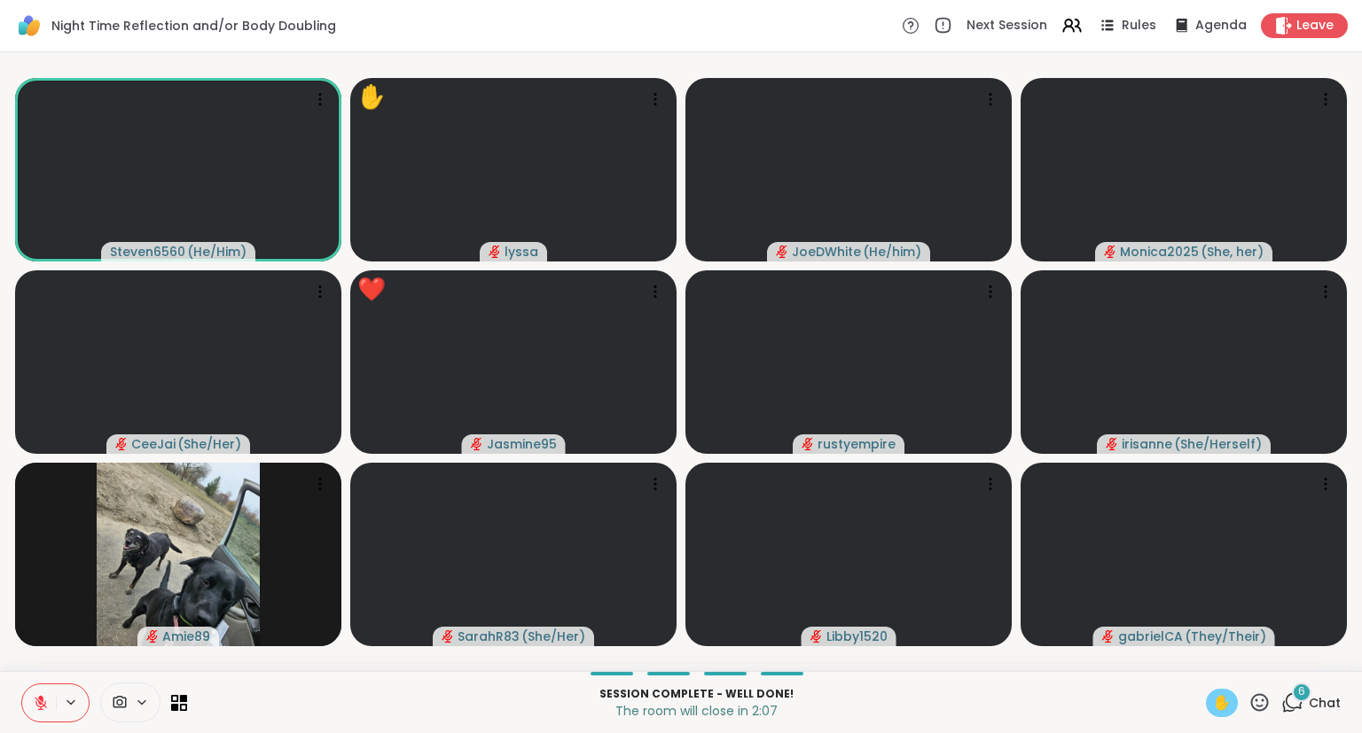
click at [1219, 691] on div "✋" at bounding box center [1222, 703] width 32 height 28
click at [1254, 698] on icon at bounding box center [1259, 702] width 22 height 22
click at [1199, 658] on span "❤️" at bounding box center [1208, 655] width 18 height 21
click at [46, 691] on button at bounding box center [39, 702] width 34 height 37
click at [39, 711] on button at bounding box center [39, 702] width 34 height 37
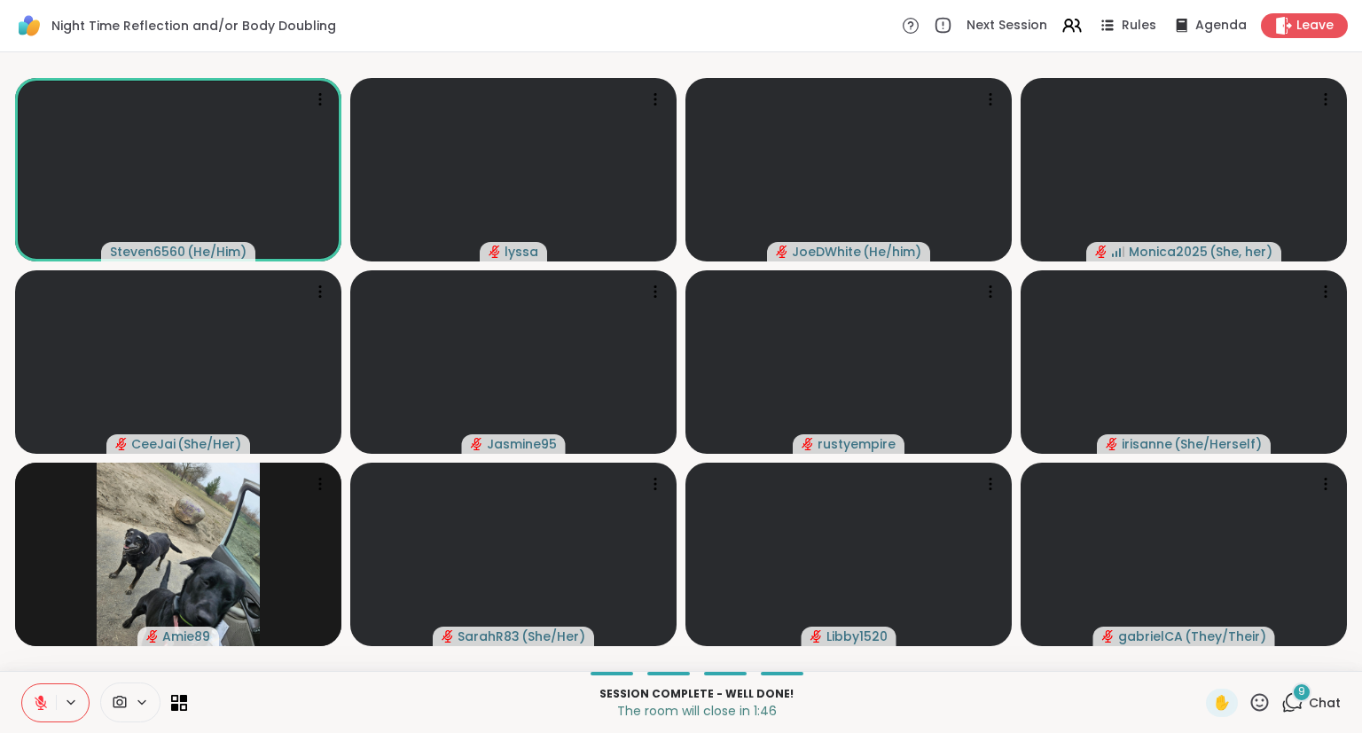
click at [1259, 701] on icon at bounding box center [1260, 702] width 18 height 18
click at [1199, 654] on span "❤️" at bounding box center [1208, 655] width 18 height 21
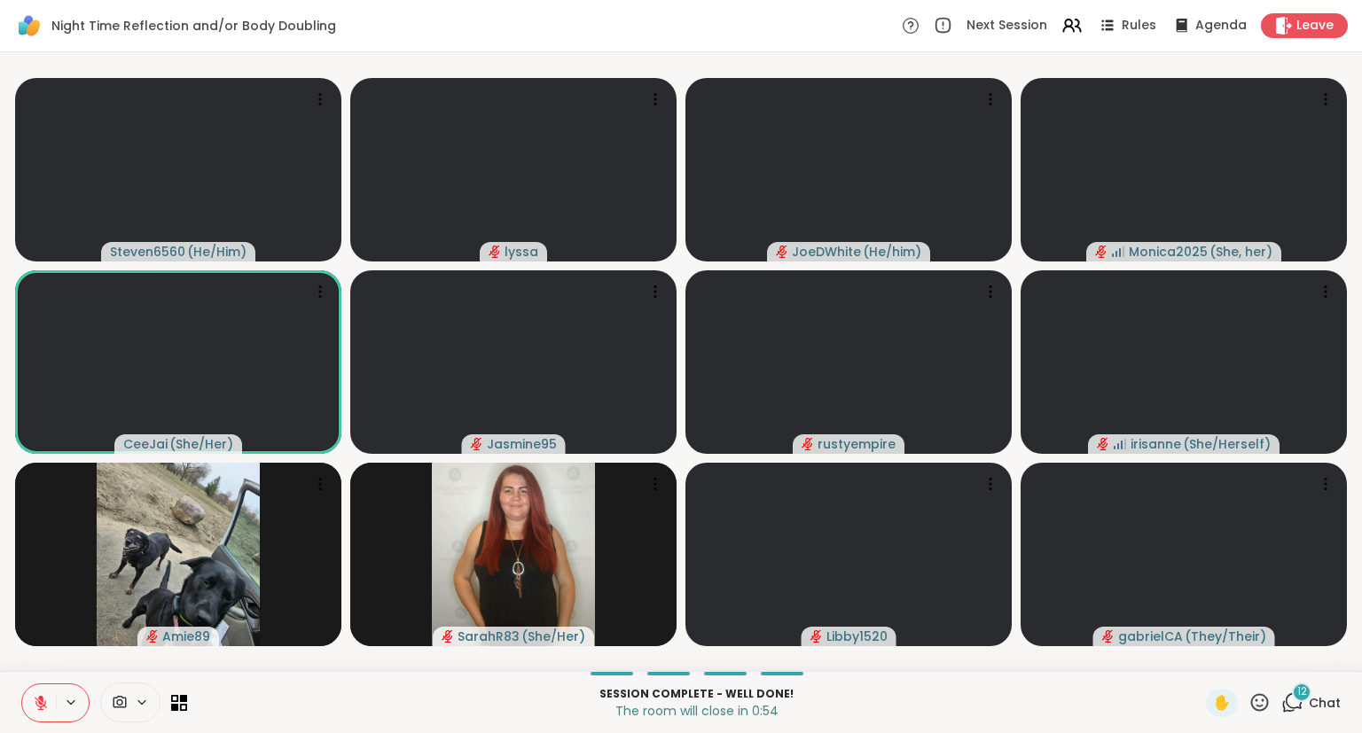
click at [1261, 702] on icon at bounding box center [1259, 702] width 22 height 22
click at [1277, 658] on span "🌟" at bounding box center [1286, 655] width 18 height 21
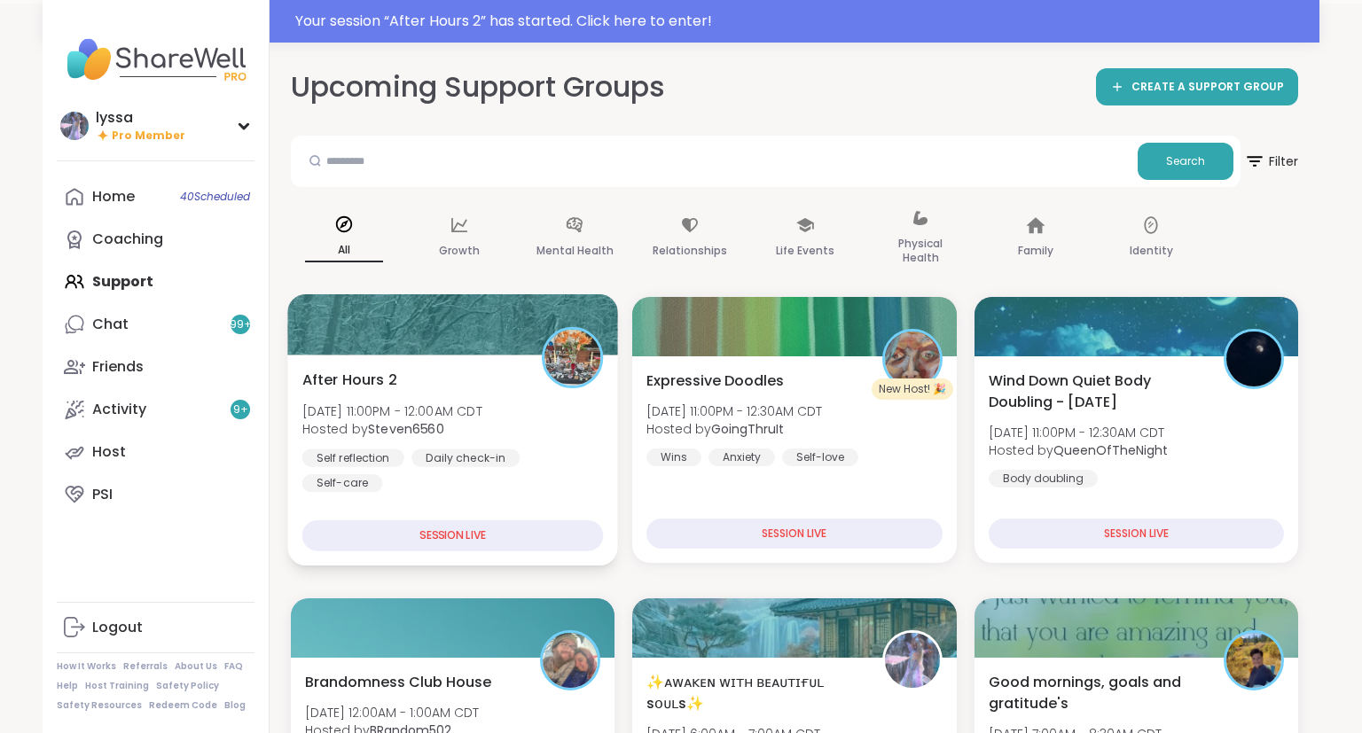
click at [466, 394] on div "After Hours 2 Thu, Sep 11 | 11:00PM - 12:00AM CDT Hosted by Steven6560 Self ref…" at bounding box center [452, 460] width 331 height 211
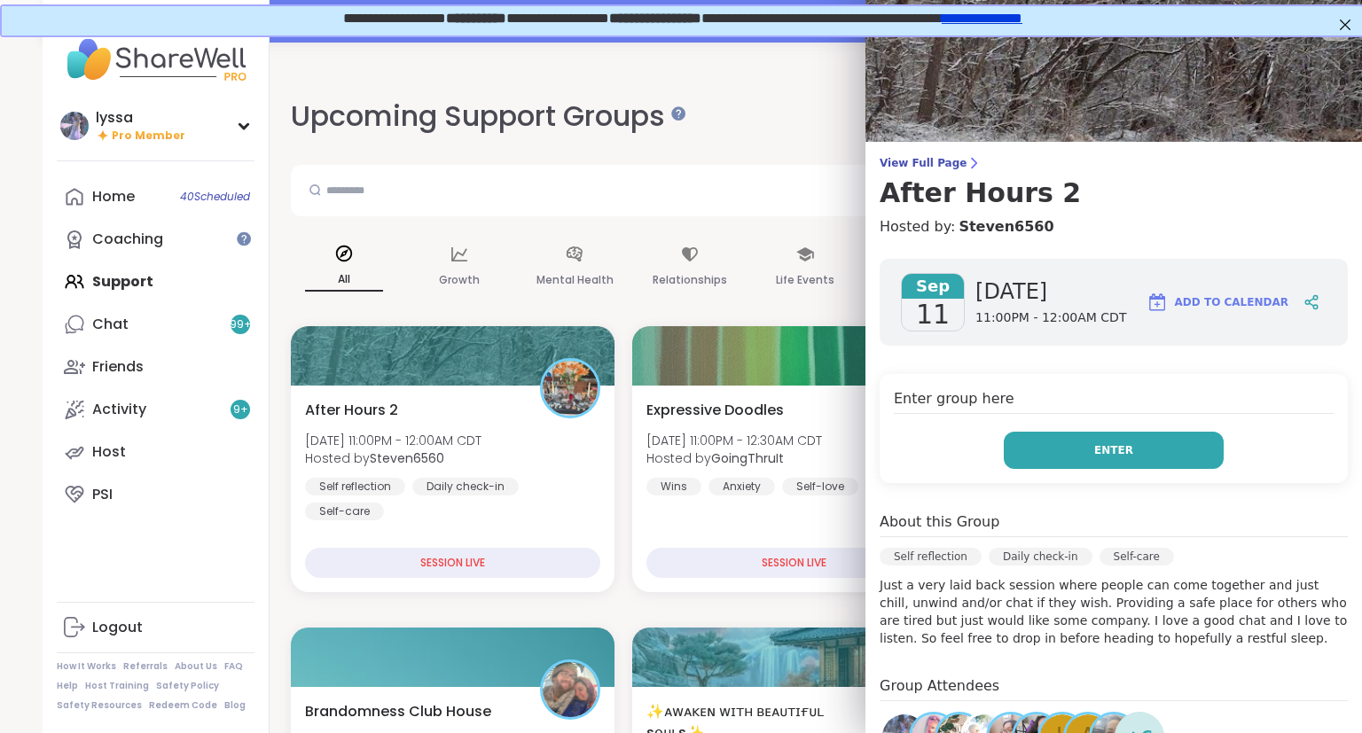
click at [1078, 434] on button "Enter" at bounding box center [1114, 450] width 220 height 37
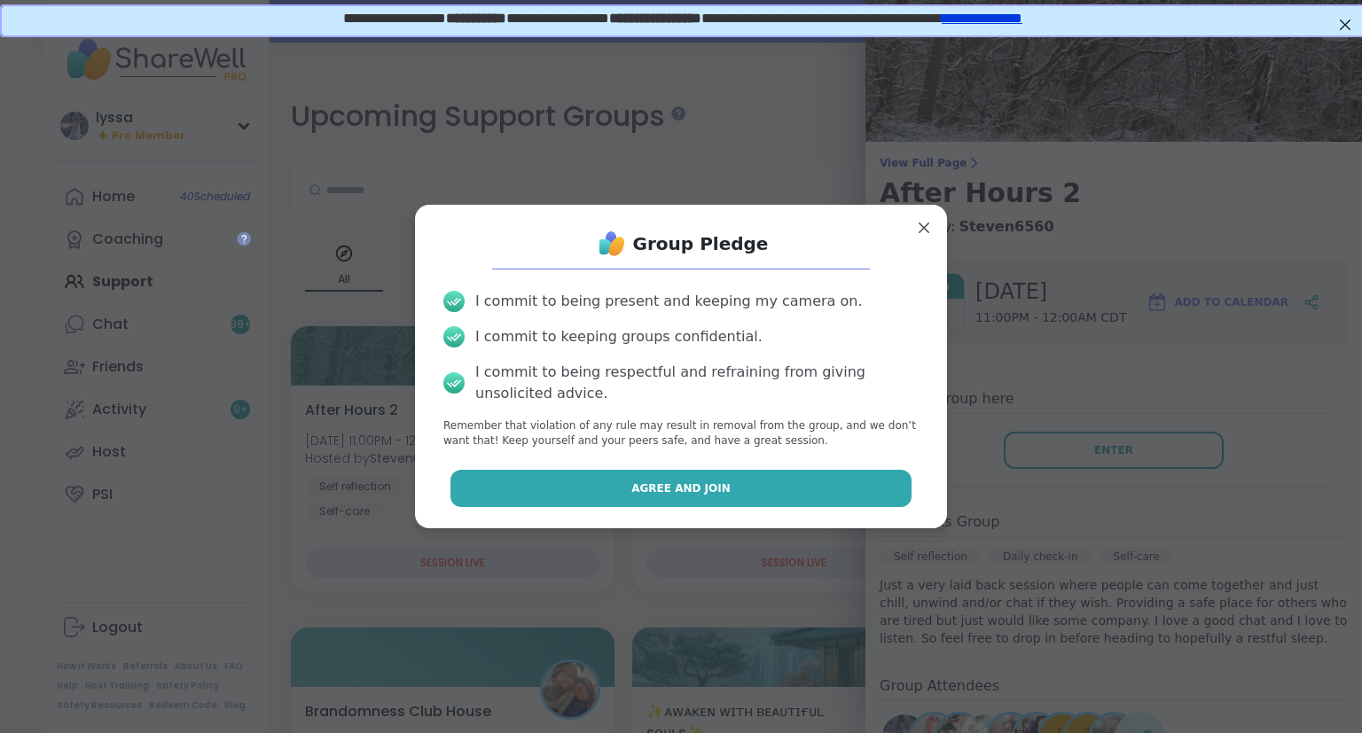
click at [851, 487] on button "Agree and Join" at bounding box center [681, 488] width 462 height 37
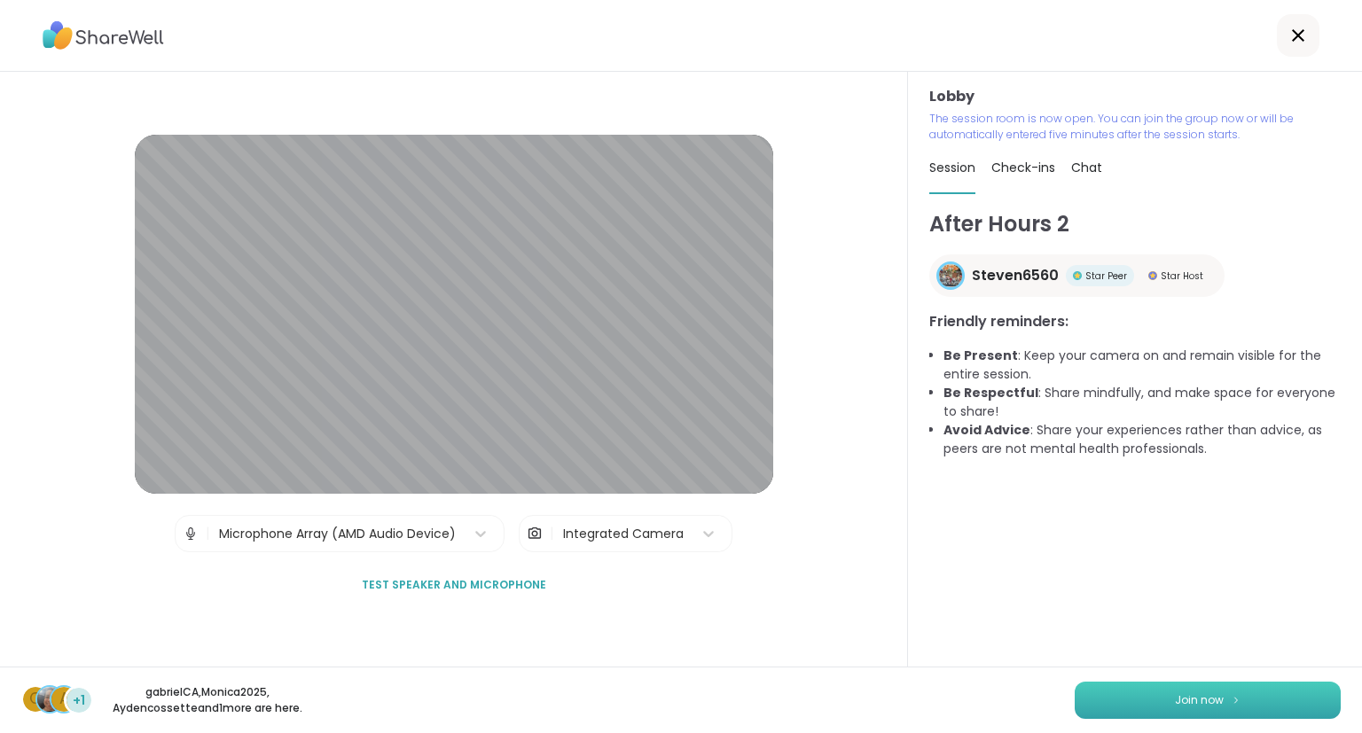
click at [1109, 697] on button "Join now" at bounding box center [1207, 700] width 266 height 37
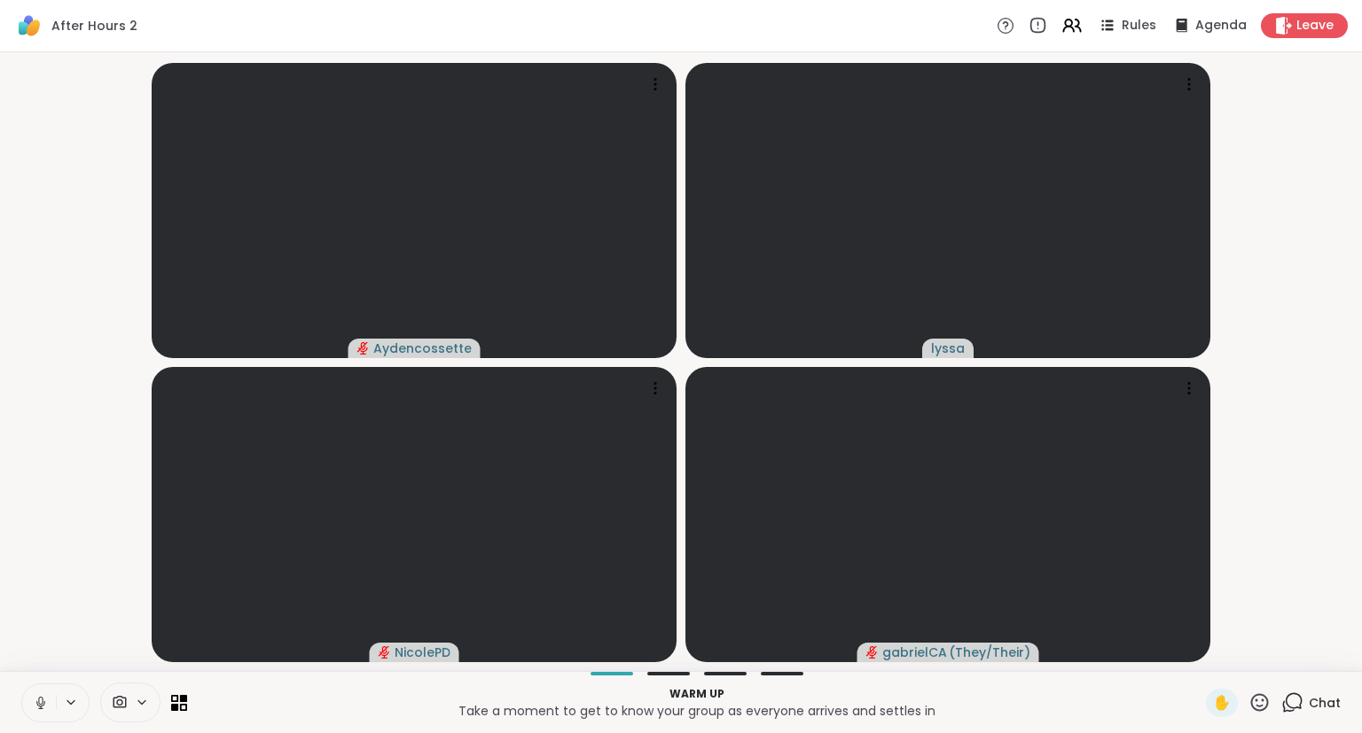
click at [46, 704] on icon at bounding box center [41, 703] width 16 height 16
click at [1299, 700] on icon at bounding box center [1292, 702] width 22 height 22
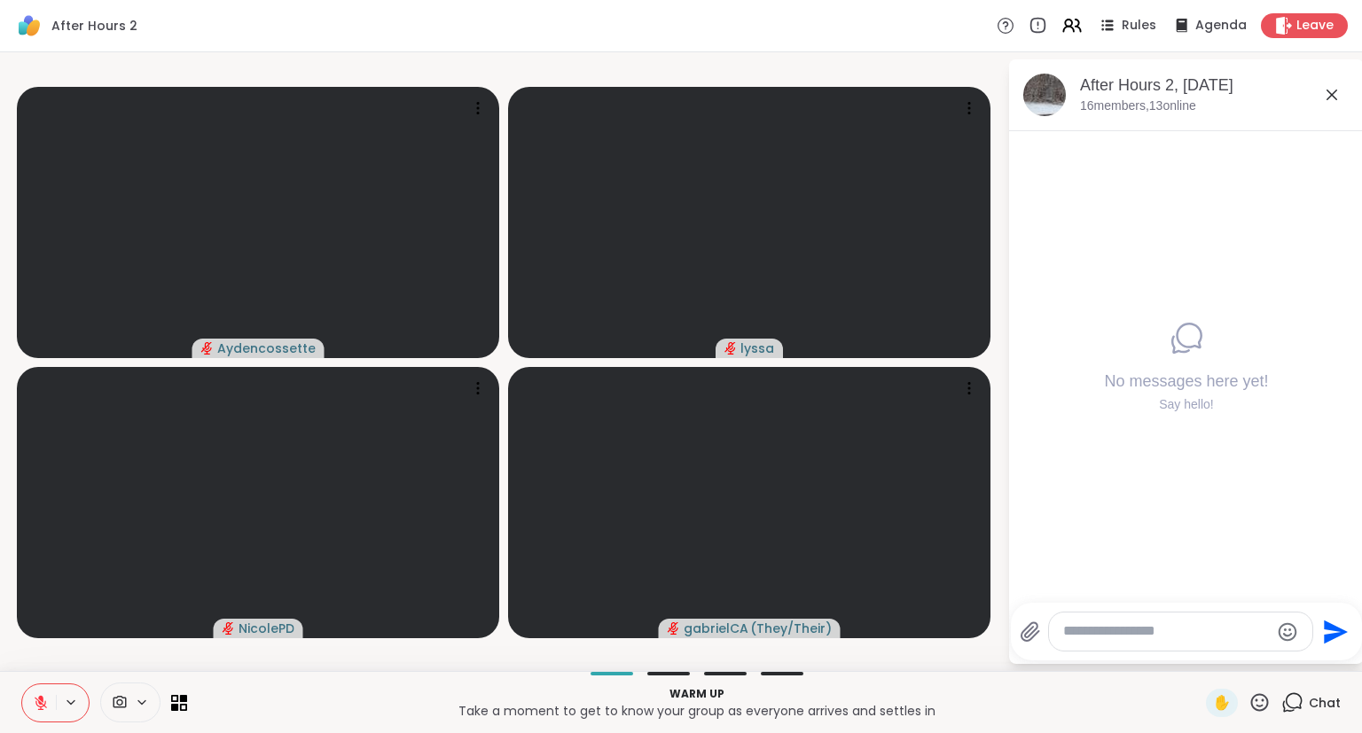
click at [1160, 634] on textarea "Type your message" at bounding box center [1166, 631] width 207 height 19
type textarea "***"
click at [1332, 90] on icon at bounding box center [1331, 94] width 21 height 21
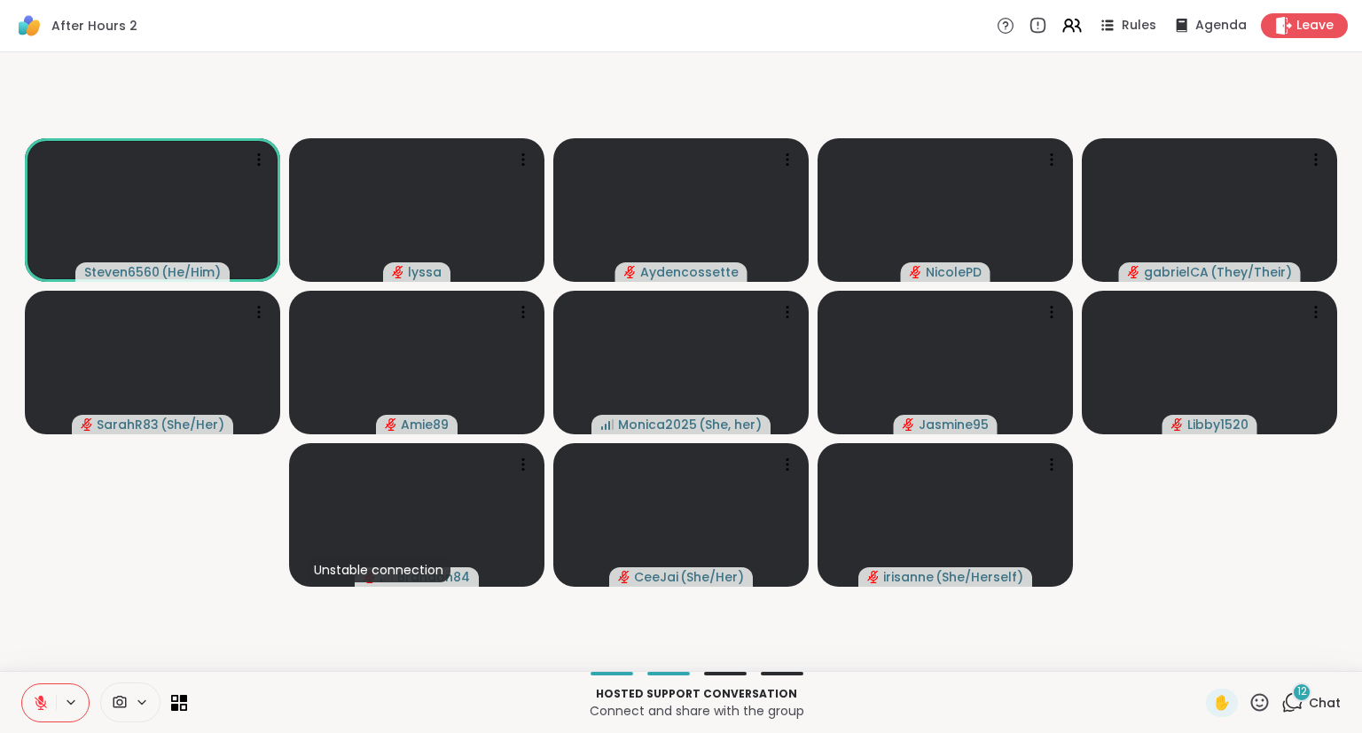
click at [40, 694] on button at bounding box center [39, 702] width 34 height 37
click at [38, 703] on icon at bounding box center [40, 702] width 5 height 6
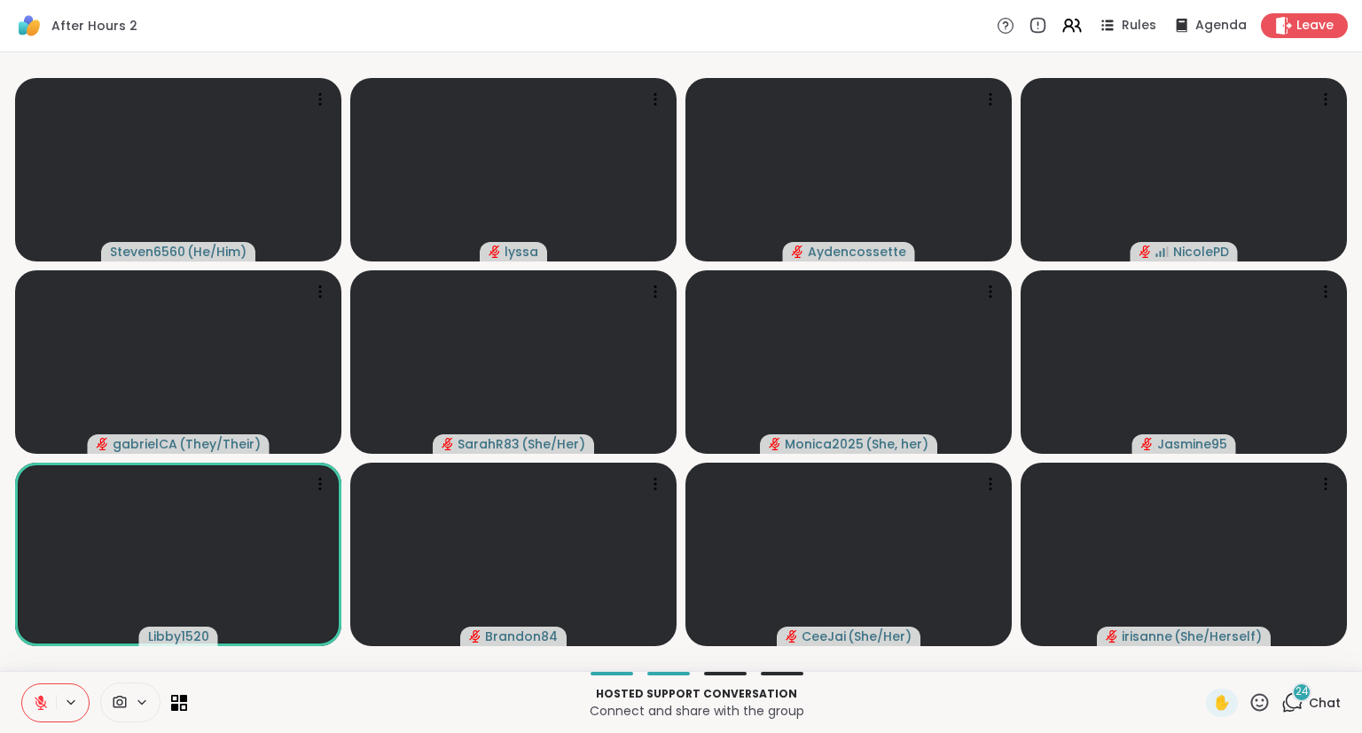
click at [1253, 702] on icon at bounding box center [1260, 702] width 18 height 18
click at [1281, 660] on span "🌟" at bounding box center [1286, 655] width 18 height 21
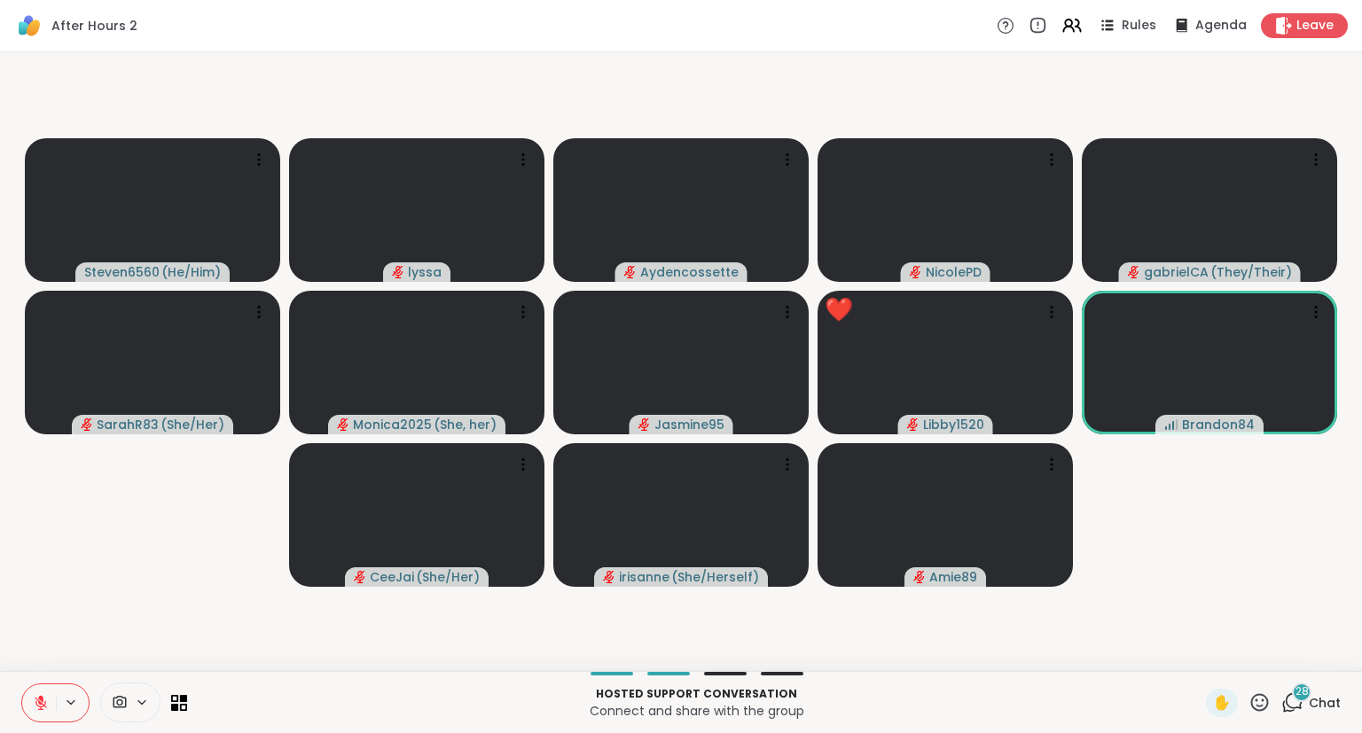
click at [1246, 704] on div "✋" at bounding box center [1238, 703] width 65 height 28
click at [1264, 705] on icon at bounding box center [1259, 702] width 22 height 22
click at [1207, 664] on span "❤️" at bounding box center [1208, 655] width 18 height 21
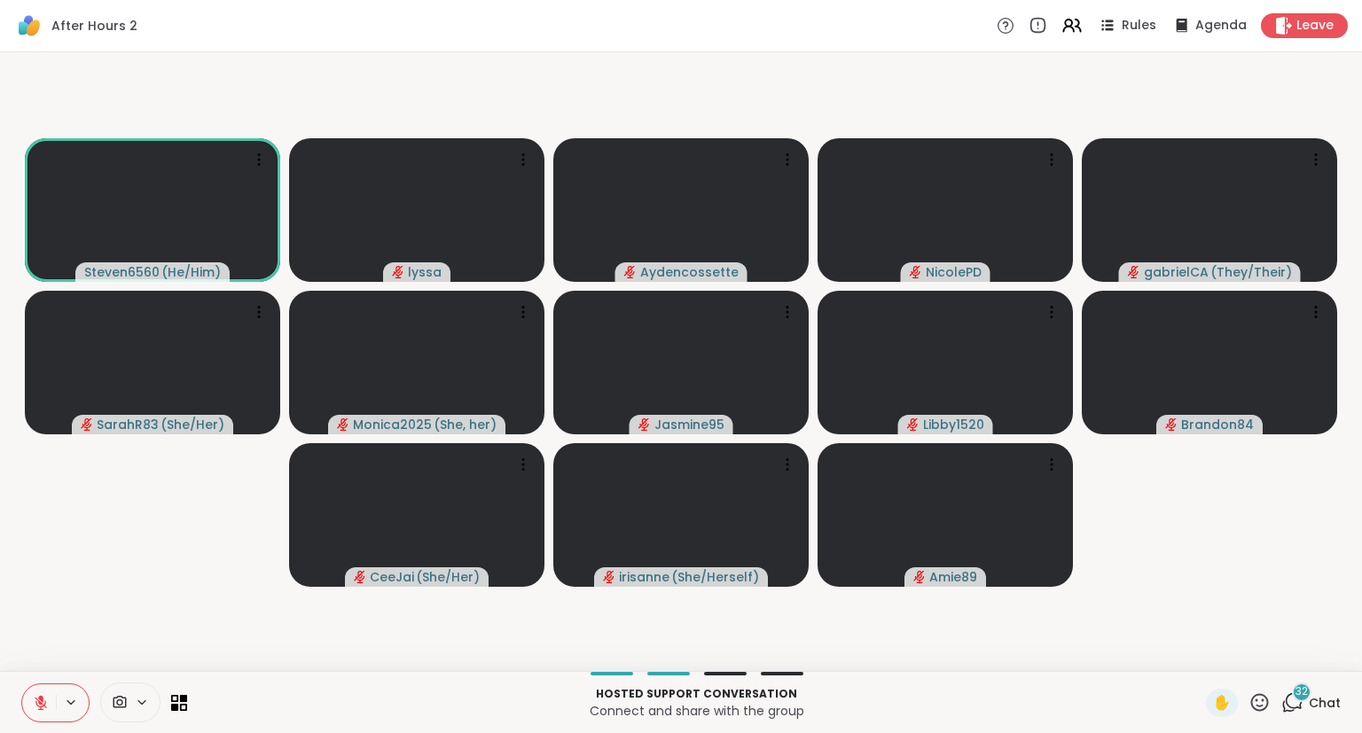
click at [1260, 697] on icon at bounding box center [1259, 702] width 22 height 22
click at [1201, 654] on span "❤️" at bounding box center [1208, 655] width 18 height 21
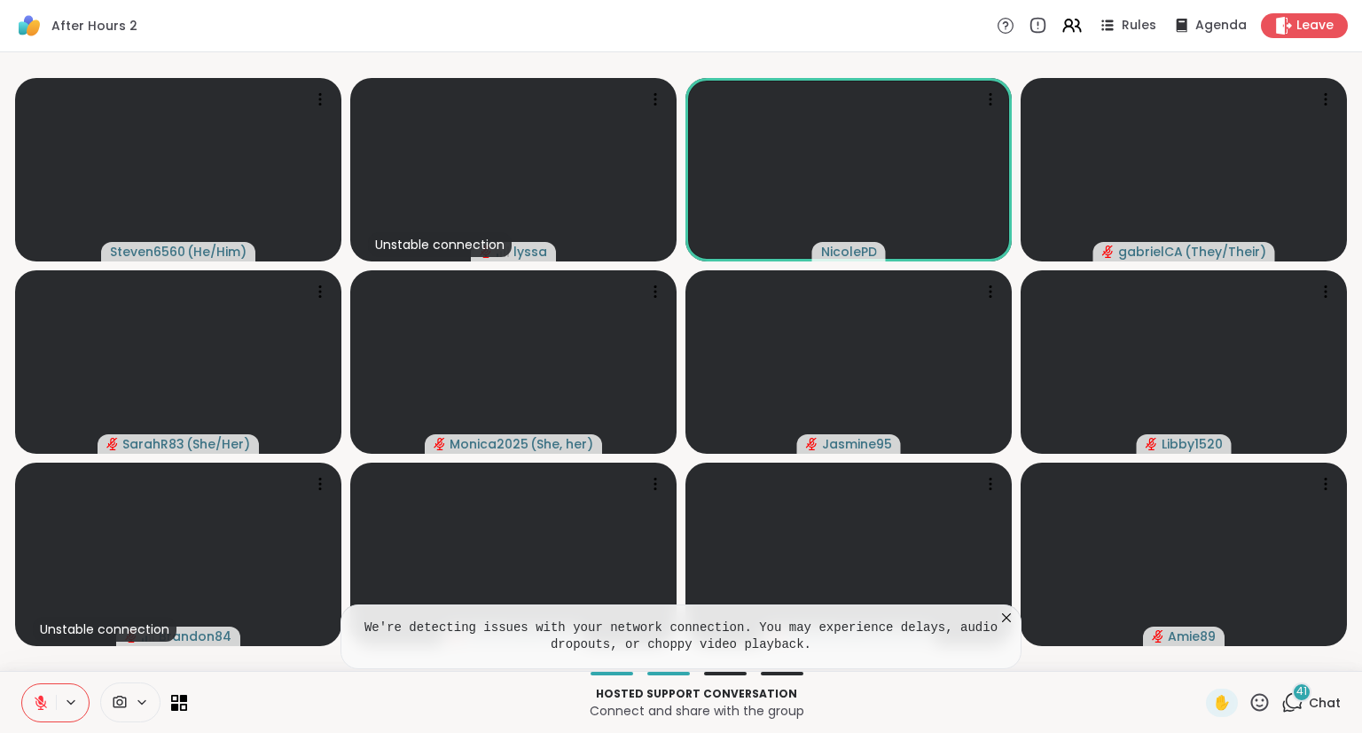
click at [1006, 612] on icon at bounding box center [1006, 618] width 18 height 18
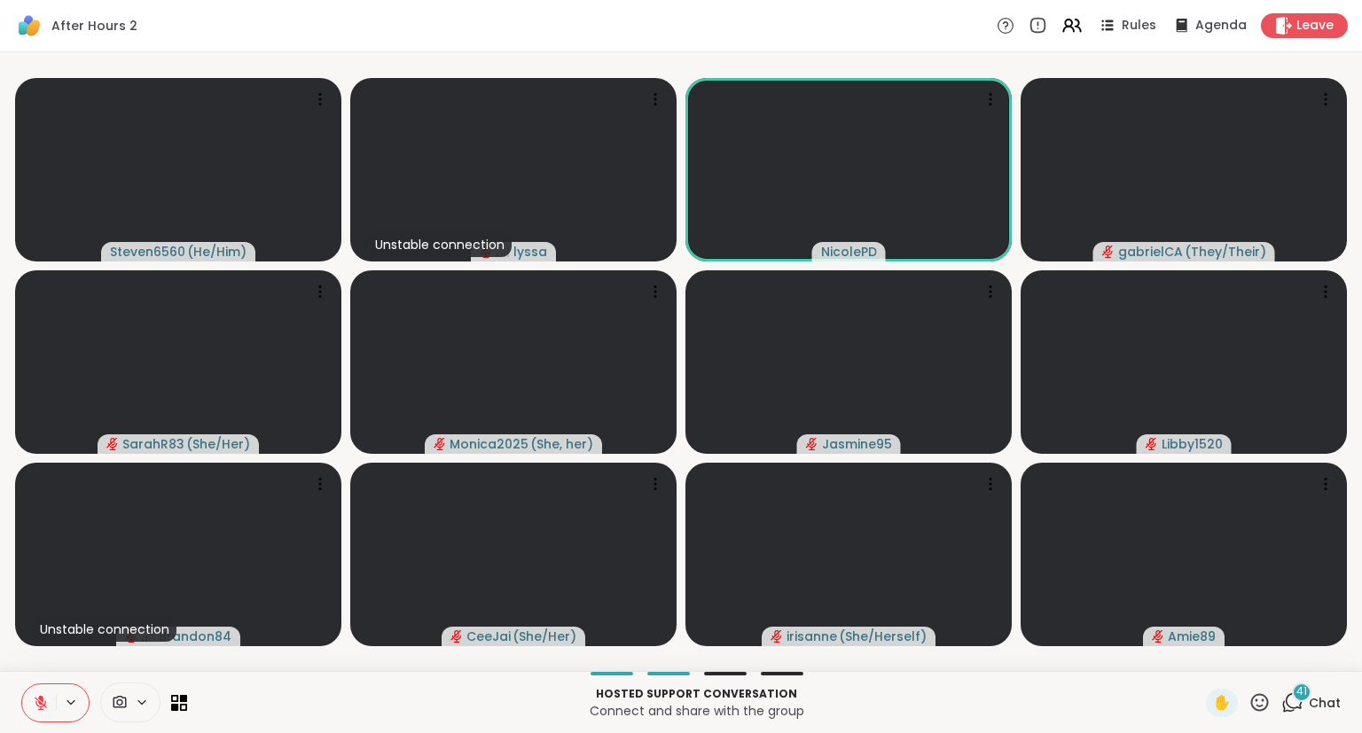
click at [1288, 11] on div "After Hours 2 Rules Agenda Leave" at bounding box center [681, 26] width 1362 height 52
click at [1291, 20] on icon at bounding box center [1282, 25] width 19 height 19
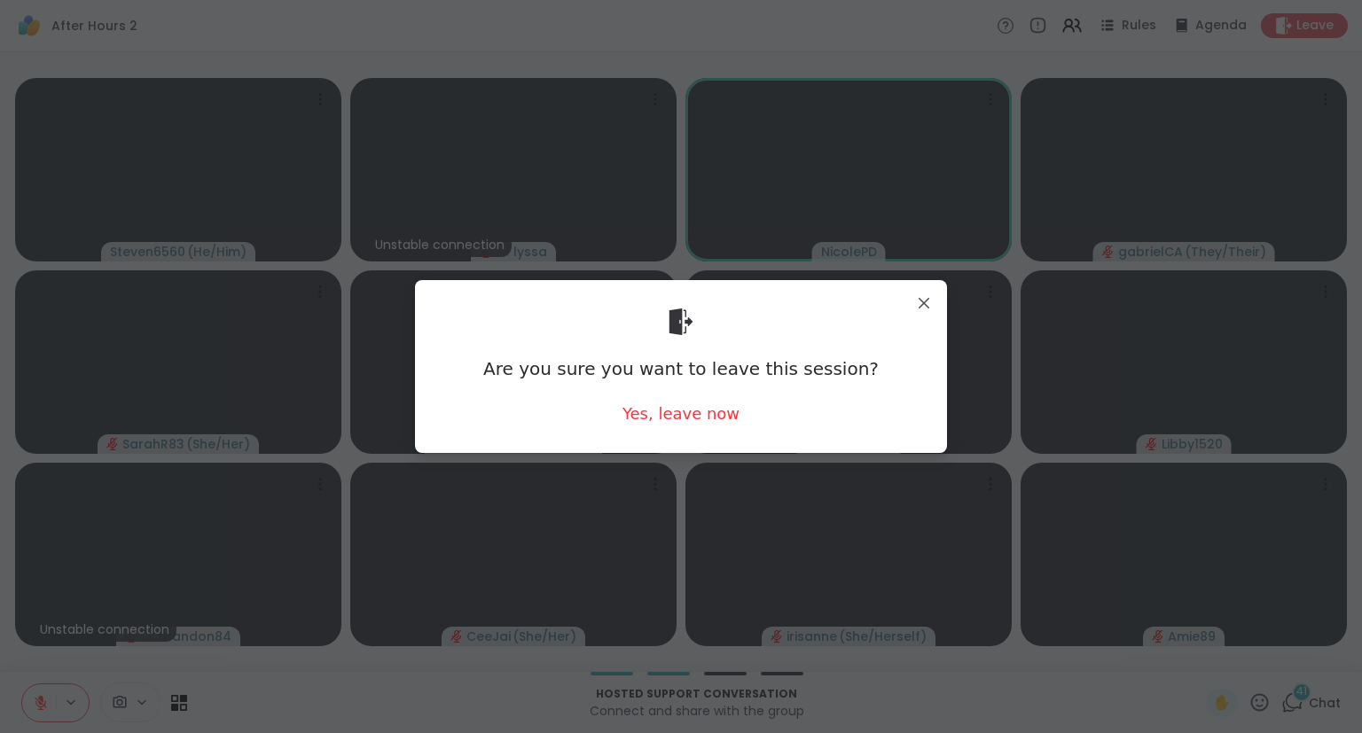
click at [705, 426] on div "Are you sure you want to leave this session? Yes, leave now" at bounding box center [681, 366] width 504 height 145
click at [701, 410] on div "Yes, leave now" at bounding box center [680, 413] width 117 height 22
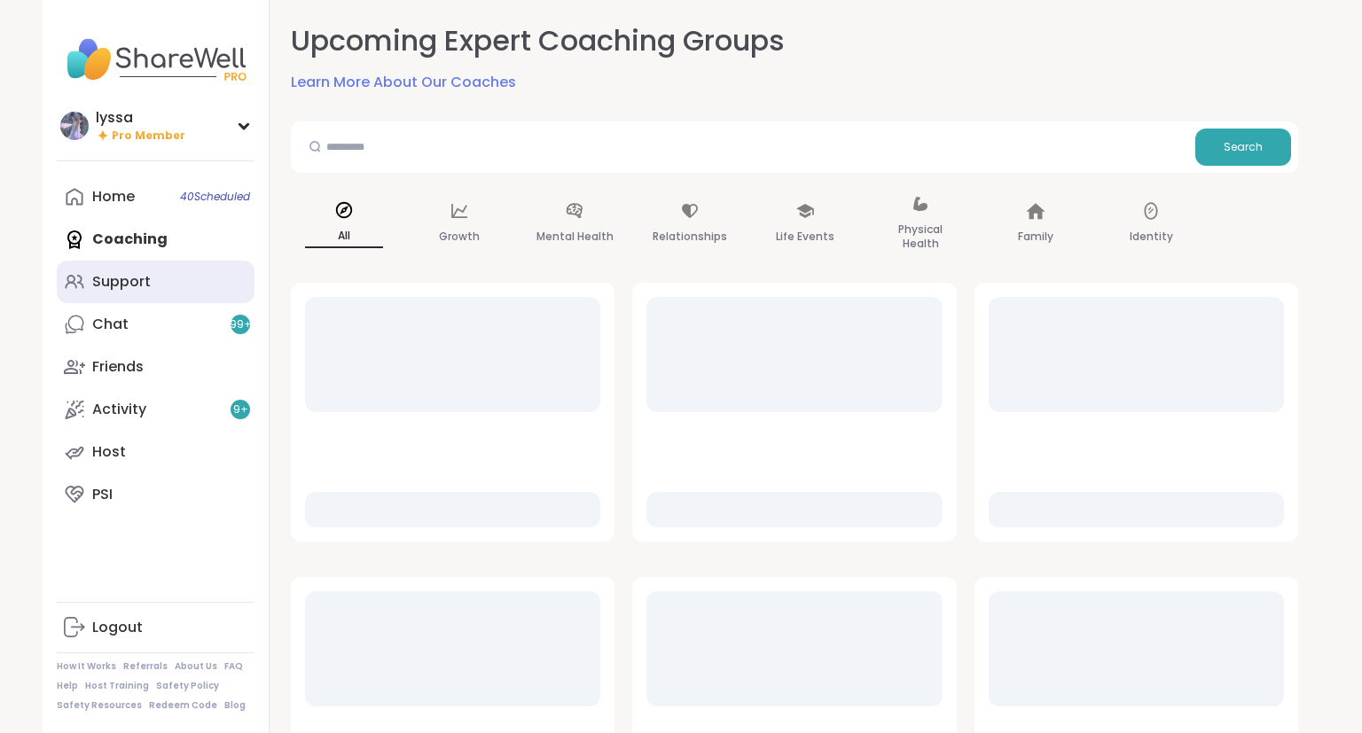
click at [183, 285] on link "Support" at bounding box center [156, 282] width 198 height 43
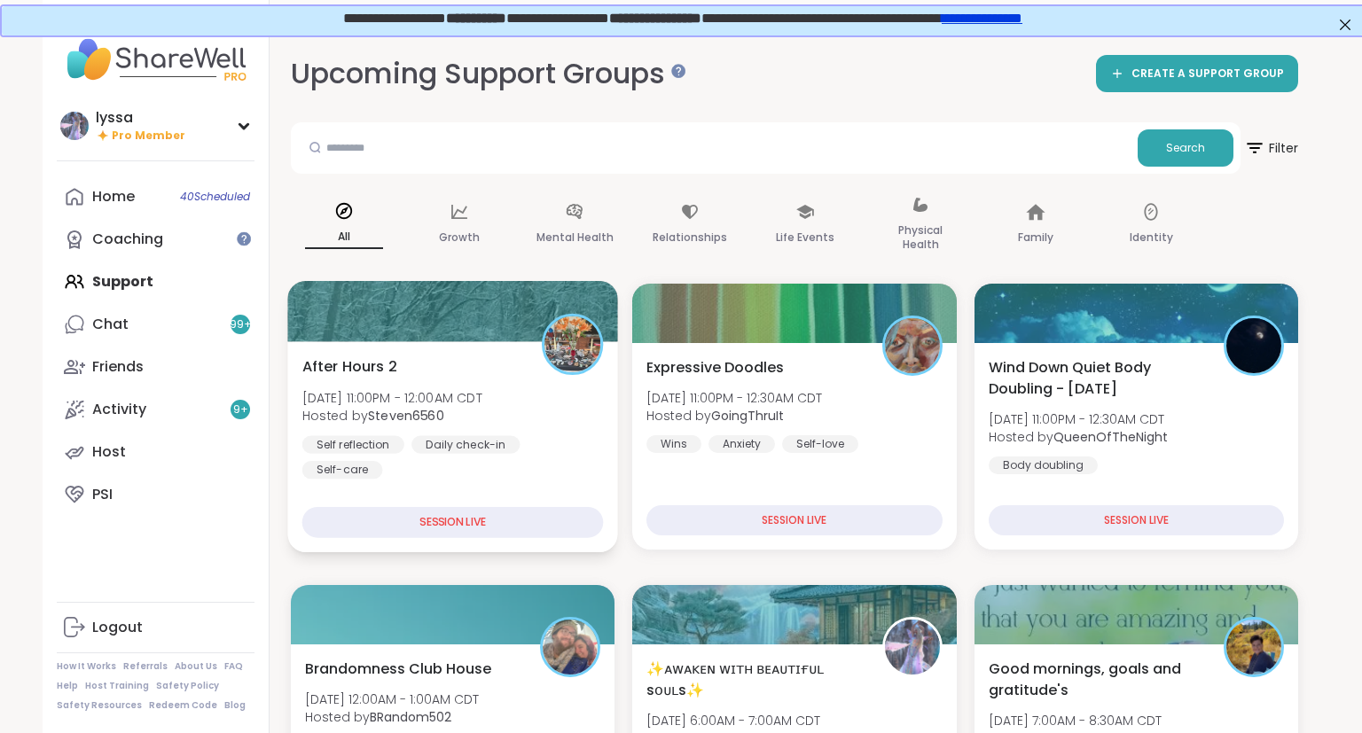
click at [410, 410] on b "Steven6560" at bounding box center [406, 416] width 76 height 18
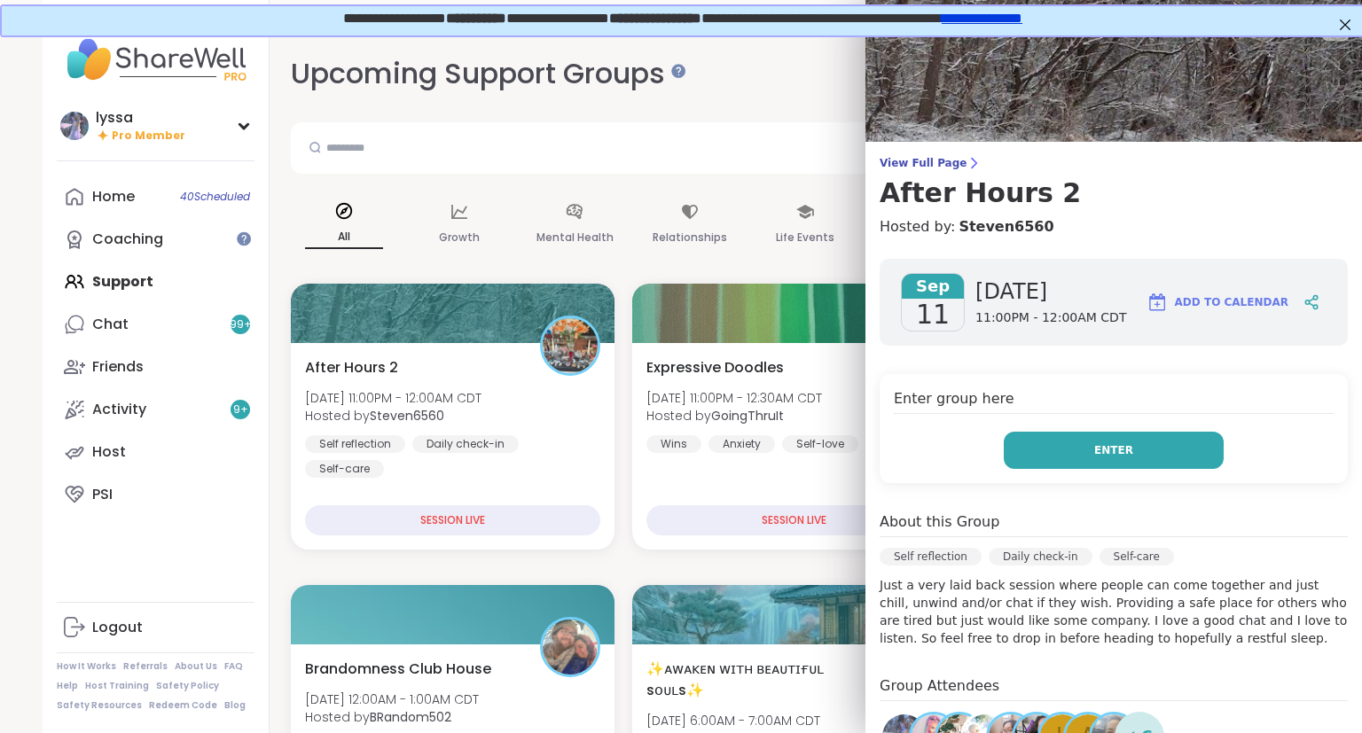
click at [1023, 441] on button "Enter" at bounding box center [1114, 450] width 220 height 37
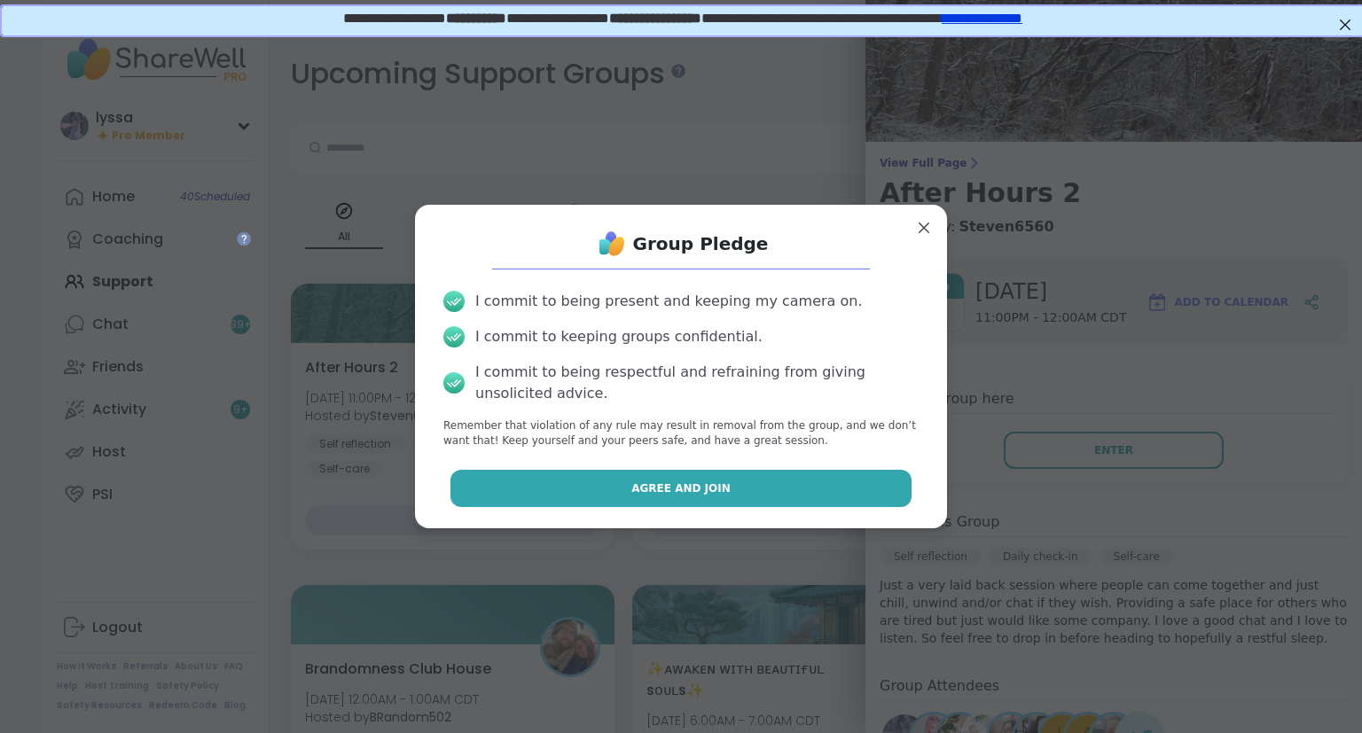
click at [833, 488] on button "Agree and Join" at bounding box center [681, 488] width 462 height 37
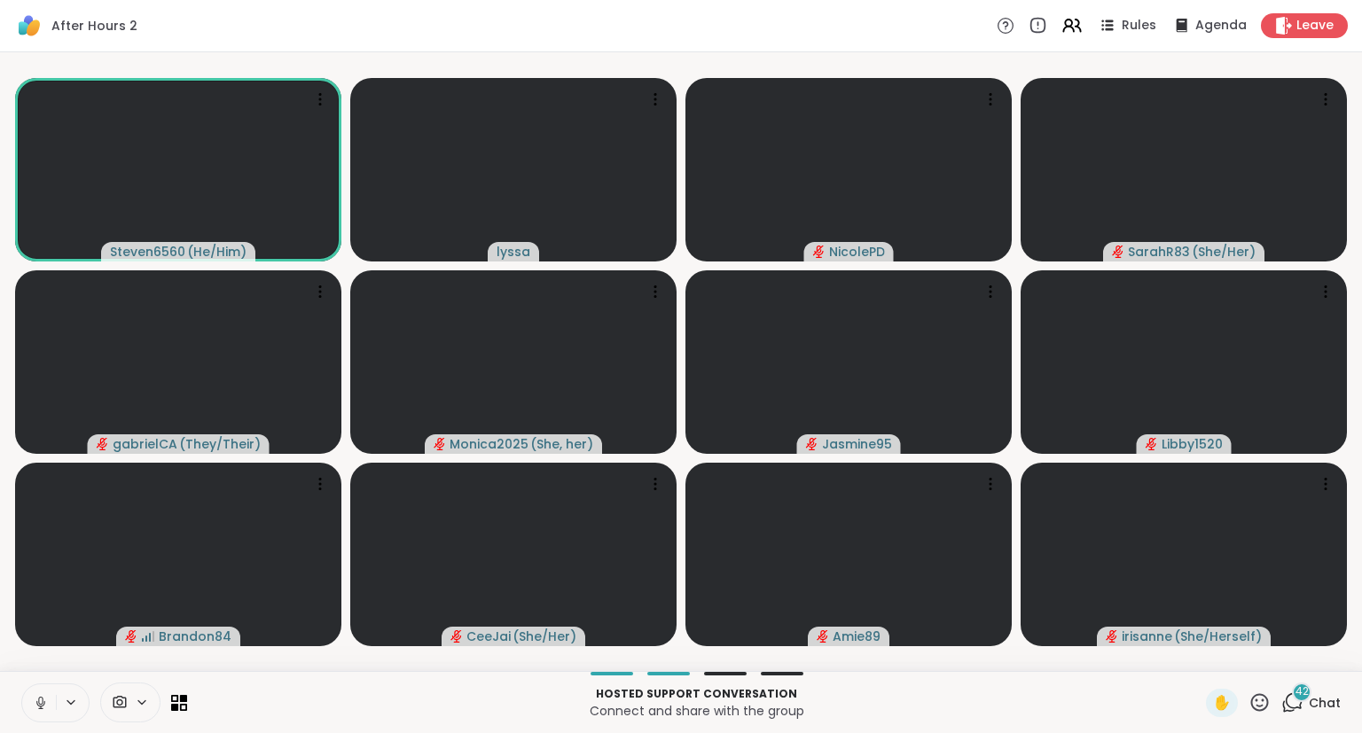
click at [41, 702] on icon at bounding box center [41, 703] width 16 height 16
click at [1254, 704] on icon at bounding box center [1259, 702] width 22 height 22
click at [1199, 657] on span "❤️" at bounding box center [1208, 655] width 18 height 21
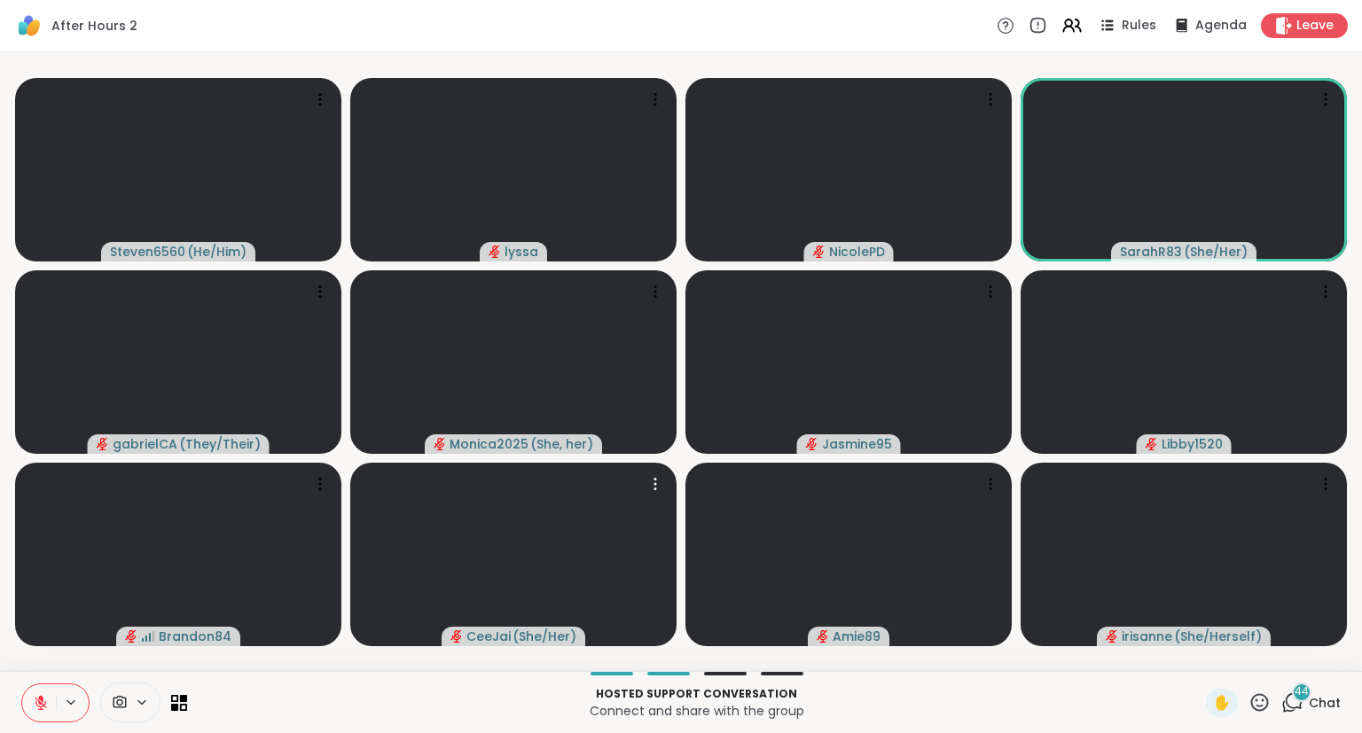
click at [1314, 715] on div "44 Chat" at bounding box center [1310, 703] width 59 height 28
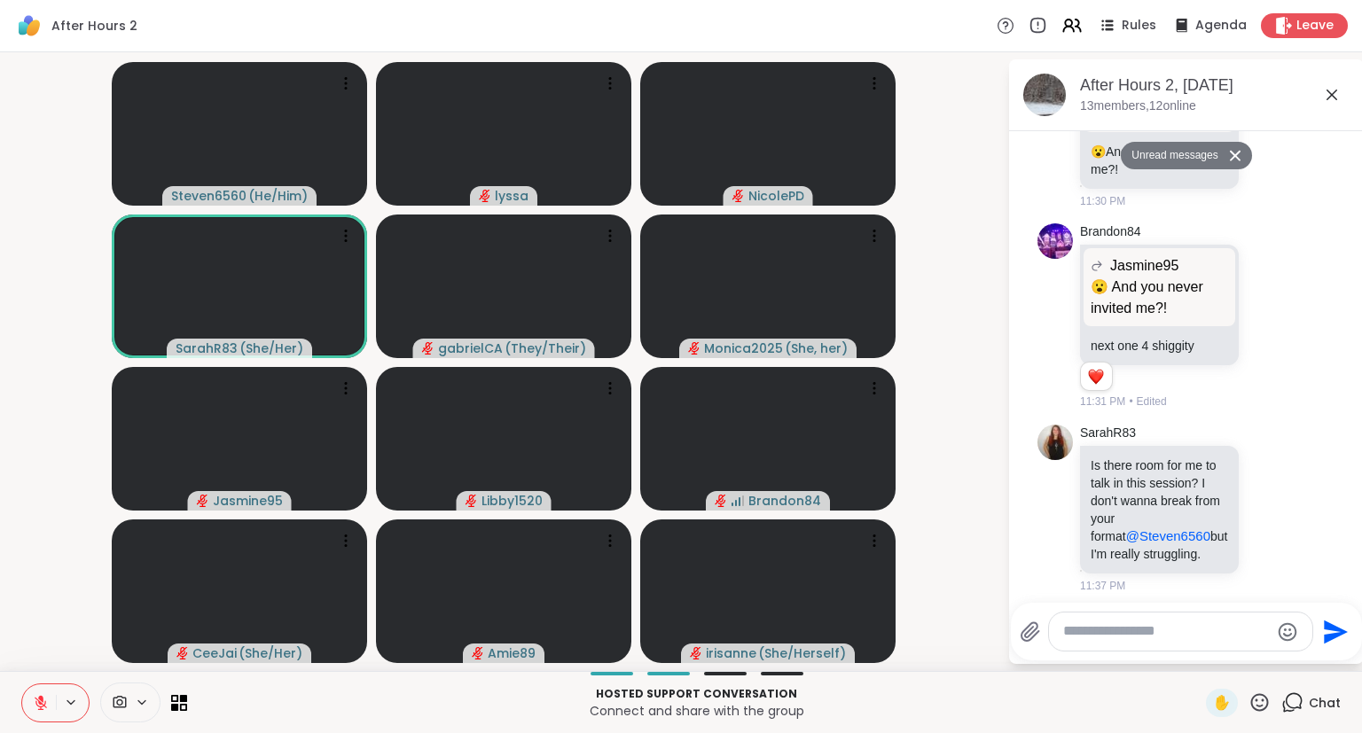
scroll to position [6897, 0]
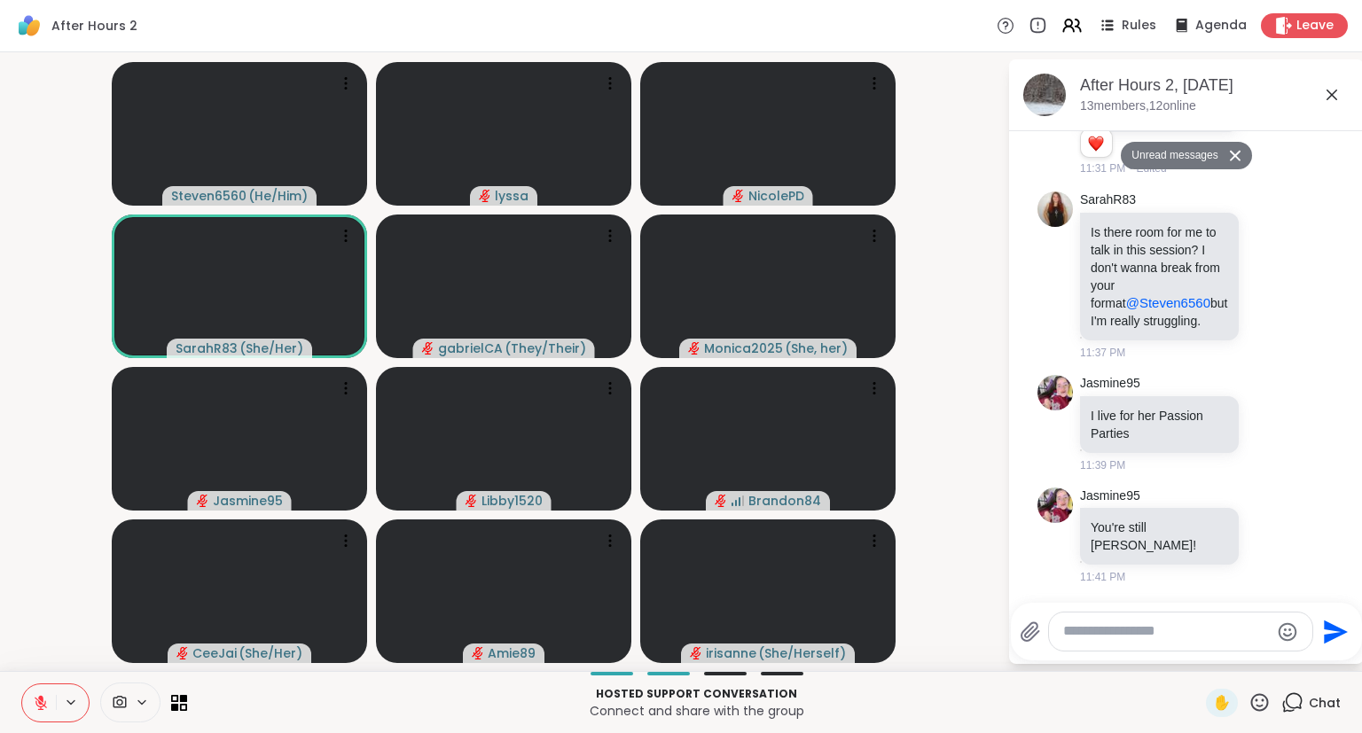
click at [1332, 98] on icon at bounding box center [1331, 94] width 21 height 21
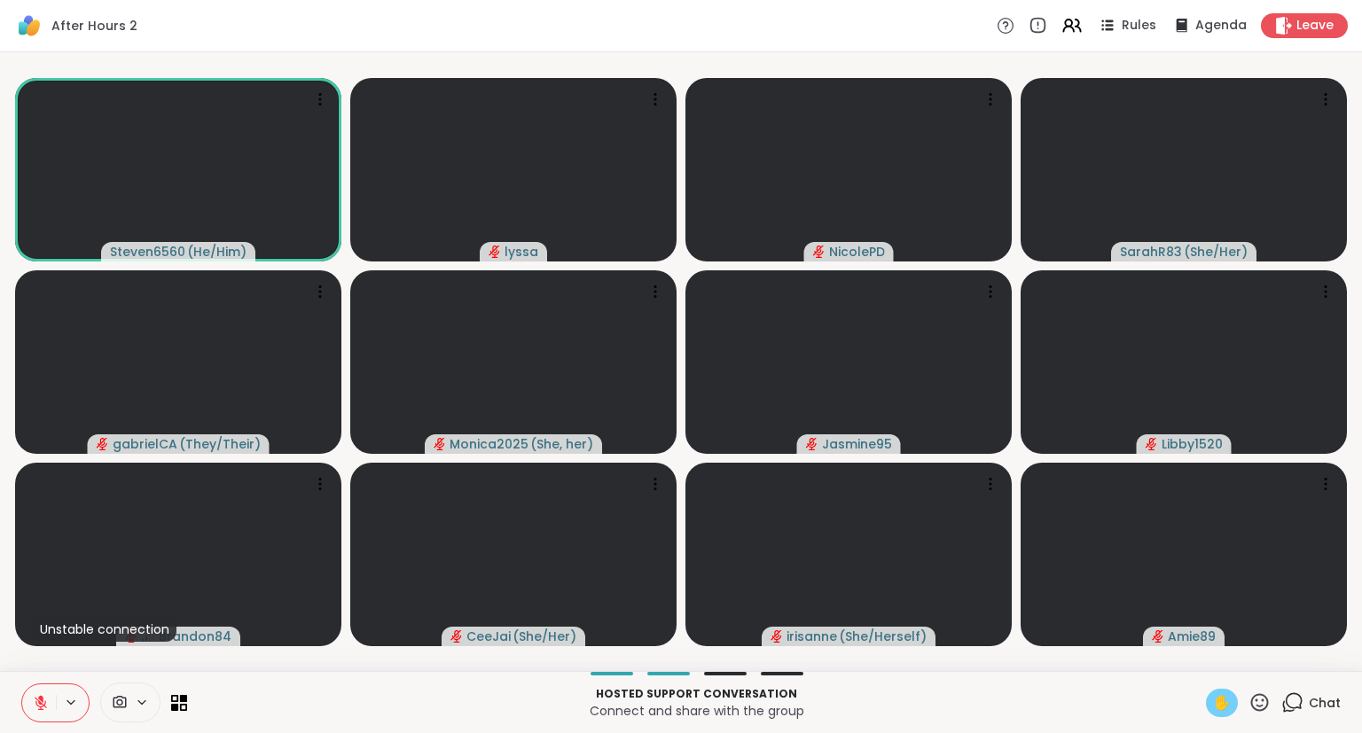
click at [1225, 695] on span "✋" at bounding box center [1222, 702] width 18 height 21
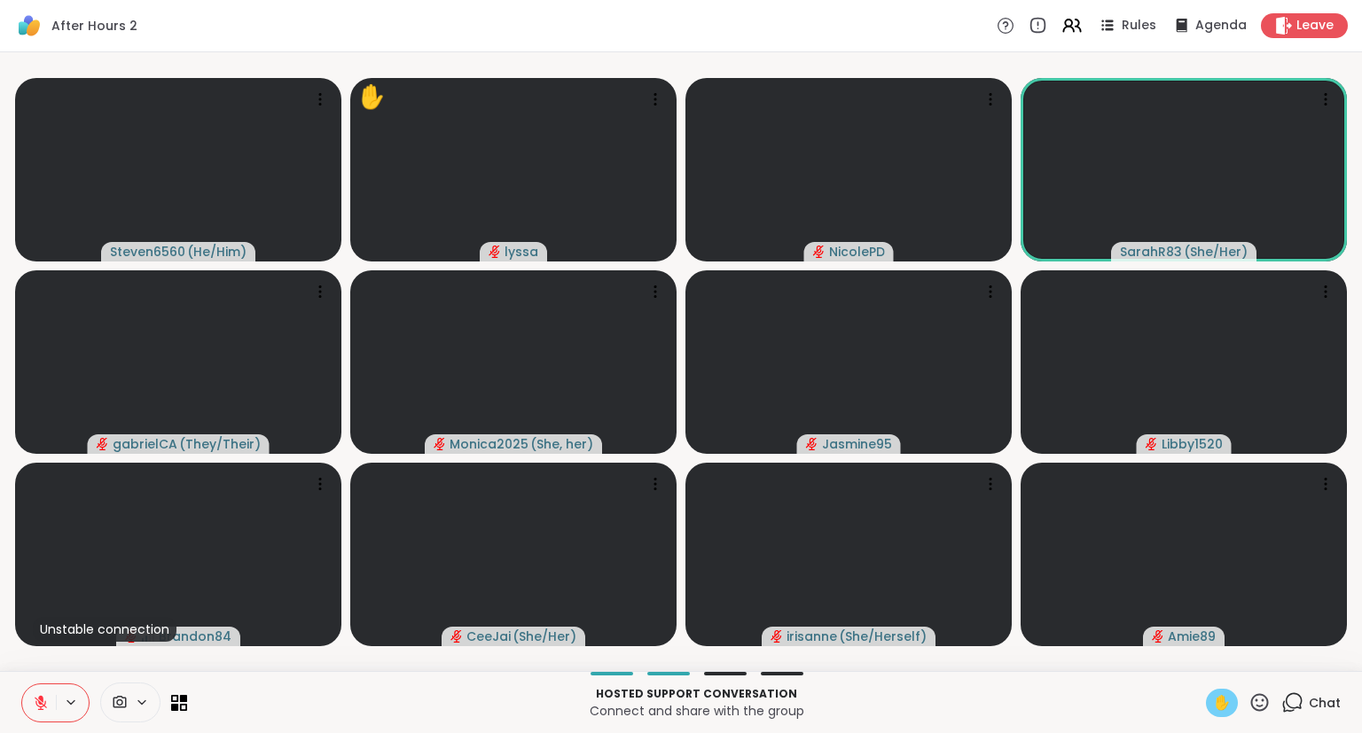
click at [1213, 713] on span "✋" at bounding box center [1222, 702] width 18 height 21
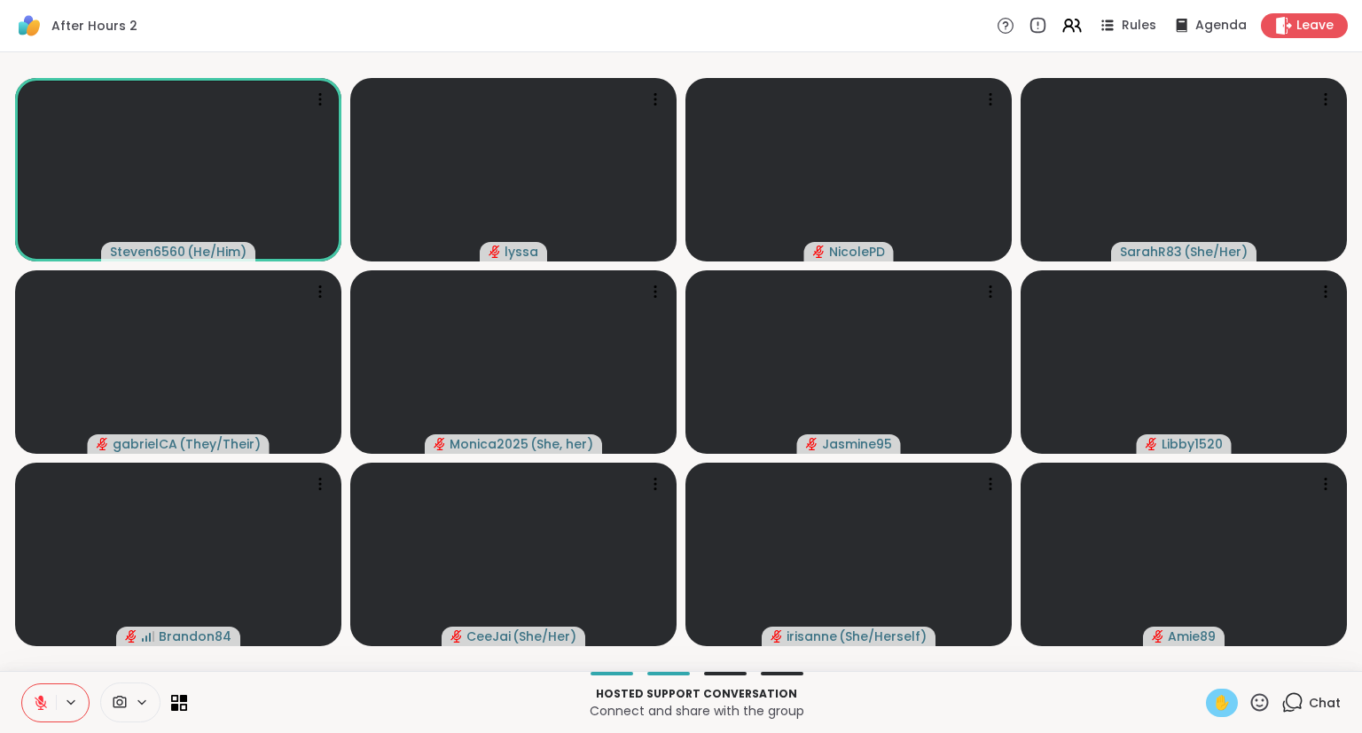
click at [1230, 705] on span "✋" at bounding box center [1222, 702] width 18 height 21
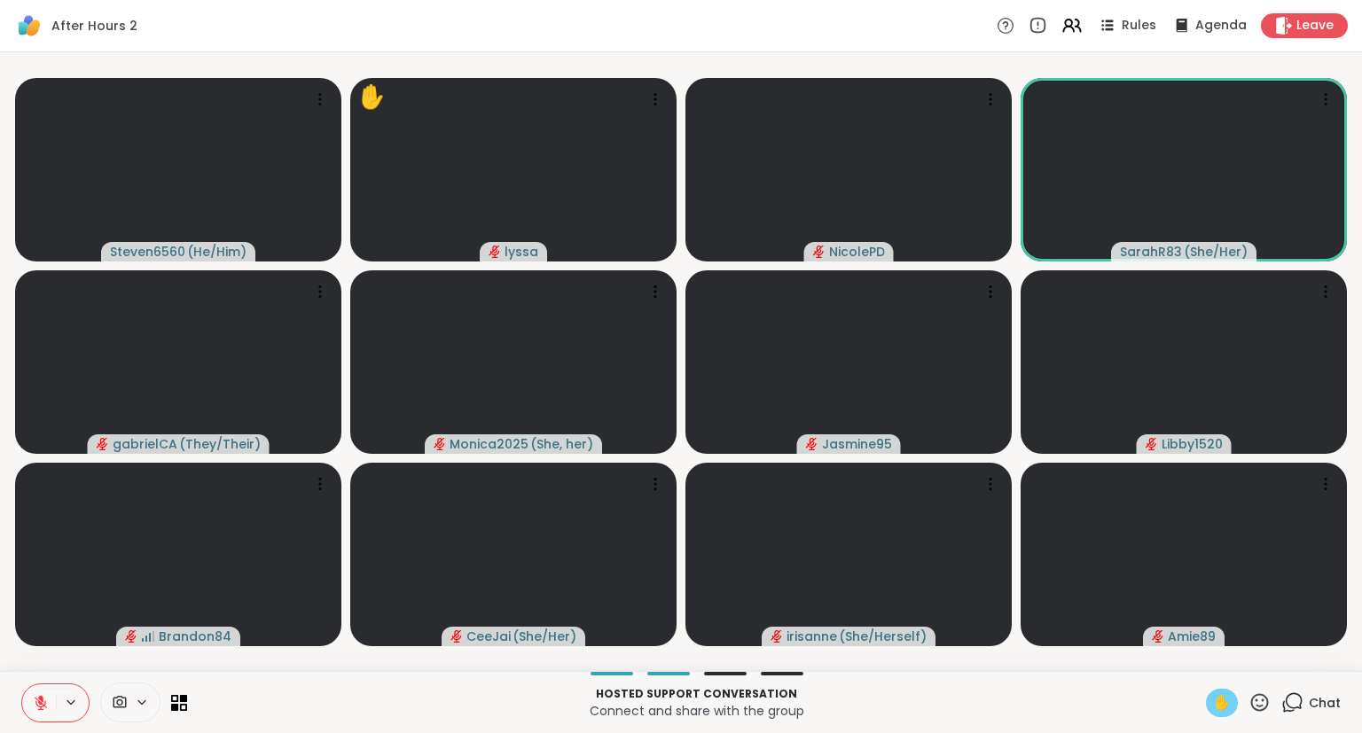
click at [1218, 709] on span "✋" at bounding box center [1222, 702] width 18 height 21
click at [1213, 708] on span "✋" at bounding box center [1222, 702] width 18 height 21
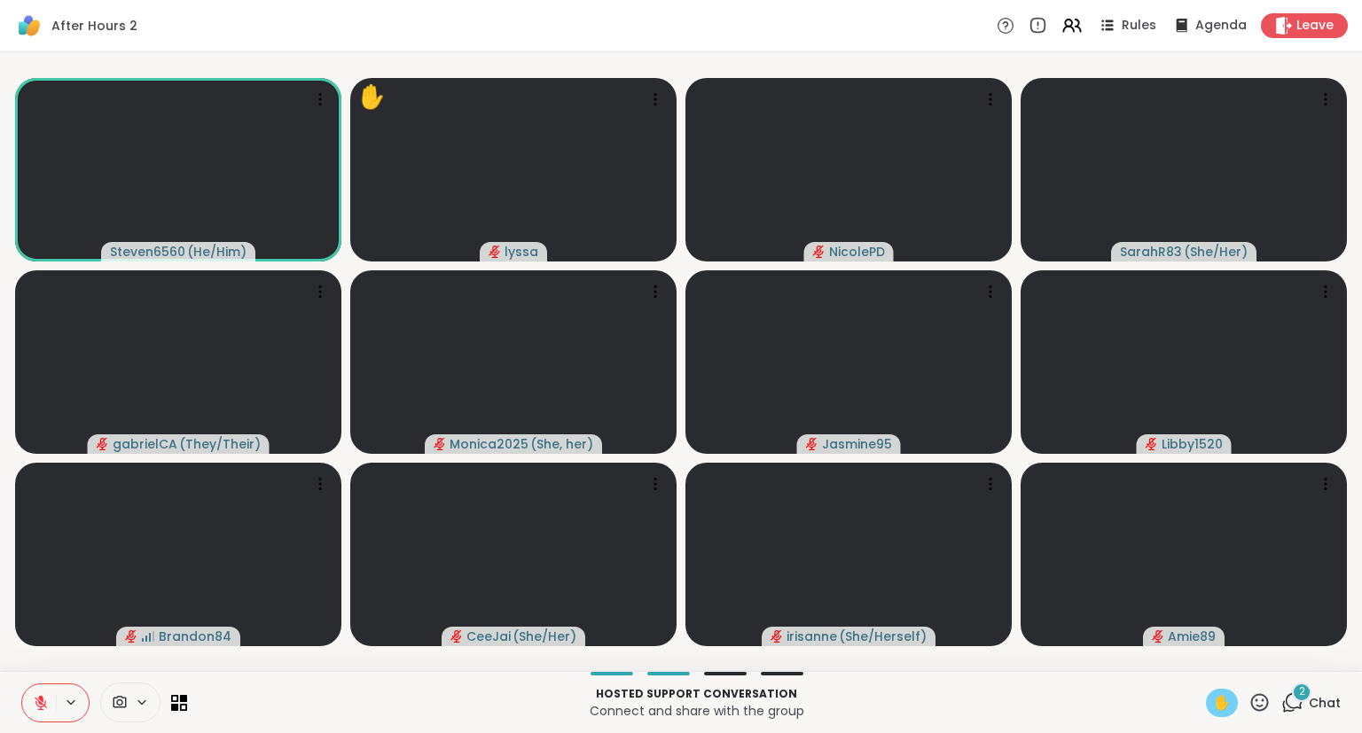
click at [42, 702] on icon at bounding box center [41, 703] width 16 height 16
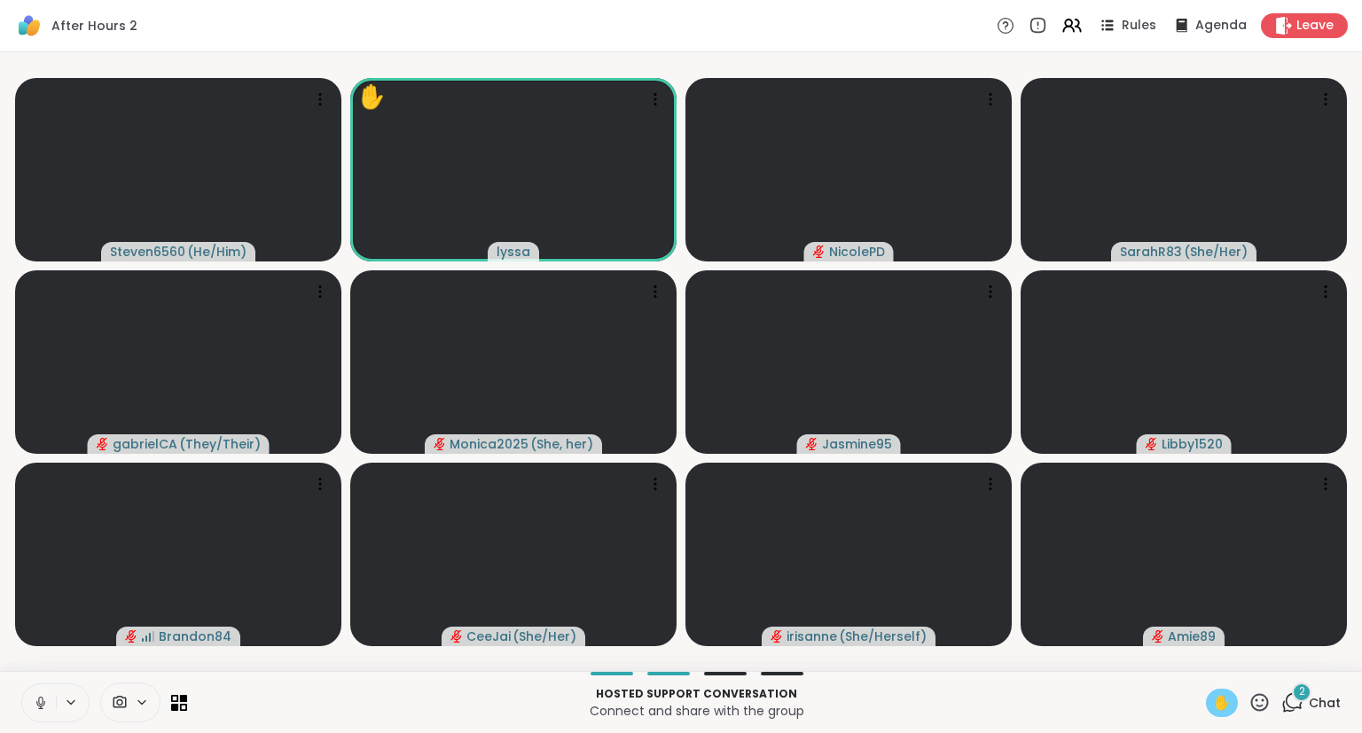
click at [43, 704] on icon at bounding box center [40, 701] width 4 height 8
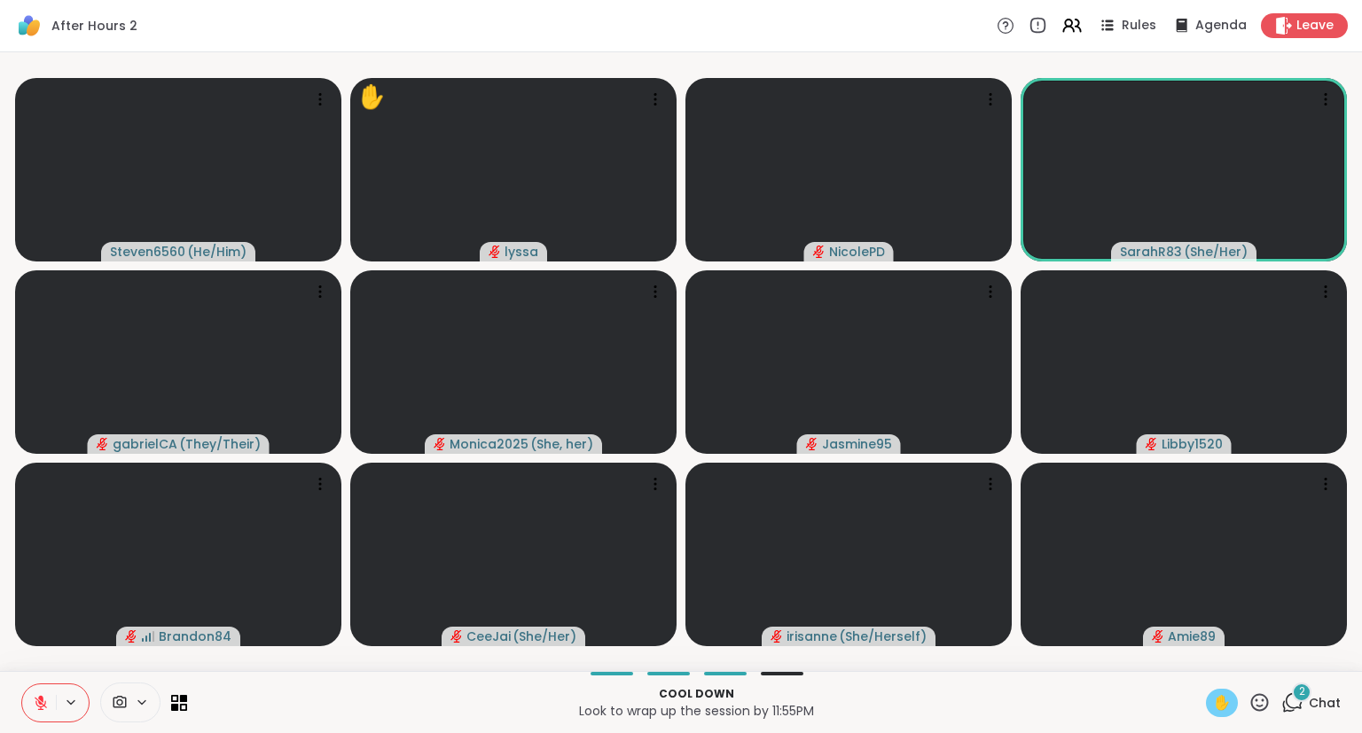
click at [1222, 706] on span "✋" at bounding box center [1222, 702] width 18 height 21
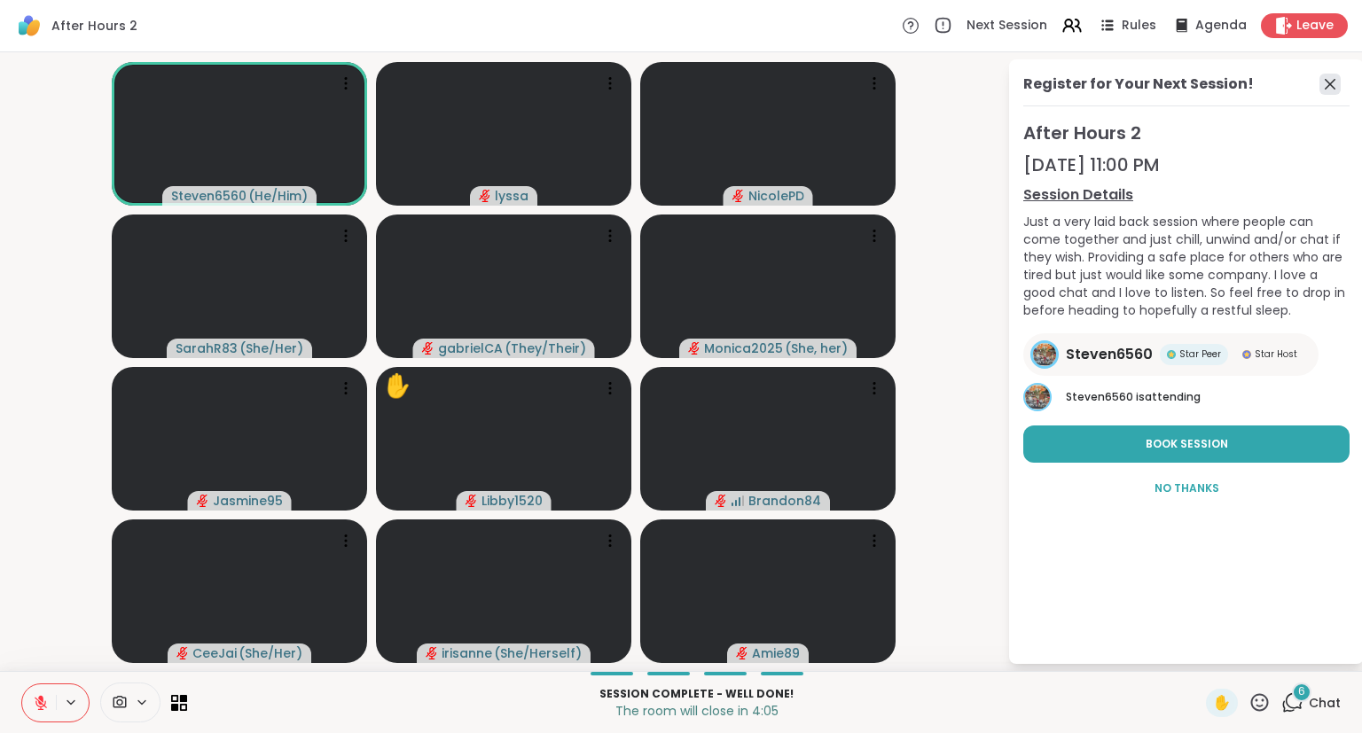
click at [1335, 77] on icon at bounding box center [1329, 84] width 21 height 21
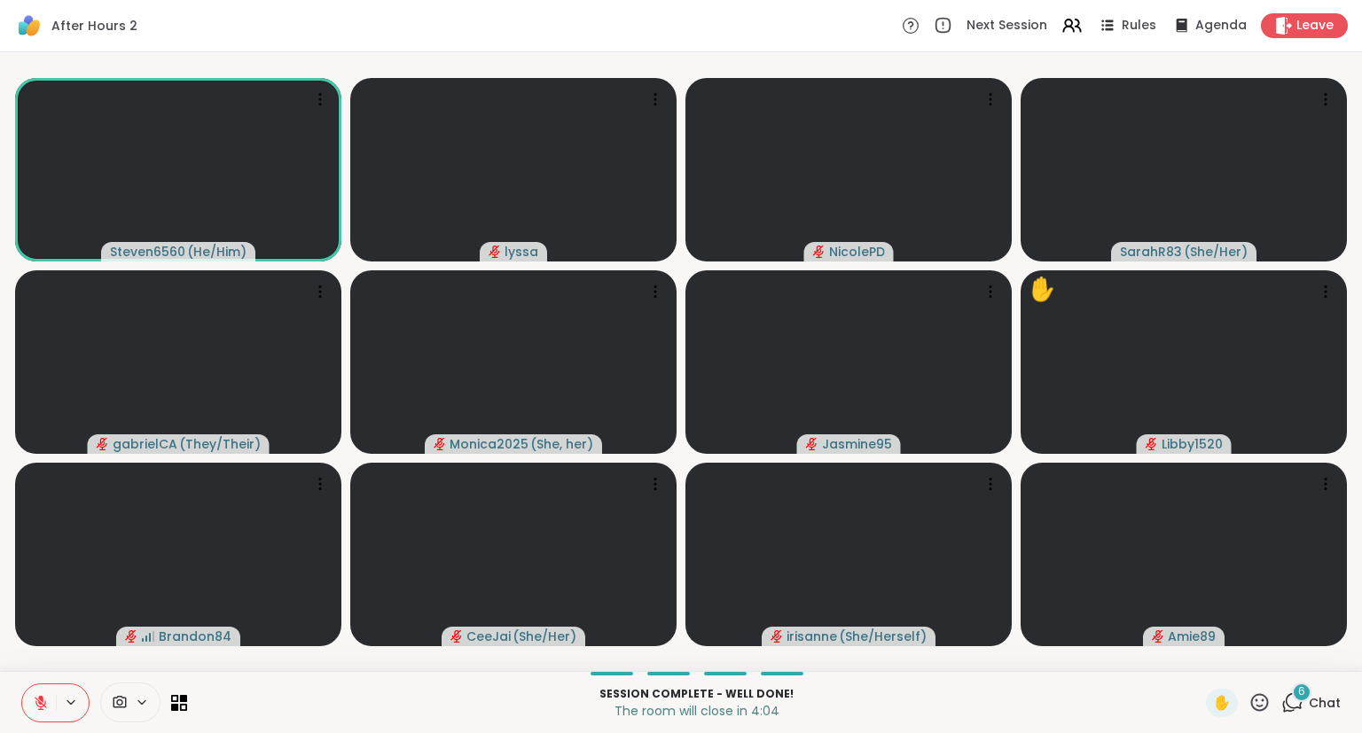
click at [1314, 695] on span "Chat" at bounding box center [1324, 703] width 32 height 18
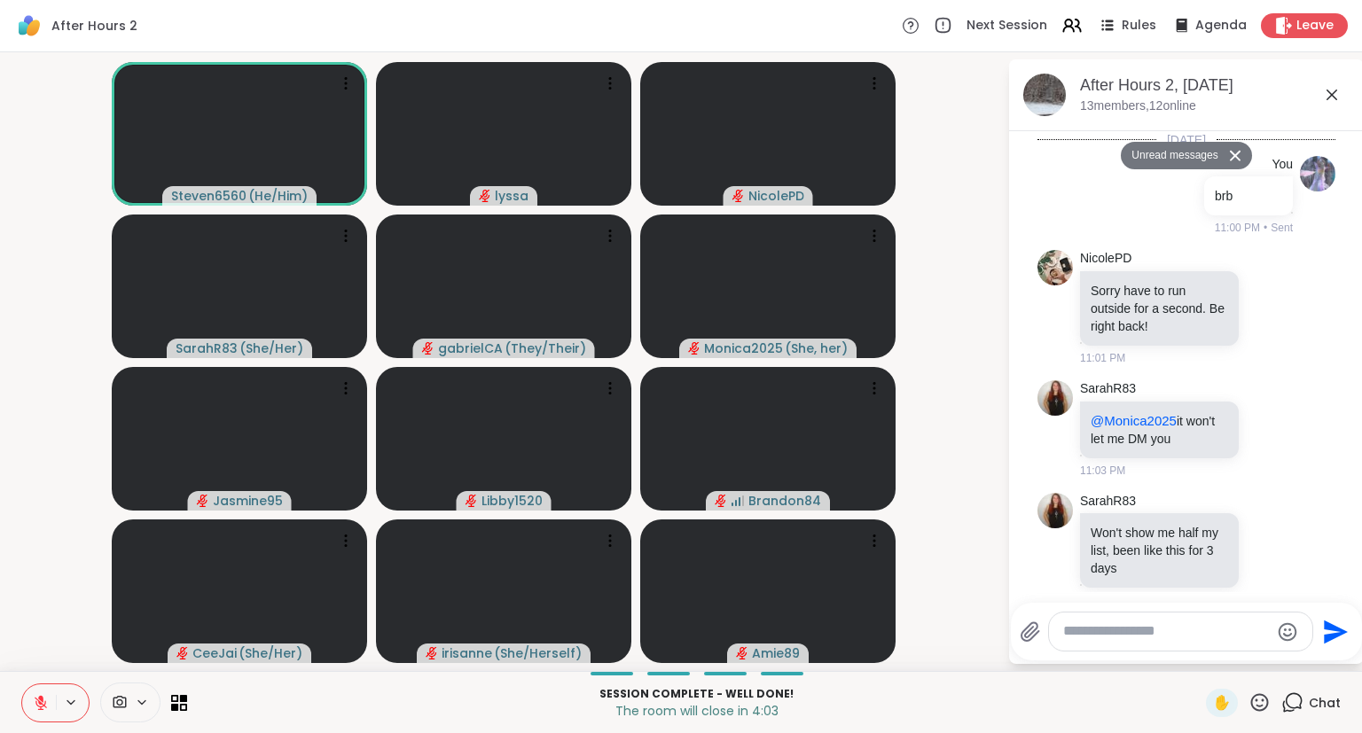
scroll to position [8182, 0]
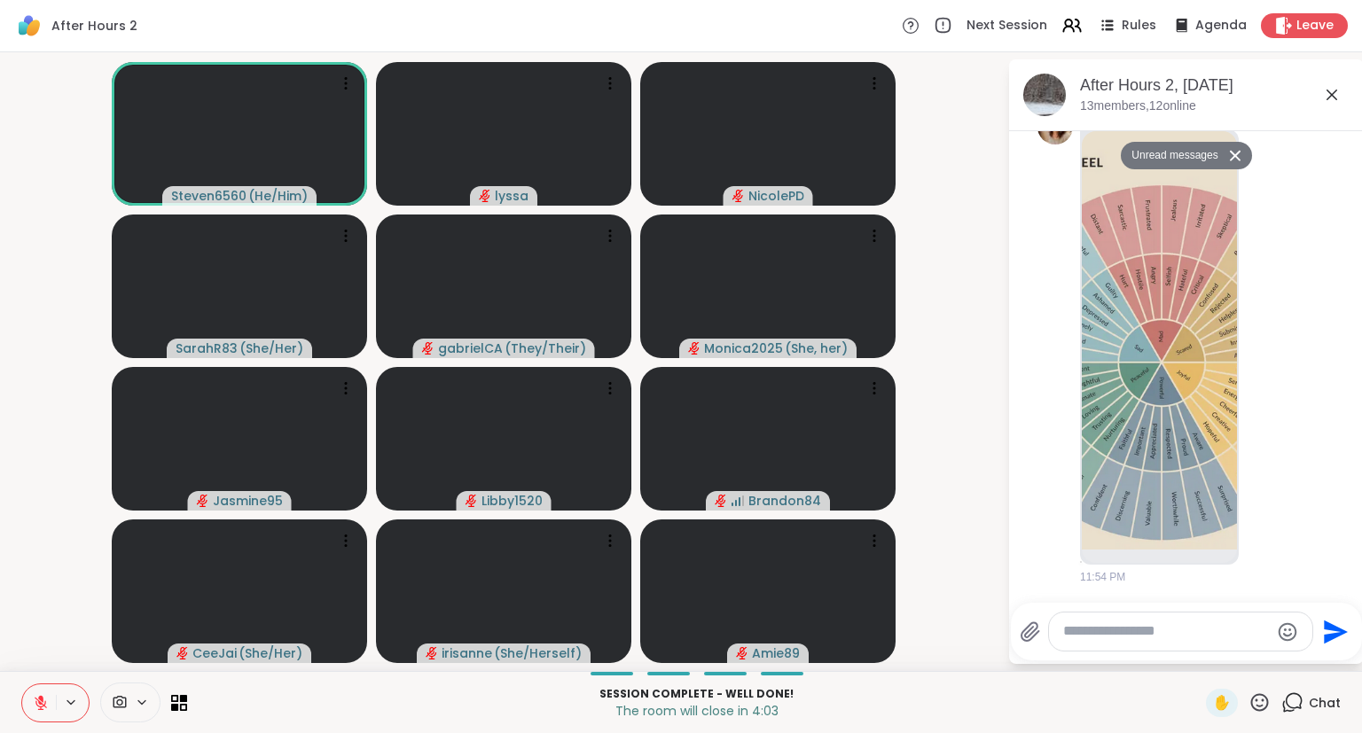
click at [1232, 640] on textarea "Type your message" at bounding box center [1166, 631] width 207 height 19
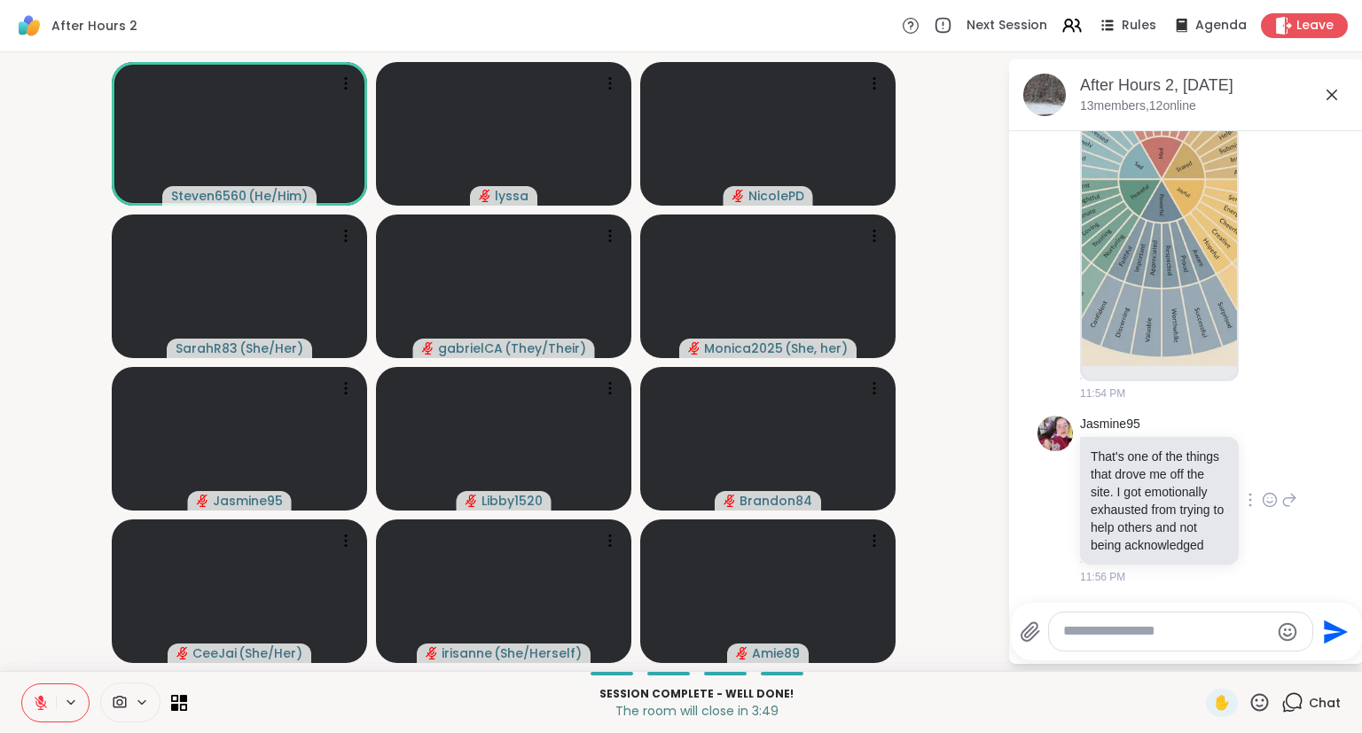
click at [1285, 500] on icon at bounding box center [1289, 499] width 16 height 21
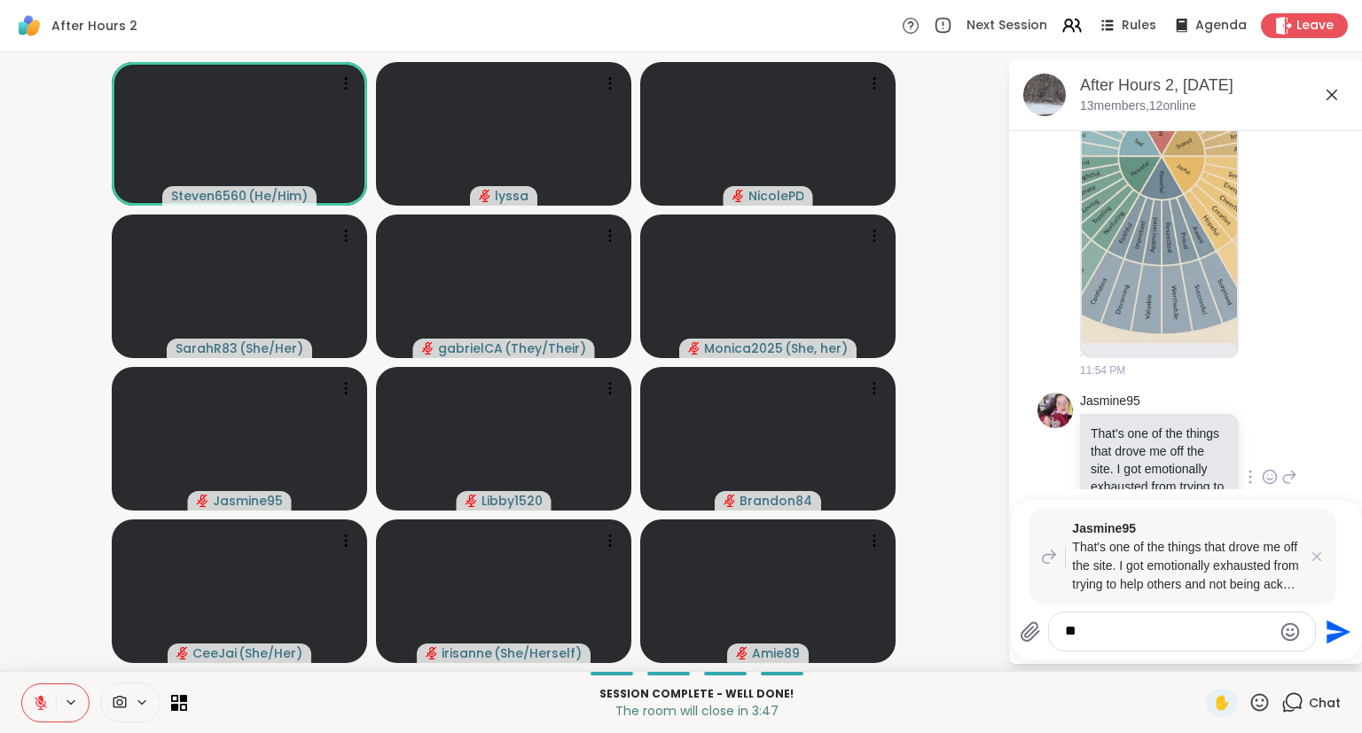
type textarea "*"
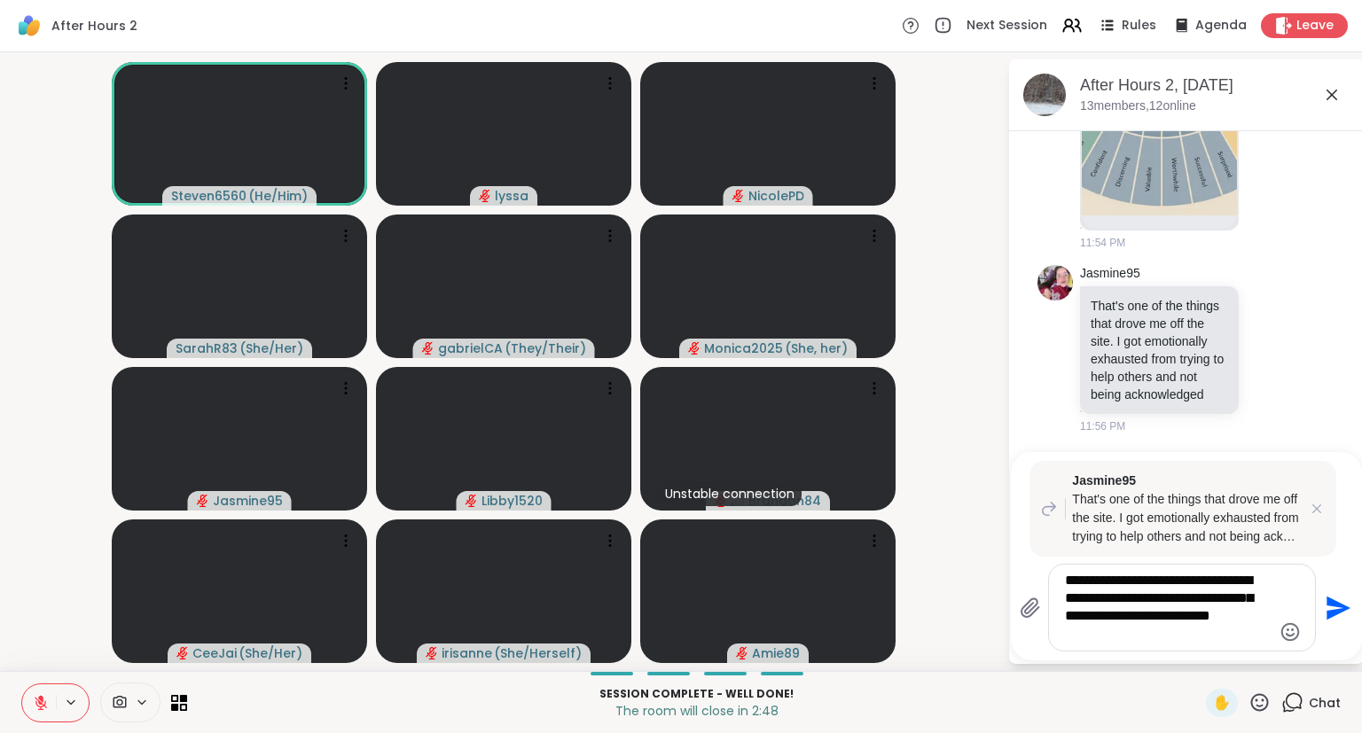
scroll to position [8472, 0]
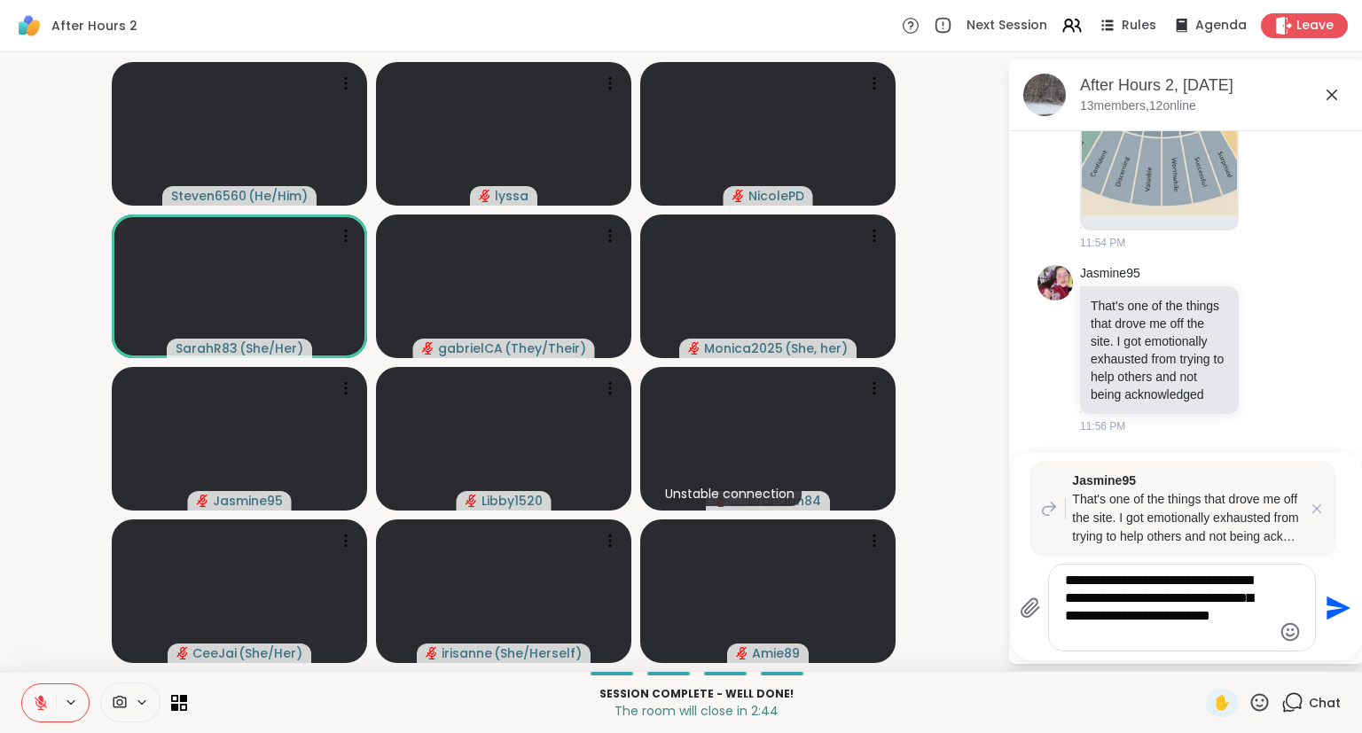
click at [1152, 639] on textarea "**********" at bounding box center [1168, 608] width 207 height 72
click at [1076, 600] on textarea "**********" at bounding box center [1168, 608] width 207 height 72
click at [1129, 640] on textarea "**********" at bounding box center [1168, 608] width 207 height 72
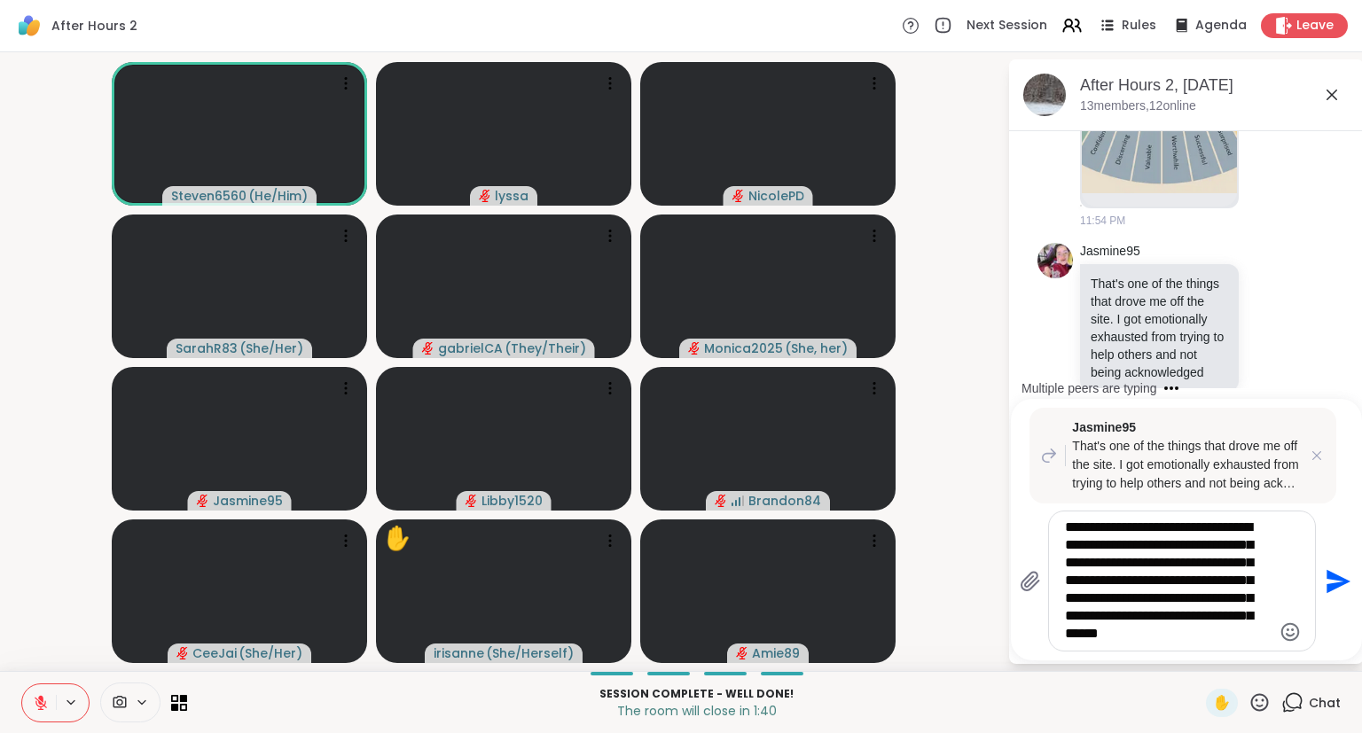
type textarea "**********"
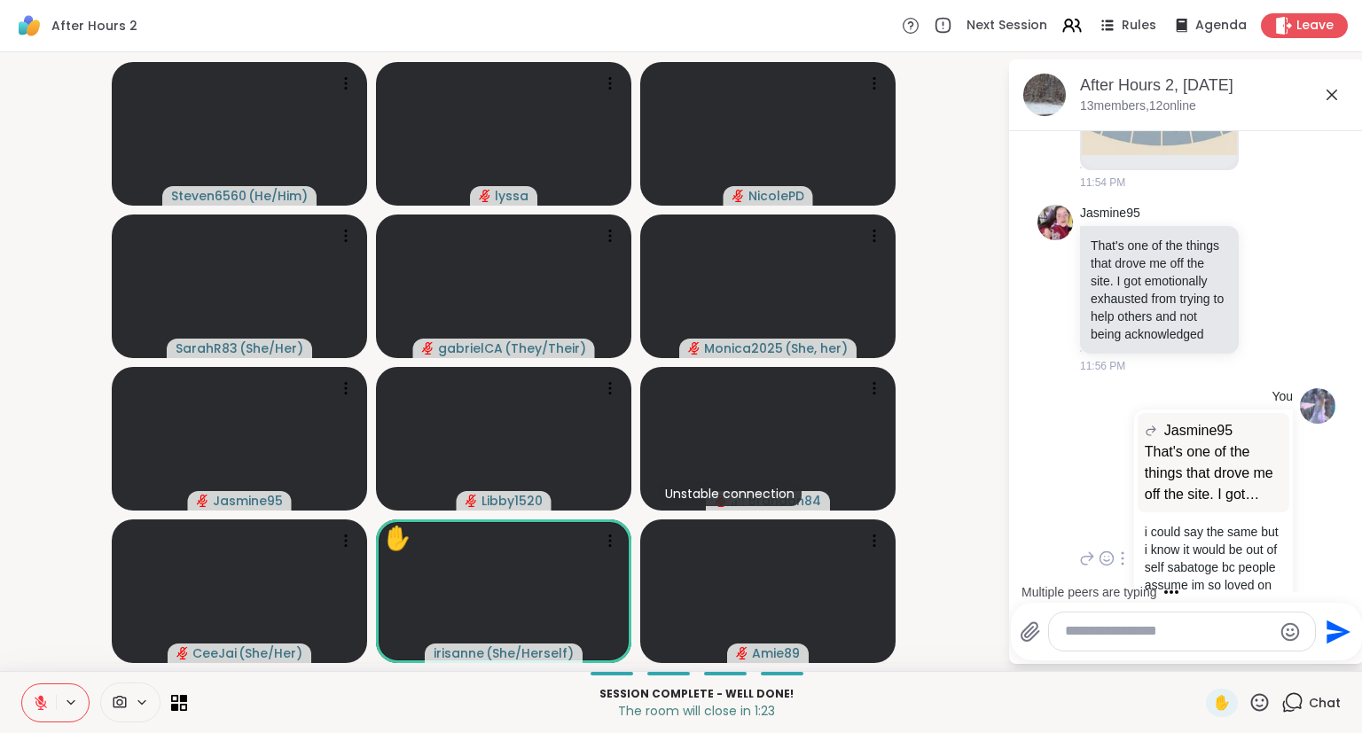
scroll to position [8679, 0]
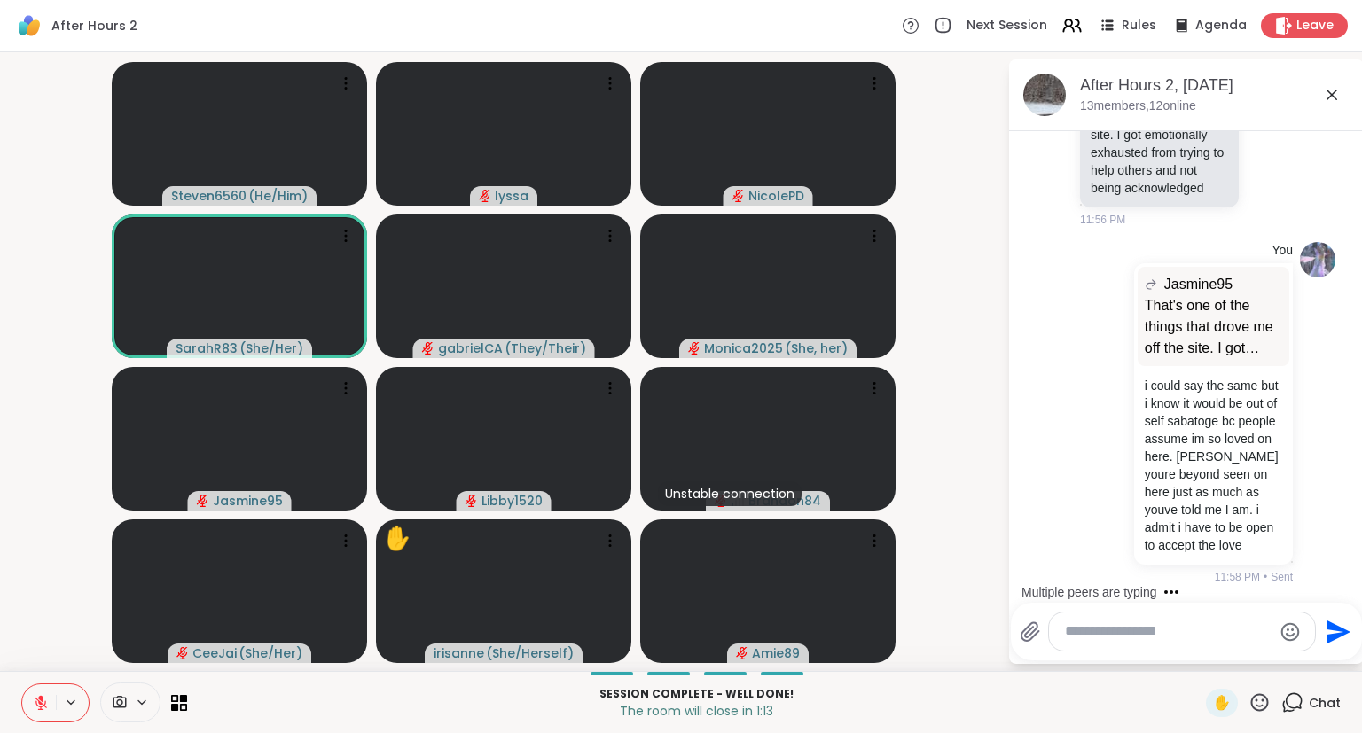
click at [1336, 90] on icon at bounding box center [1331, 95] width 11 height 11
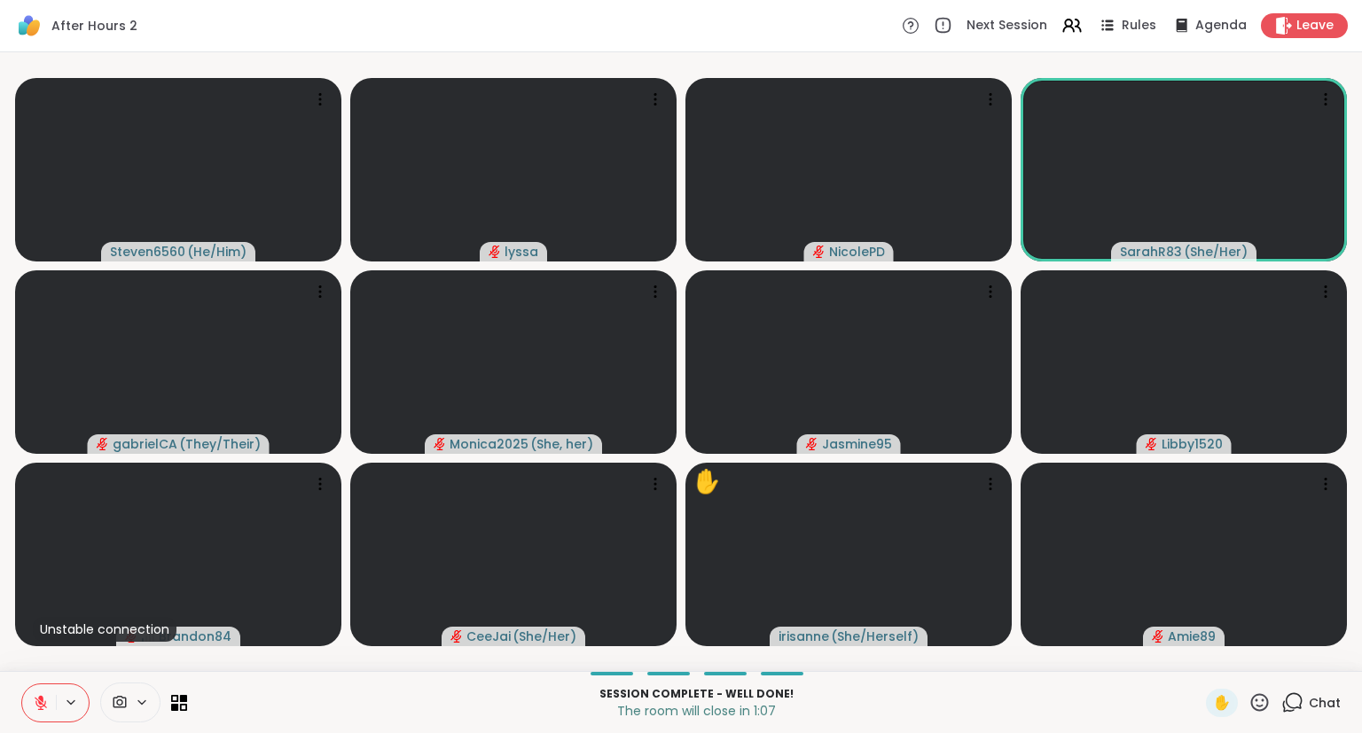
click at [1303, 694] on icon at bounding box center [1292, 702] width 22 height 22
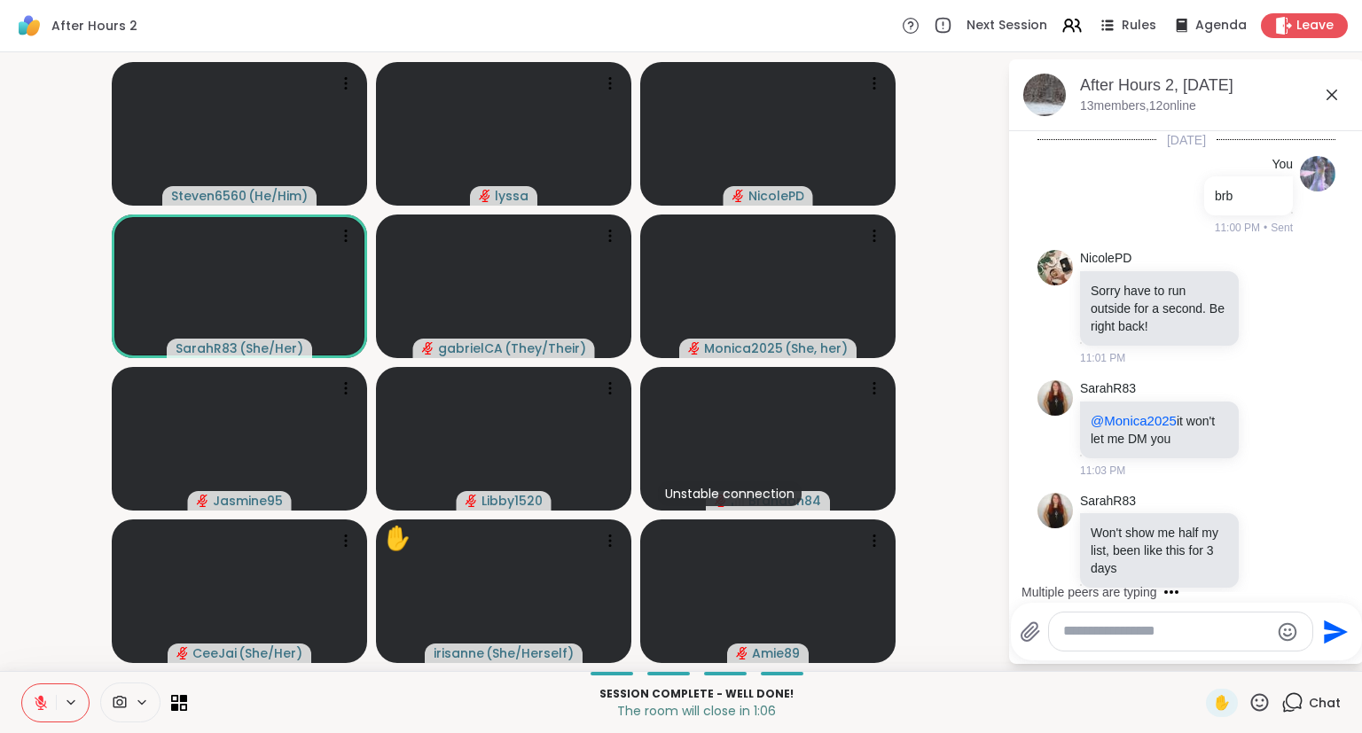
scroll to position [8661, 0]
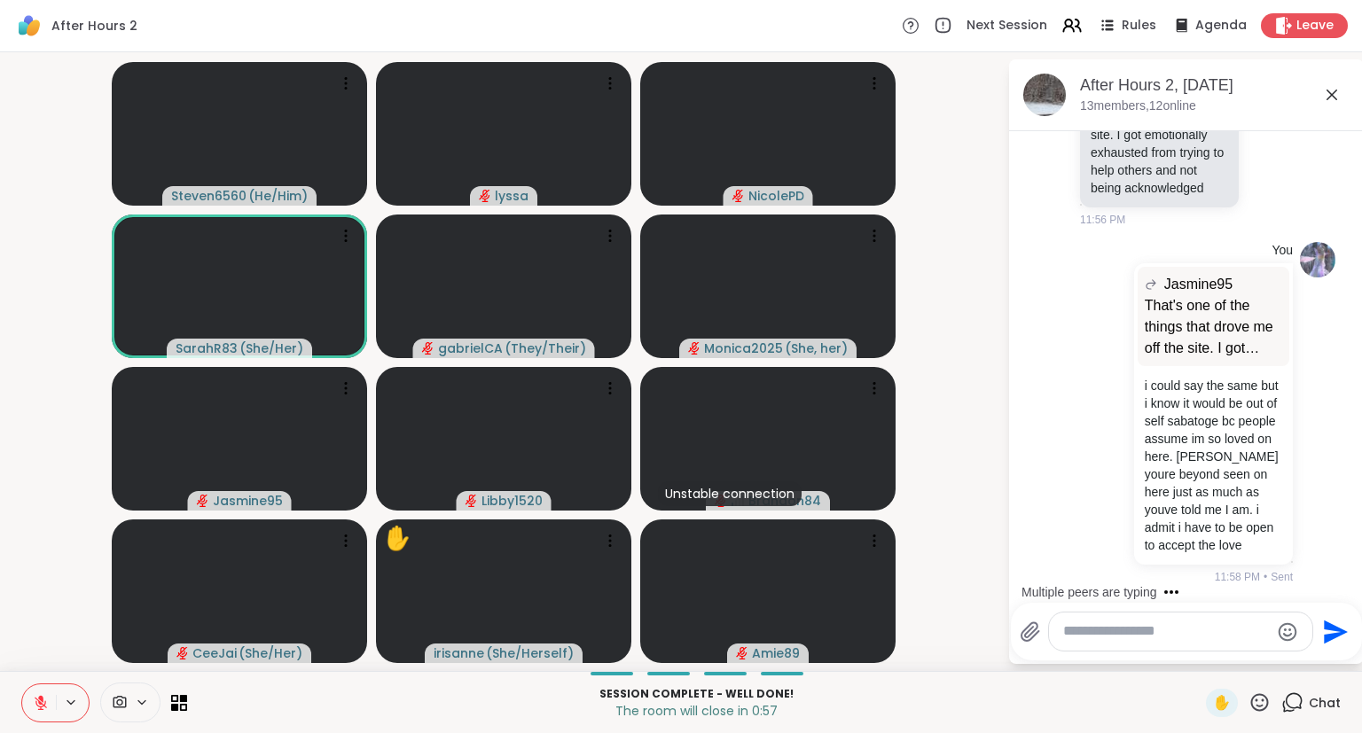
click at [1335, 88] on icon at bounding box center [1331, 94] width 21 height 21
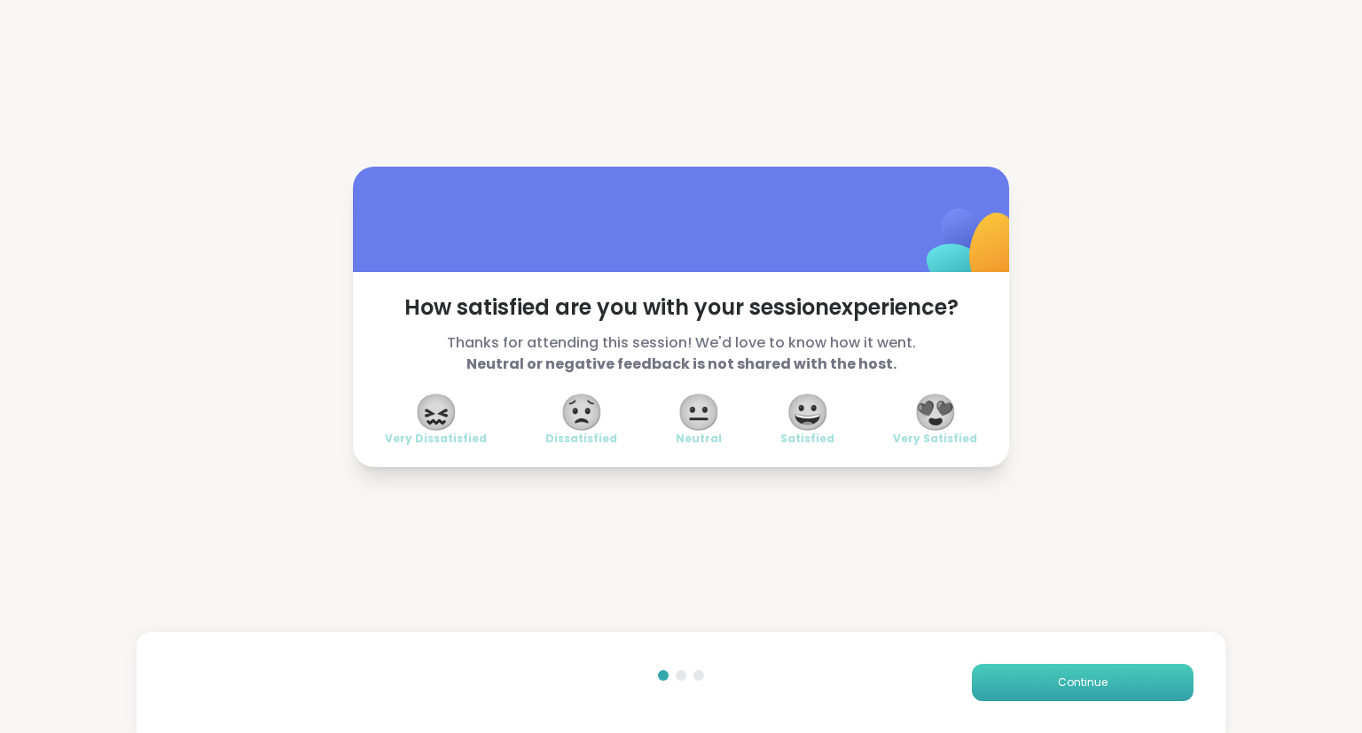
click at [1040, 684] on button "Continue" at bounding box center [1083, 682] width 222 height 37
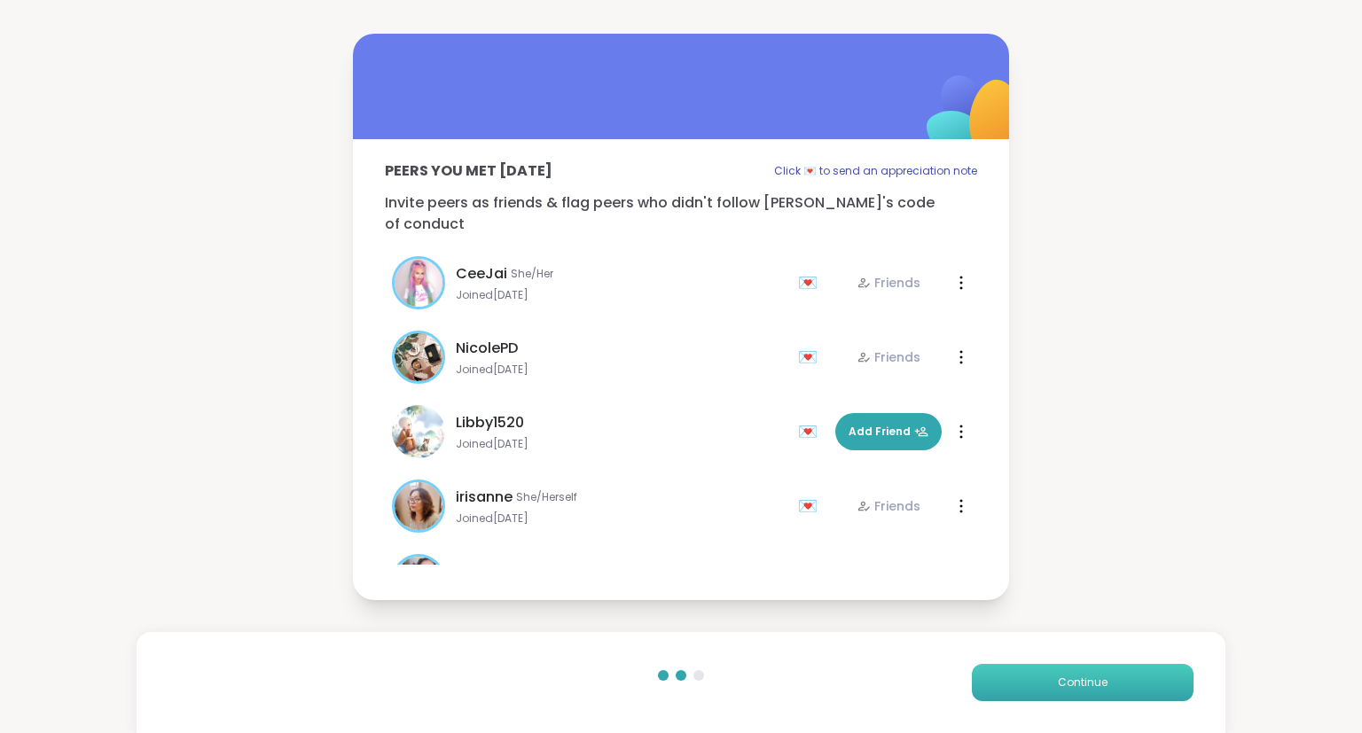
click at [1040, 684] on button "Continue" at bounding box center [1083, 682] width 222 height 37
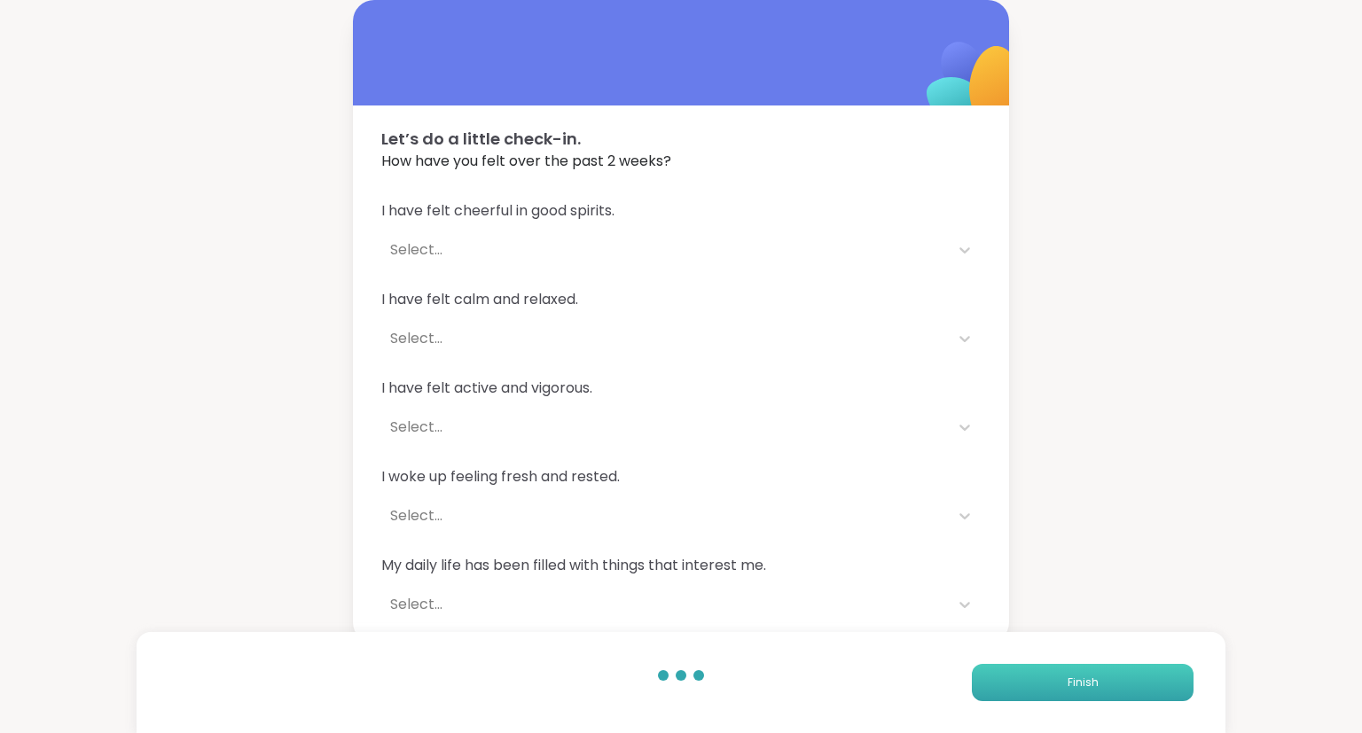
click at [1040, 684] on button "Finish" at bounding box center [1083, 682] width 222 height 37
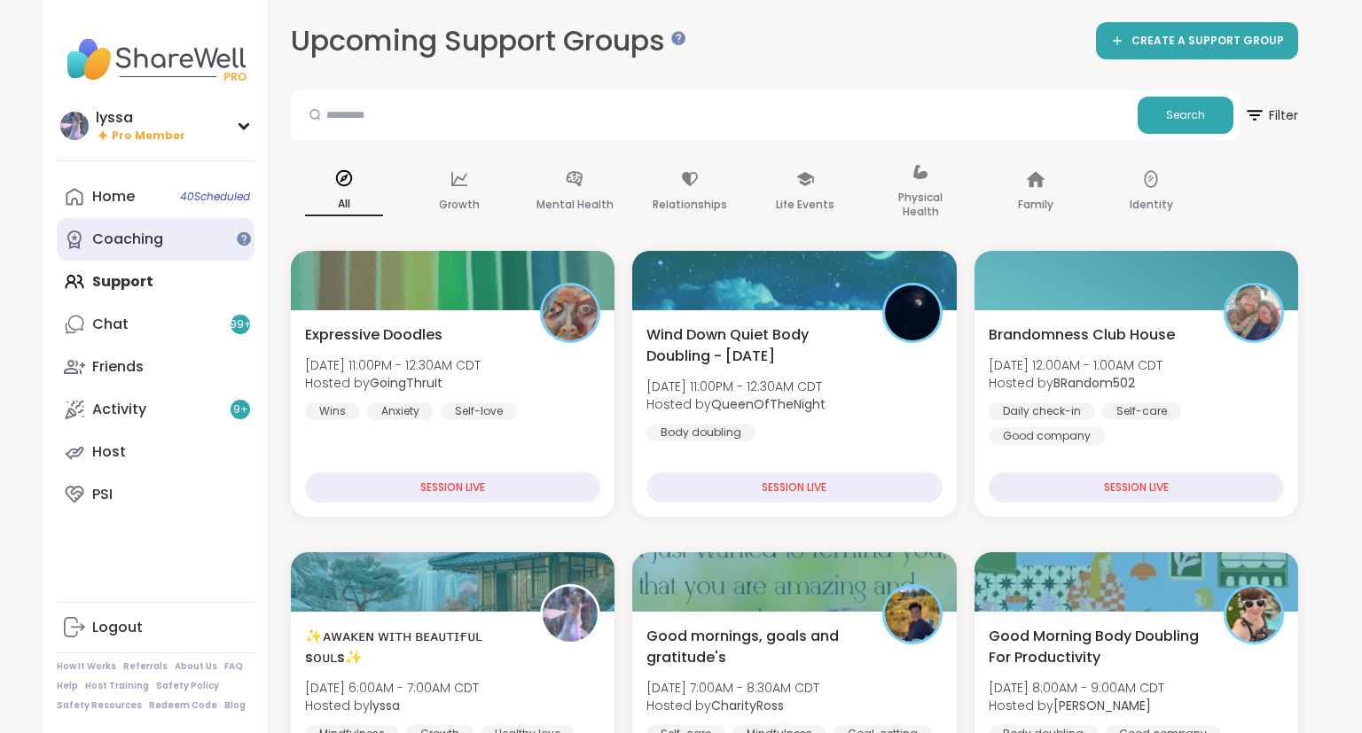
click at [128, 234] on div "Coaching" at bounding box center [127, 240] width 71 height 20
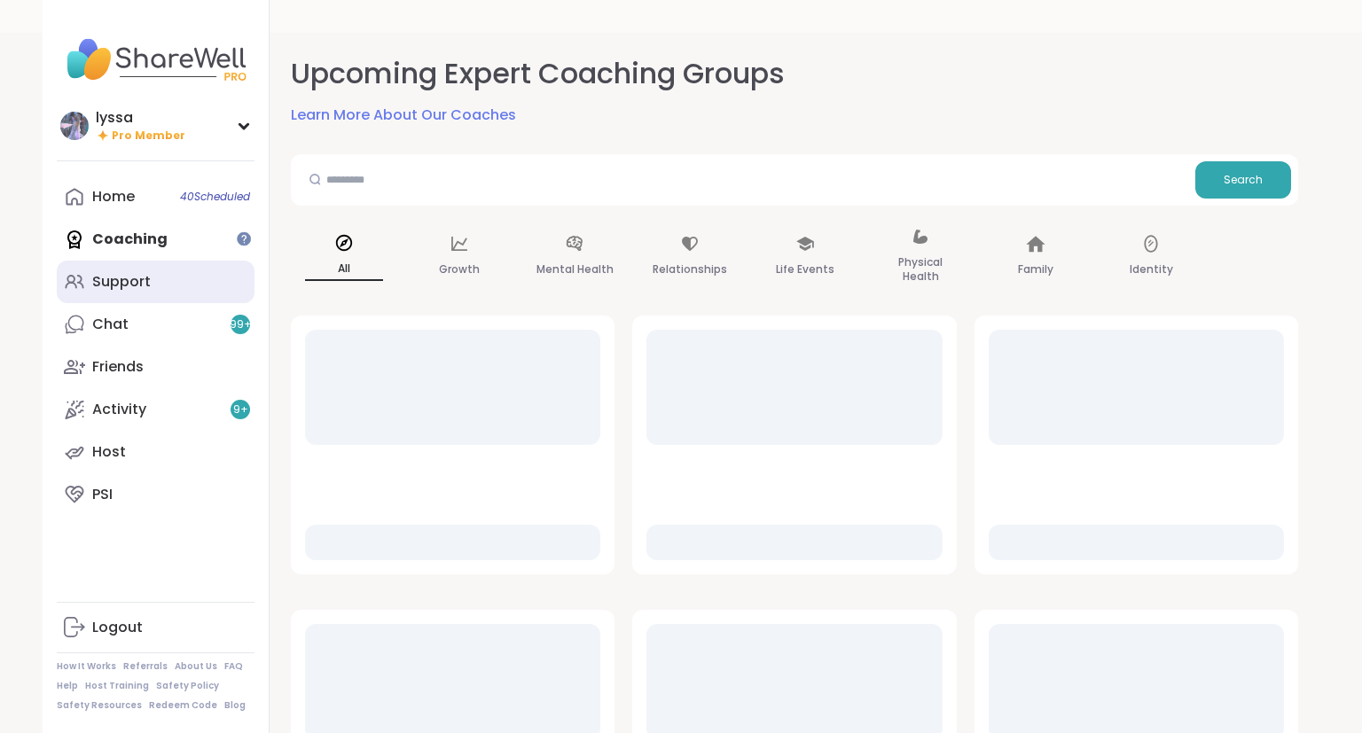
click at [140, 271] on link "Support" at bounding box center [156, 282] width 198 height 43
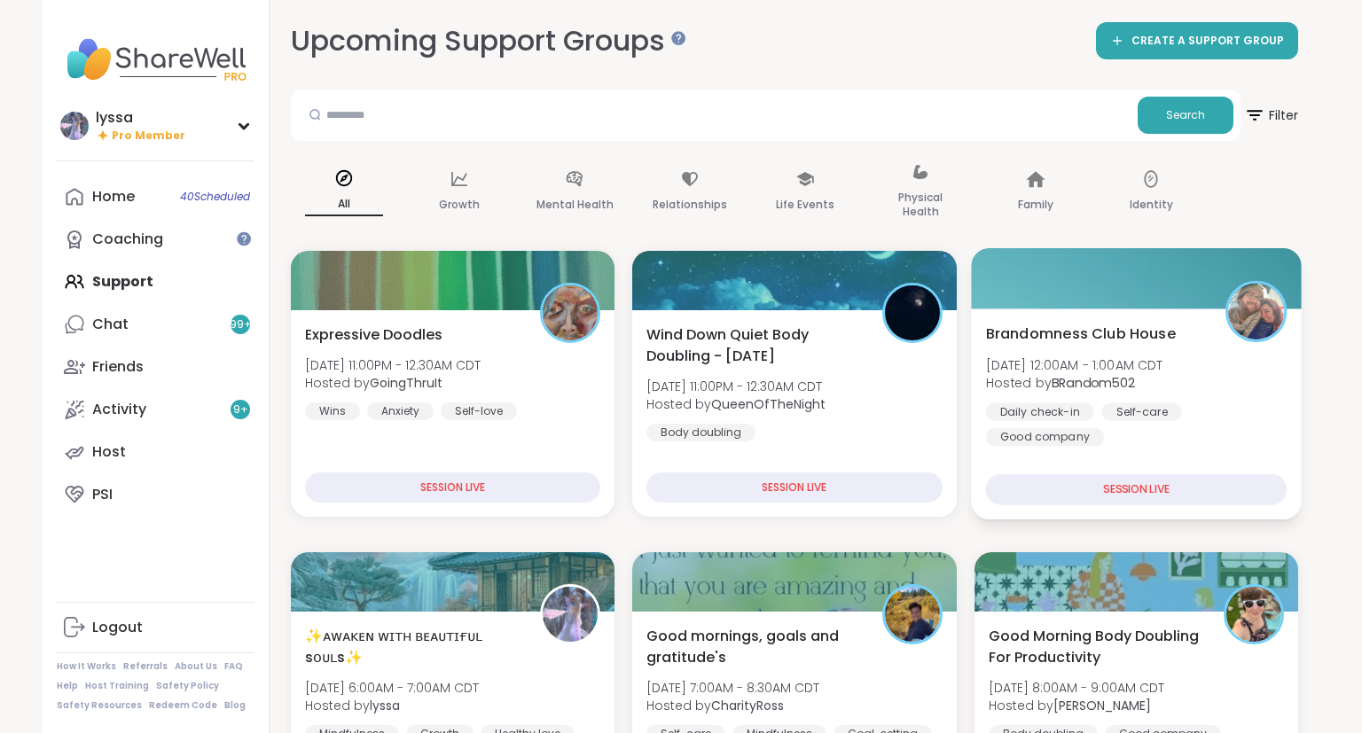
click at [1087, 369] on span "Fri, Sep 12 | 12:00AM - 1:00AM CDT" at bounding box center [1073, 364] width 177 height 18
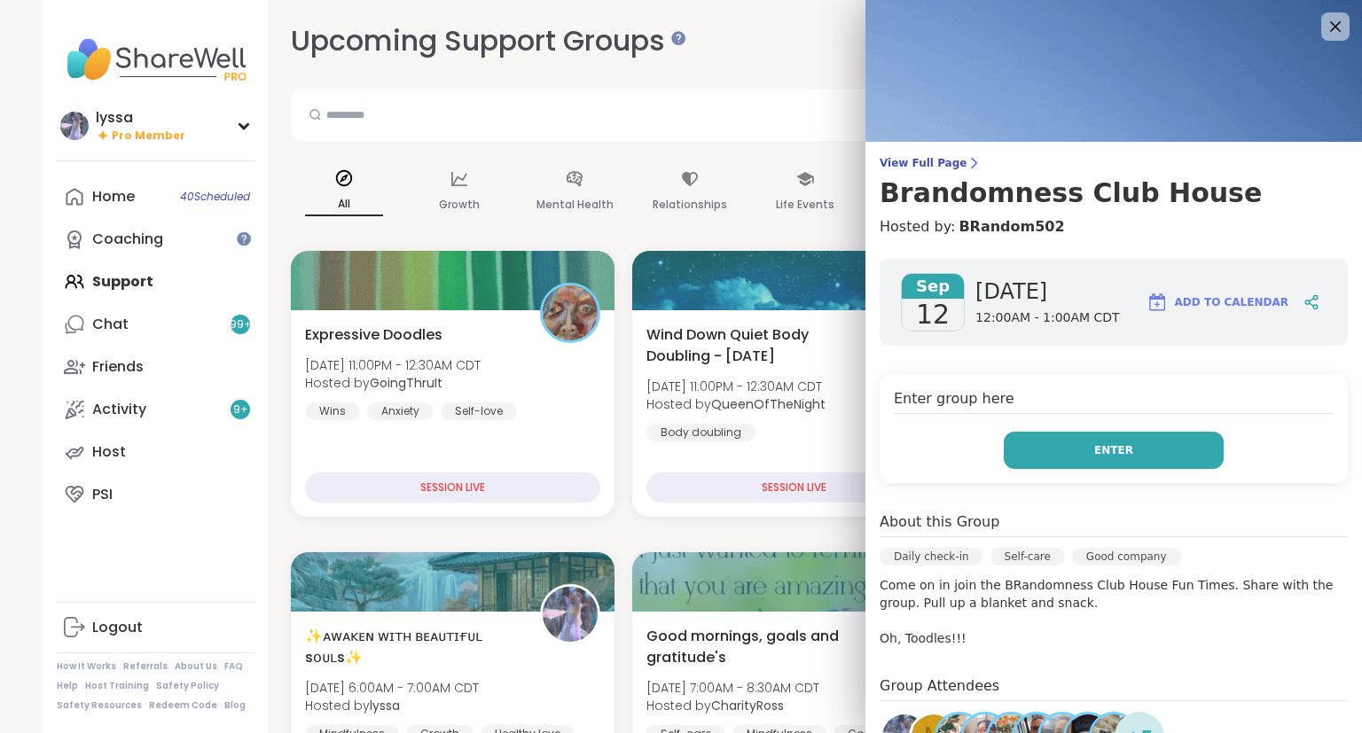
click at [1126, 462] on button "Enter" at bounding box center [1114, 450] width 220 height 37
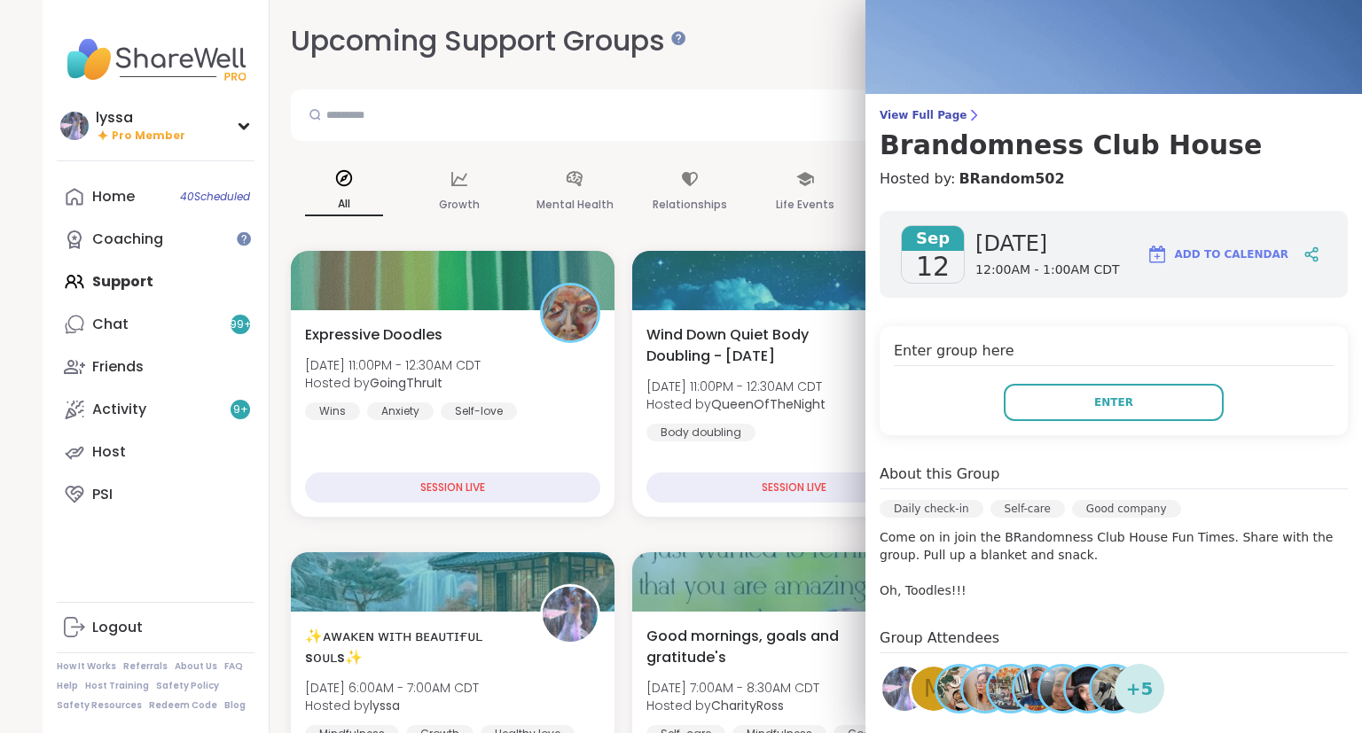
scroll to position [36, 0]
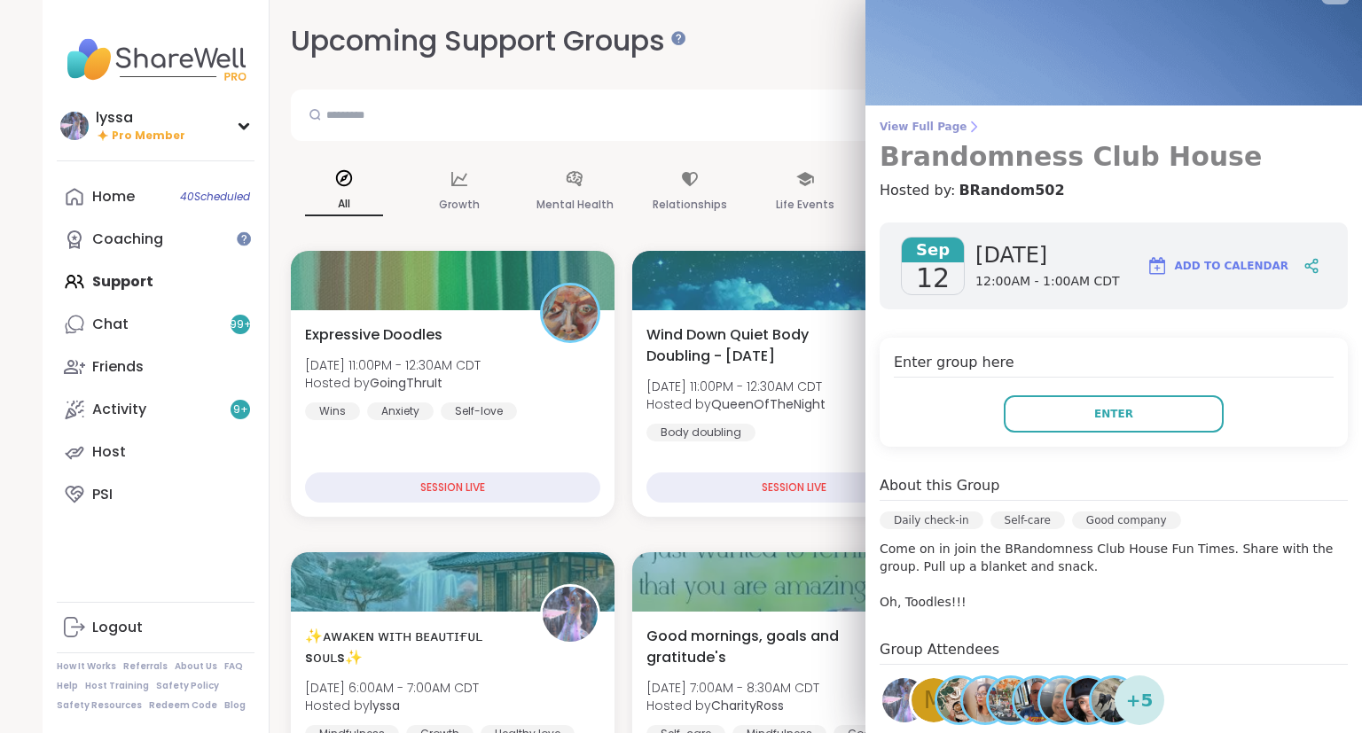
click at [941, 129] on span "View Full Page" at bounding box center [1113, 127] width 468 height 14
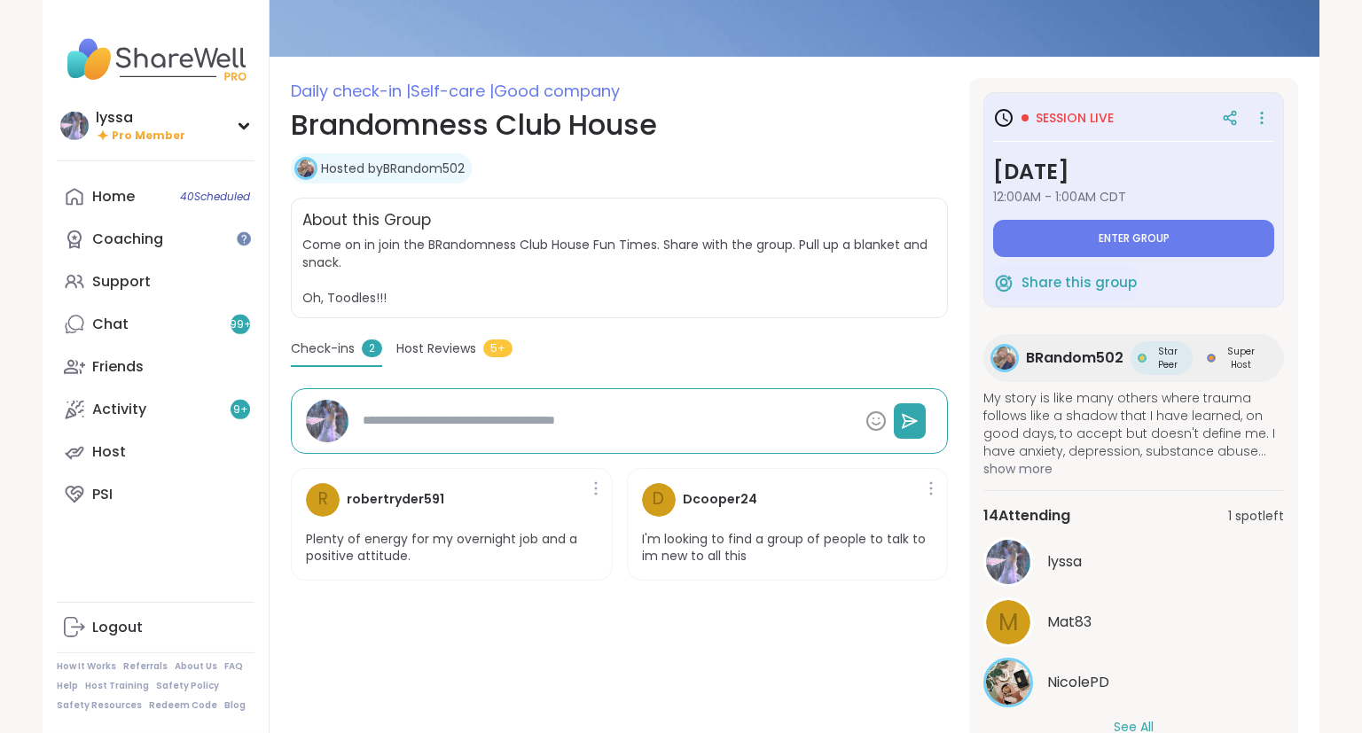
scroll to position [255, 0]
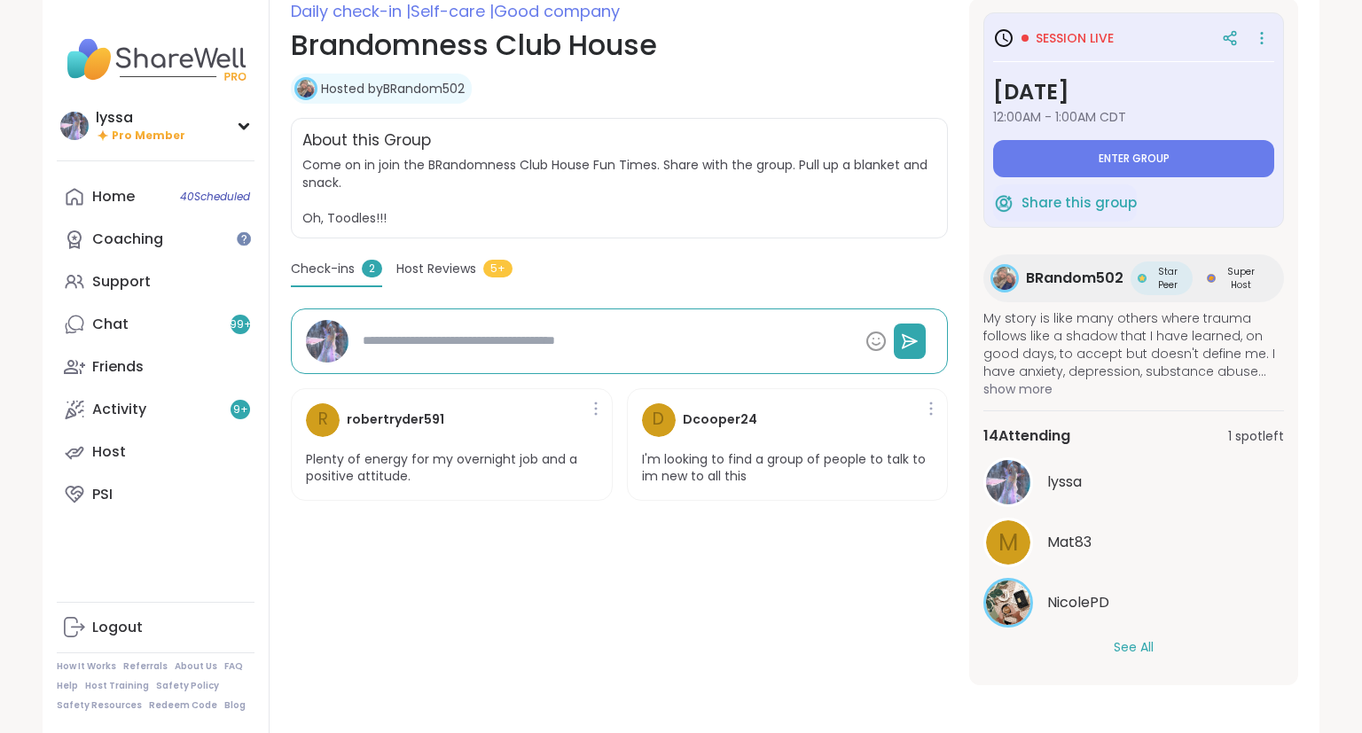
click at [1130, 644] on button "See All" at bounding box center [1133, 647] width 40 height 19
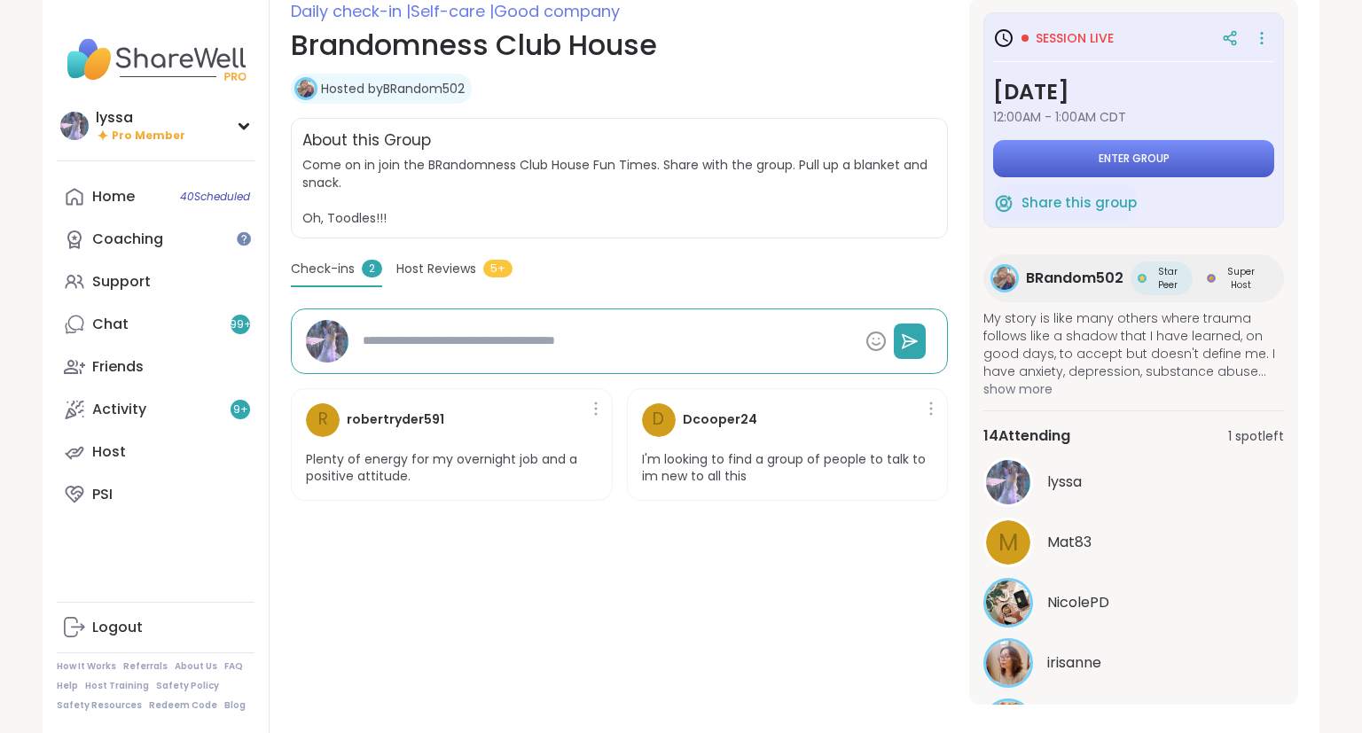
click at [1029, 168] on button "Enter group" at bounding box center [1133, 158] width 281 height 37
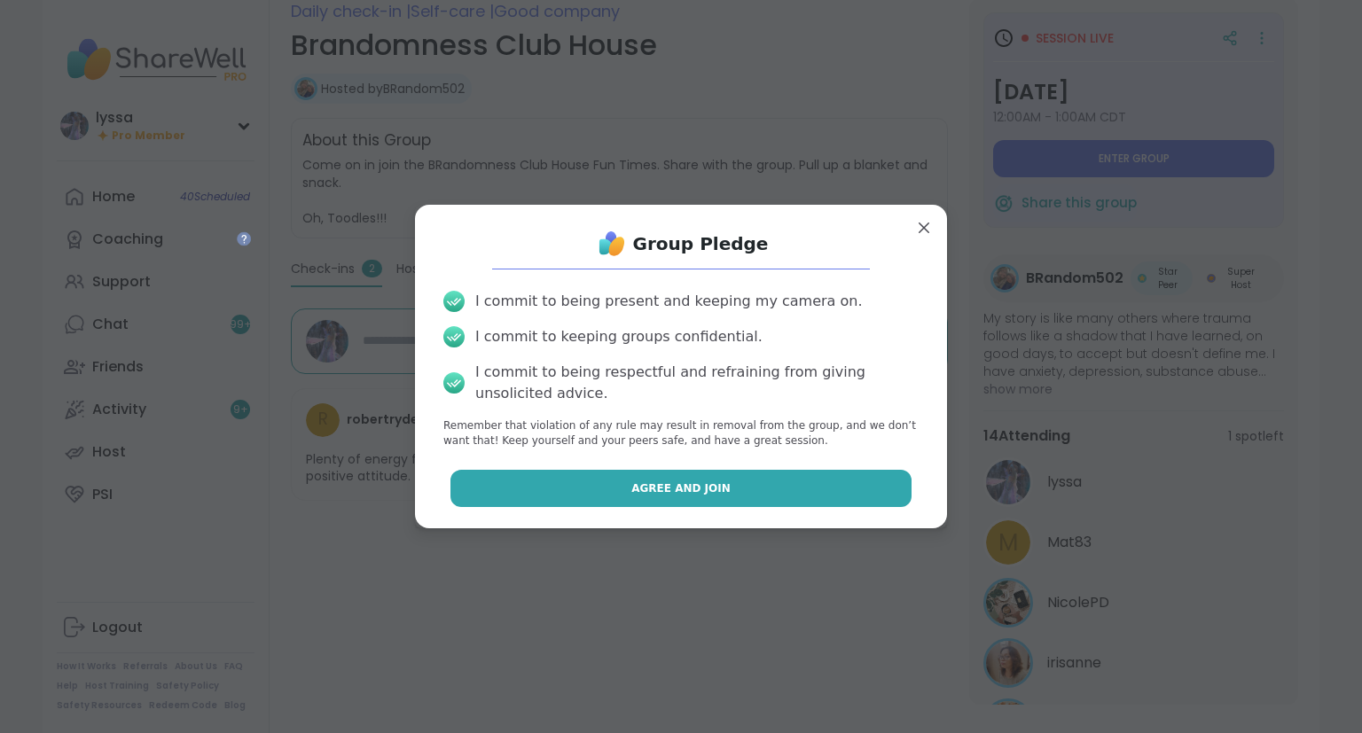
click at [775, 499] on button "Agree and Join" at bounding box center [681, 488] width 462 height 37
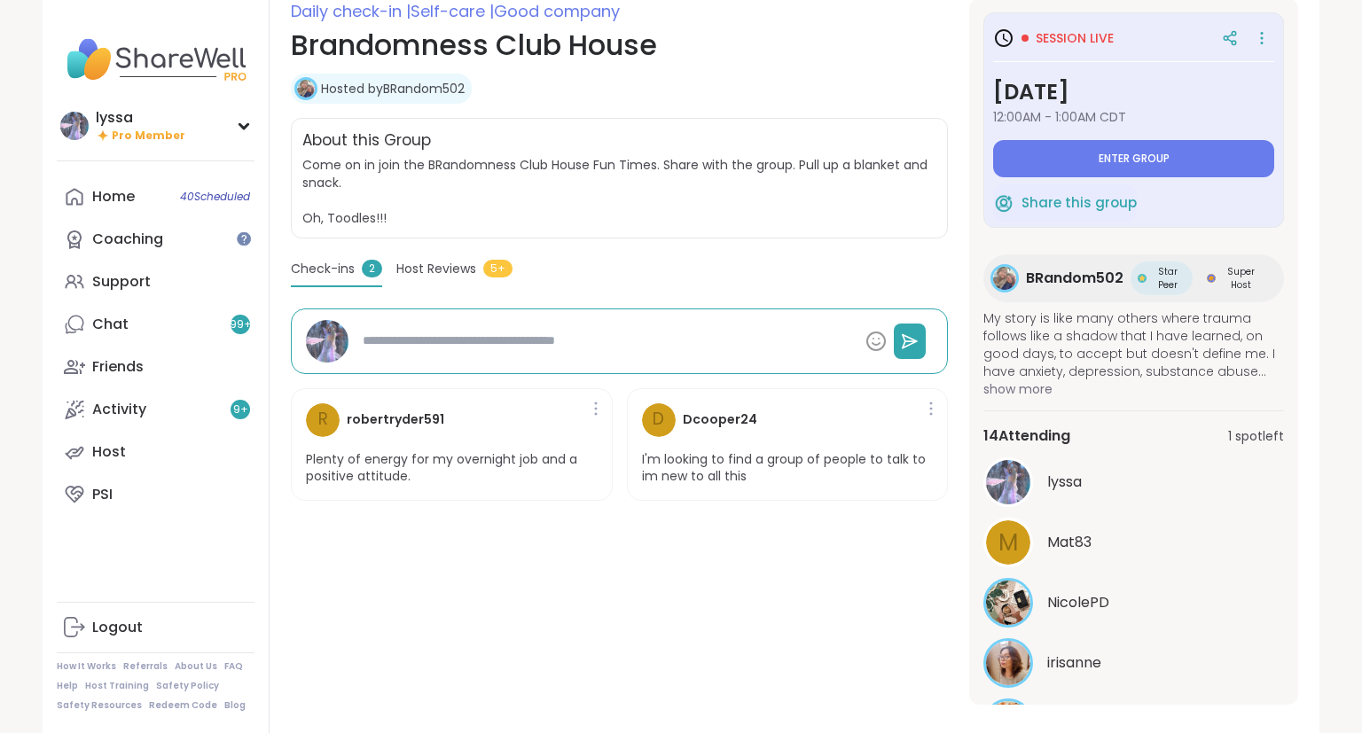
type textarea "*"
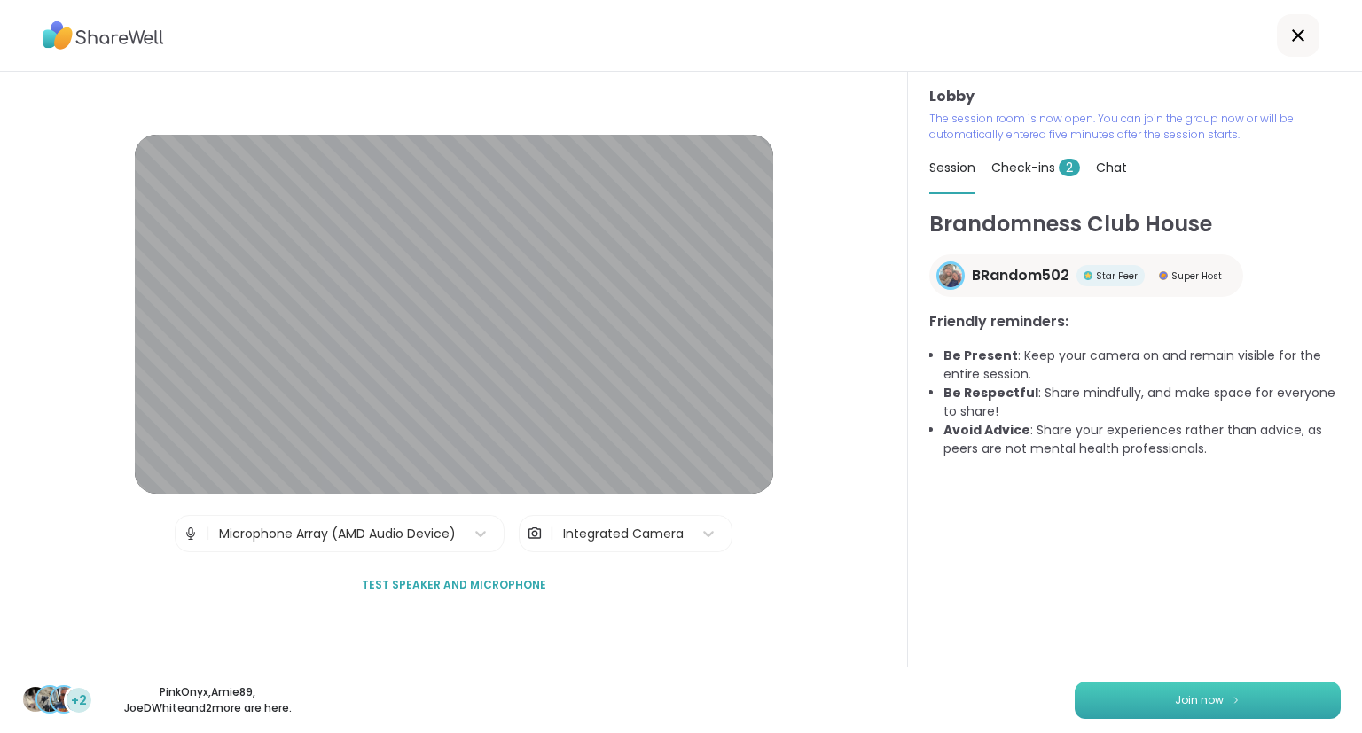
click at [1174, 689] on button "Join now" at bounding box center [1207, 700] width 266 height 37
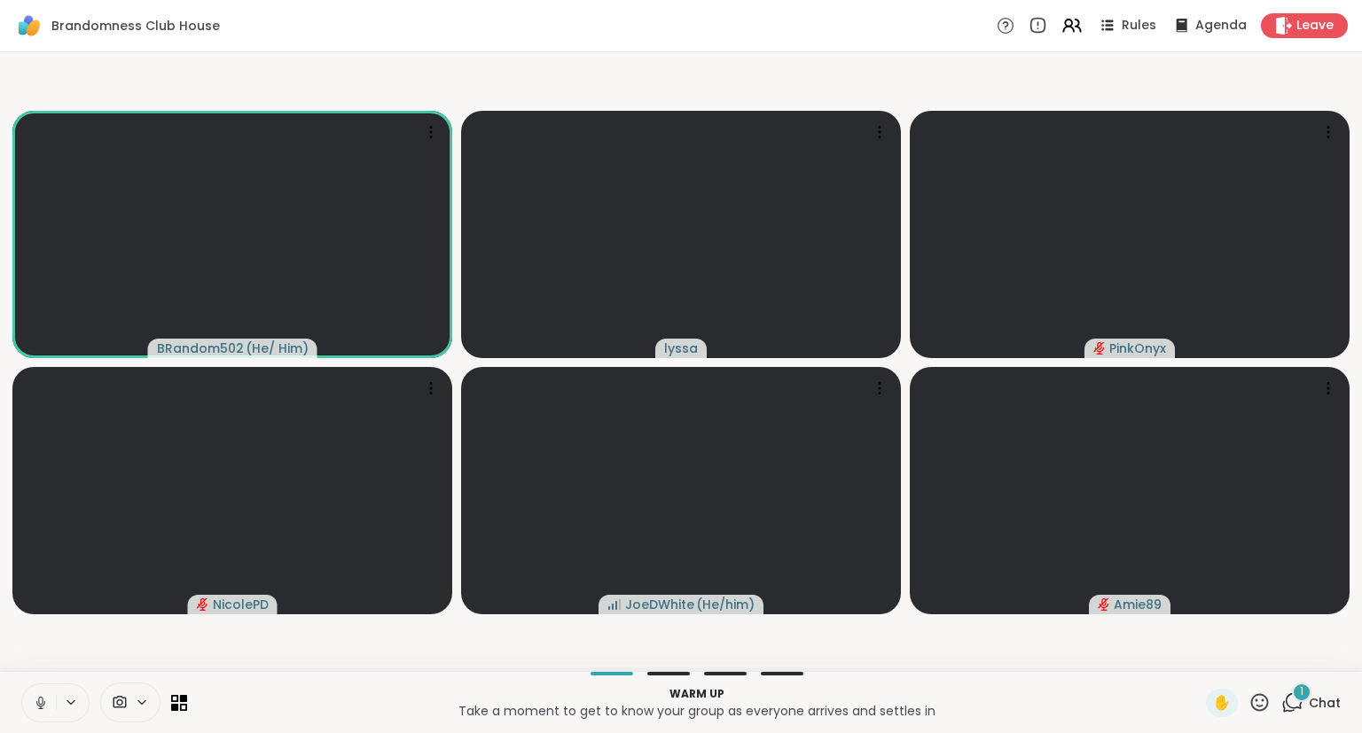
click at [41, 704] on icon at bounding box center [41, 703] width 16 height 16
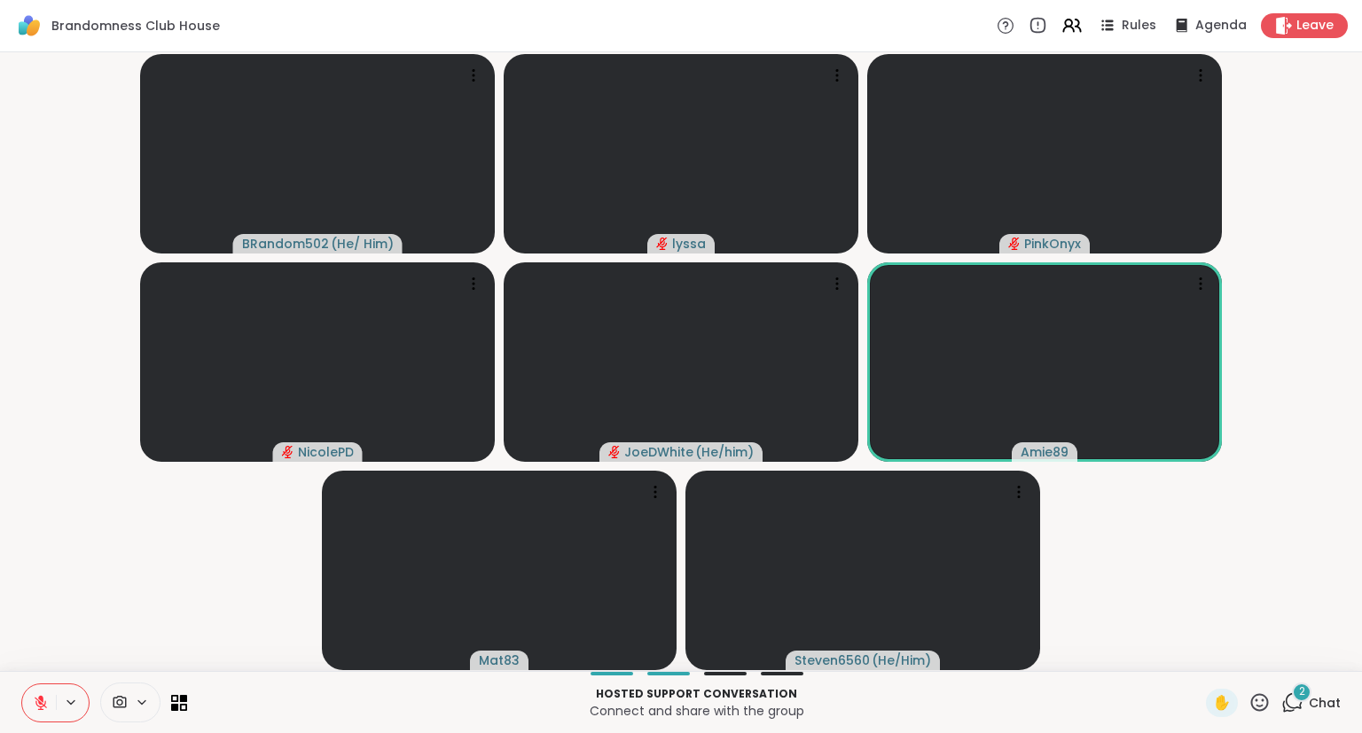
click at [30, 709] on button at bounding box center [39, 702] width 34 height 37
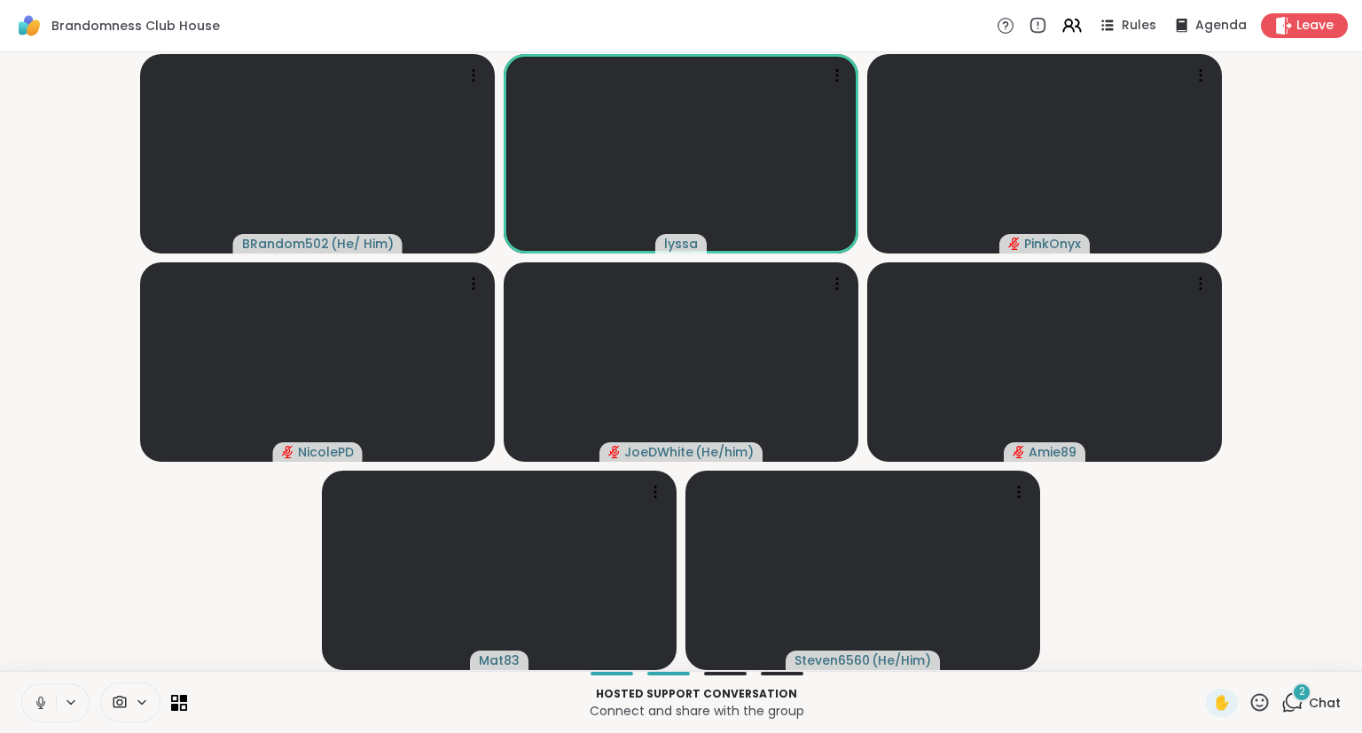
click at [37, 704] on icon at bounding box center [41, 703] width 16 height 16
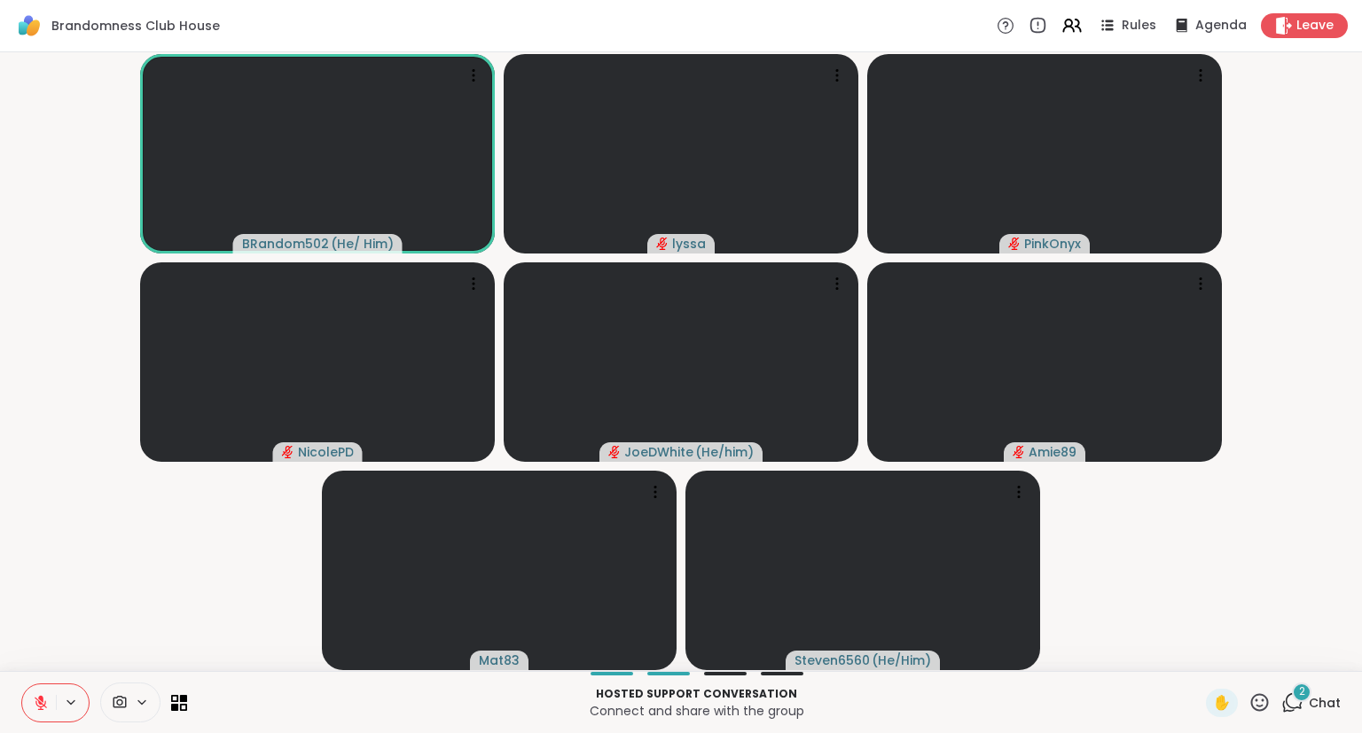
click at [45, 719] on button at bounding box center [39, 702] width 34 height 37
click at [40, 709] on icon at bounding box center [41, 703] width 16 height 16
